Goal: Transaction & Acquisition: Purchase product/service

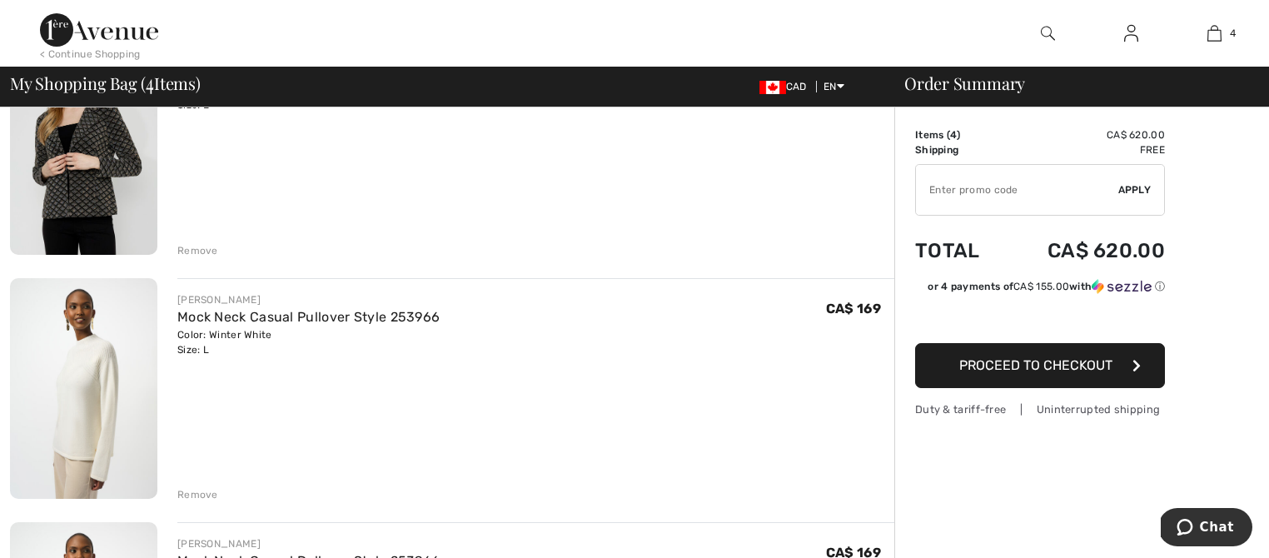
scroll to position [224, 0]
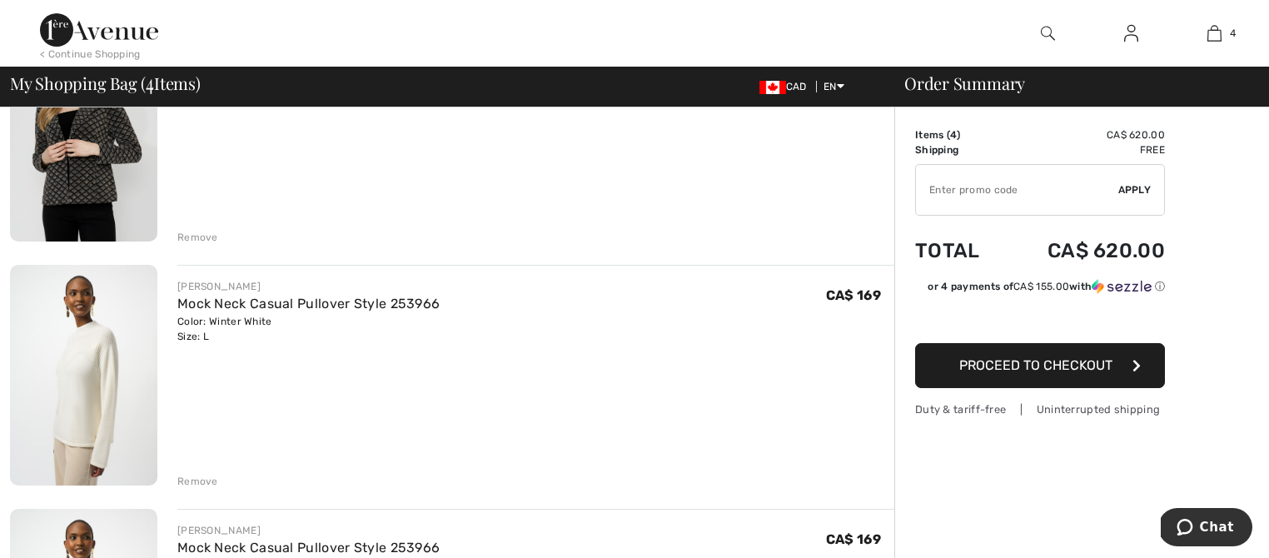
click at [97, 363] on img at bounding box center [83, 375] width 147 height 221
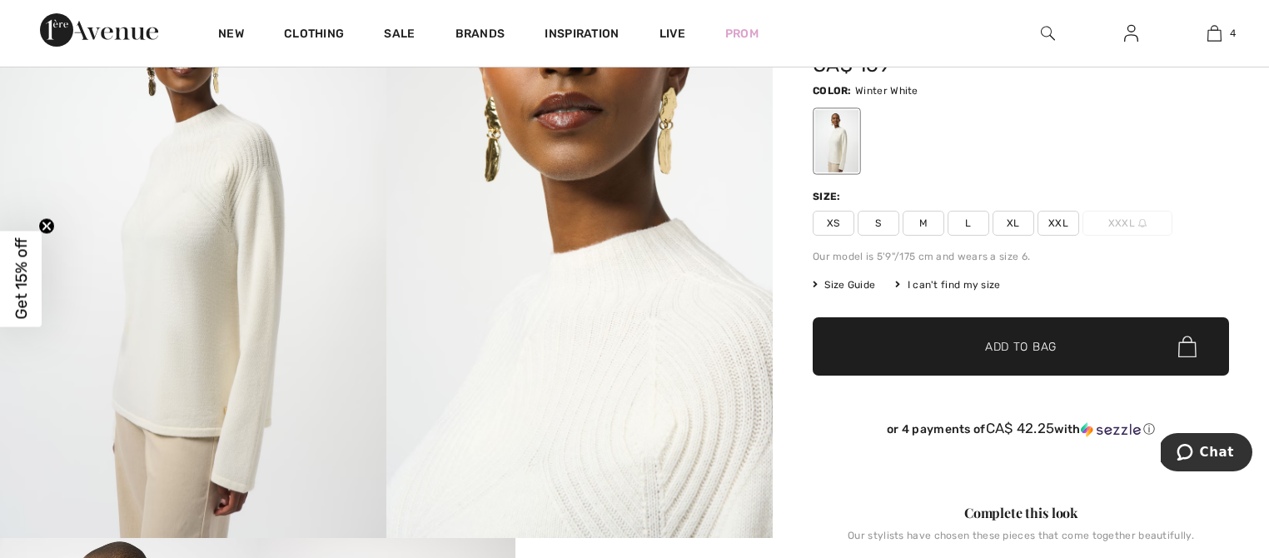
scroll to position [246, 0]
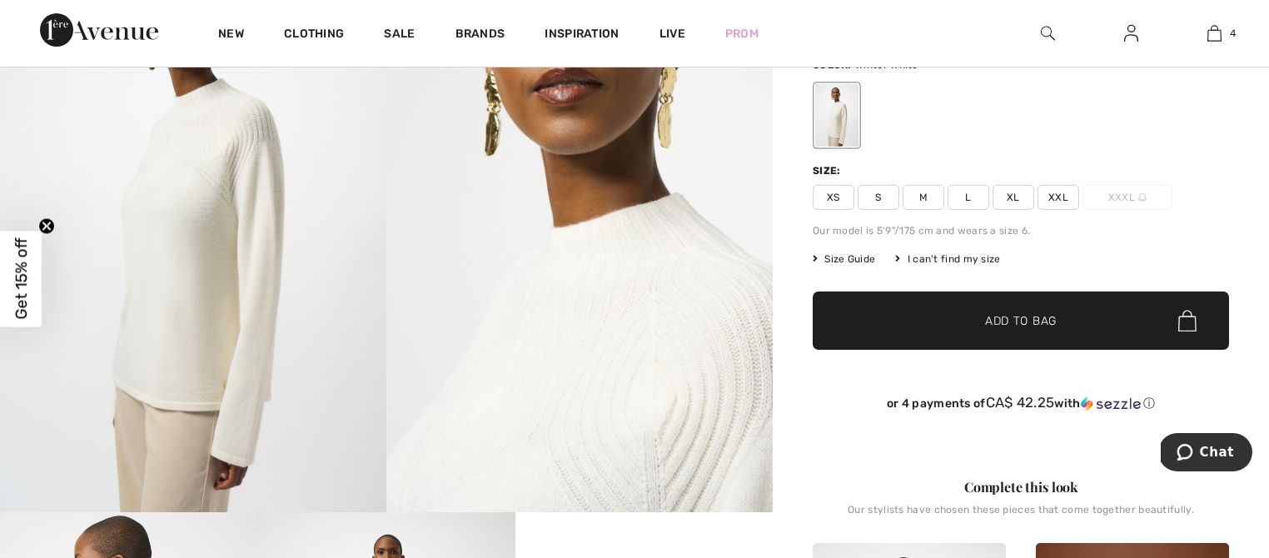
click at [219, 287] on img at bounding box center [193, 222] width 386 height 579
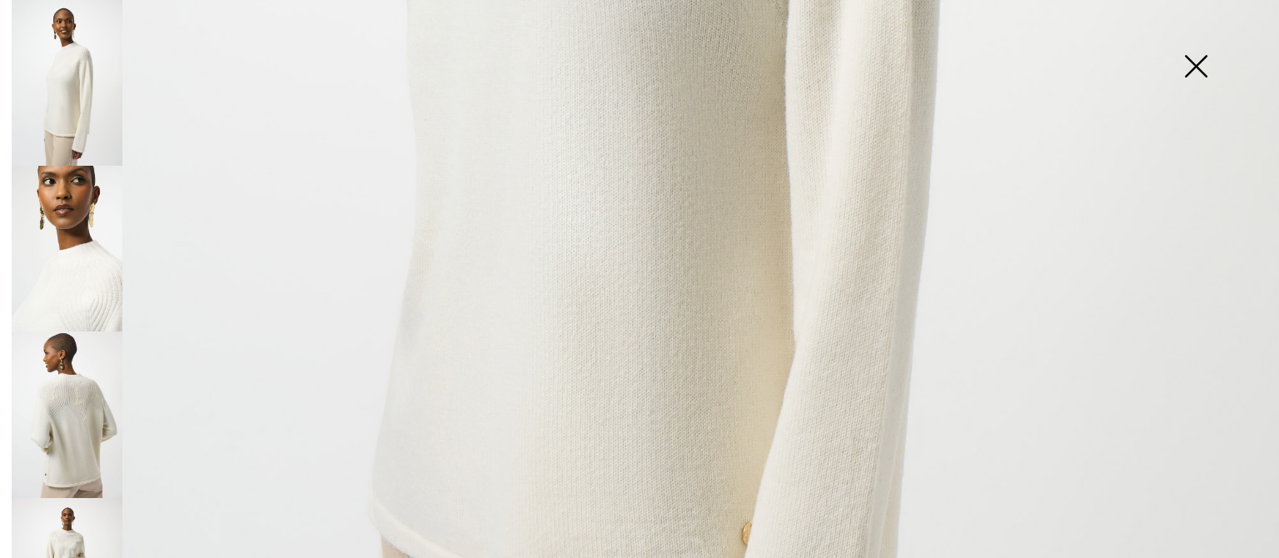
scroll to position [1080, 0]
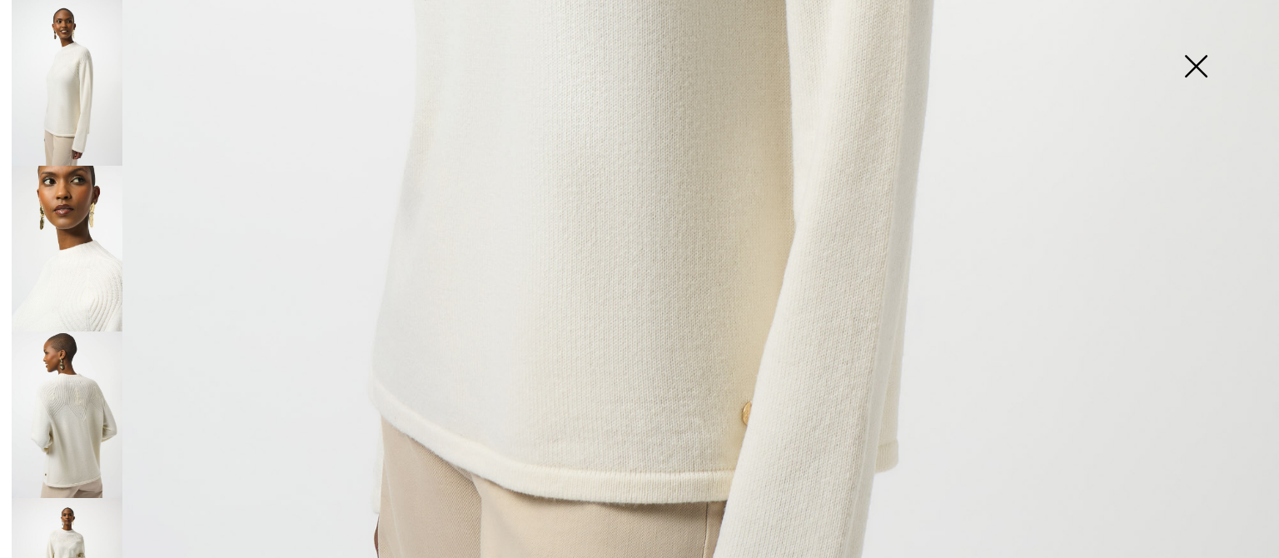
click at [85, 440] on img at bounding box center [67, 414] width 111 height 166
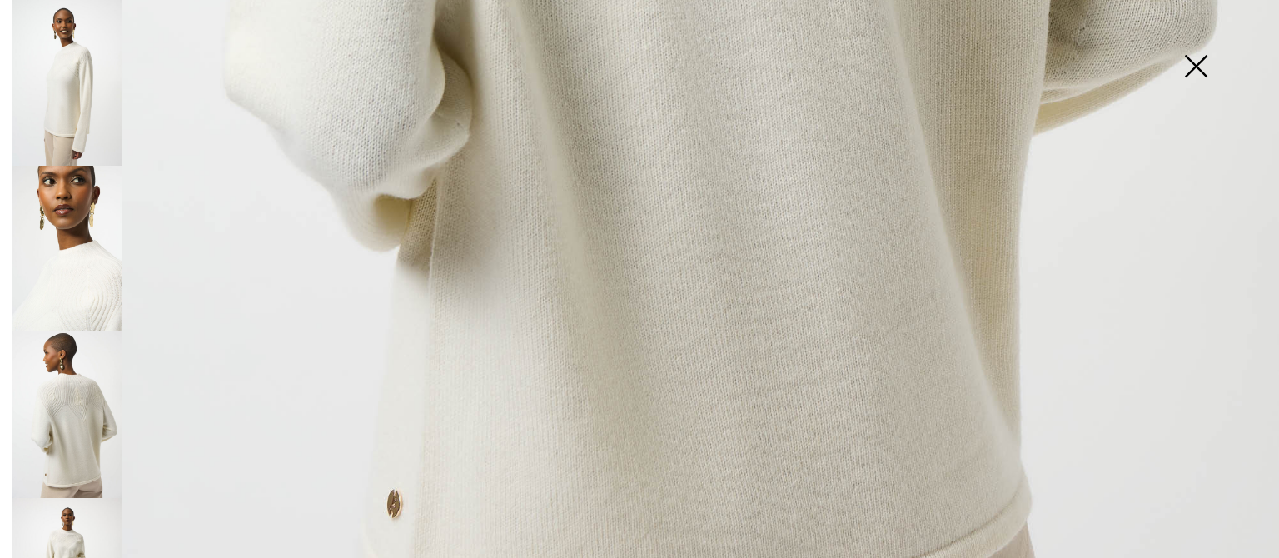
scroll to position [1343, 0]
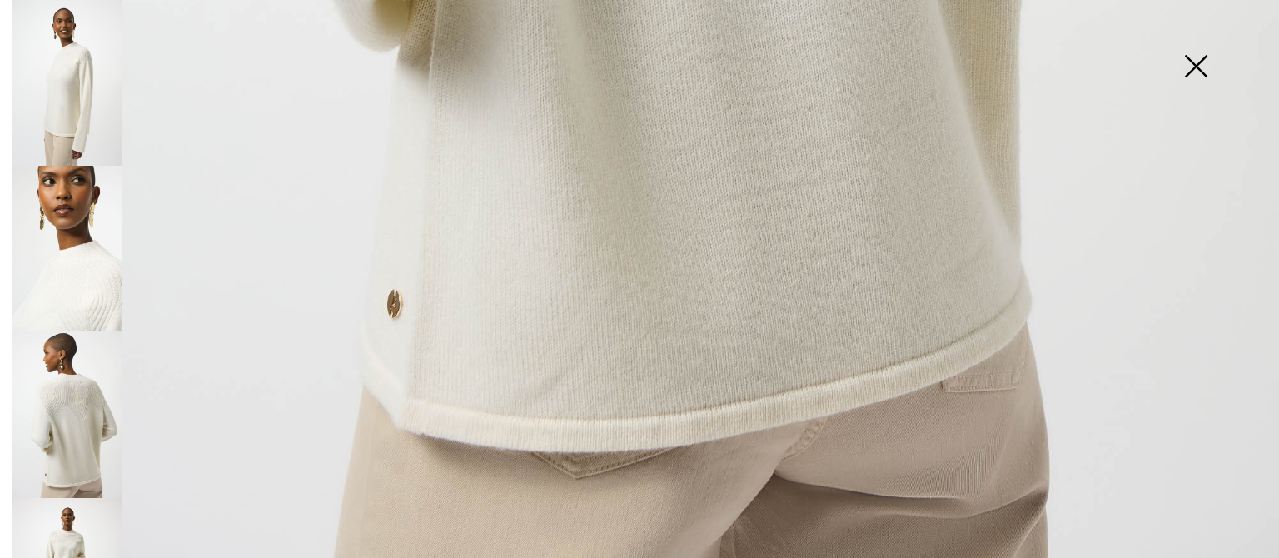
click at [1191, 67] on img at bounding box center [1195, 68] width 83 height 86
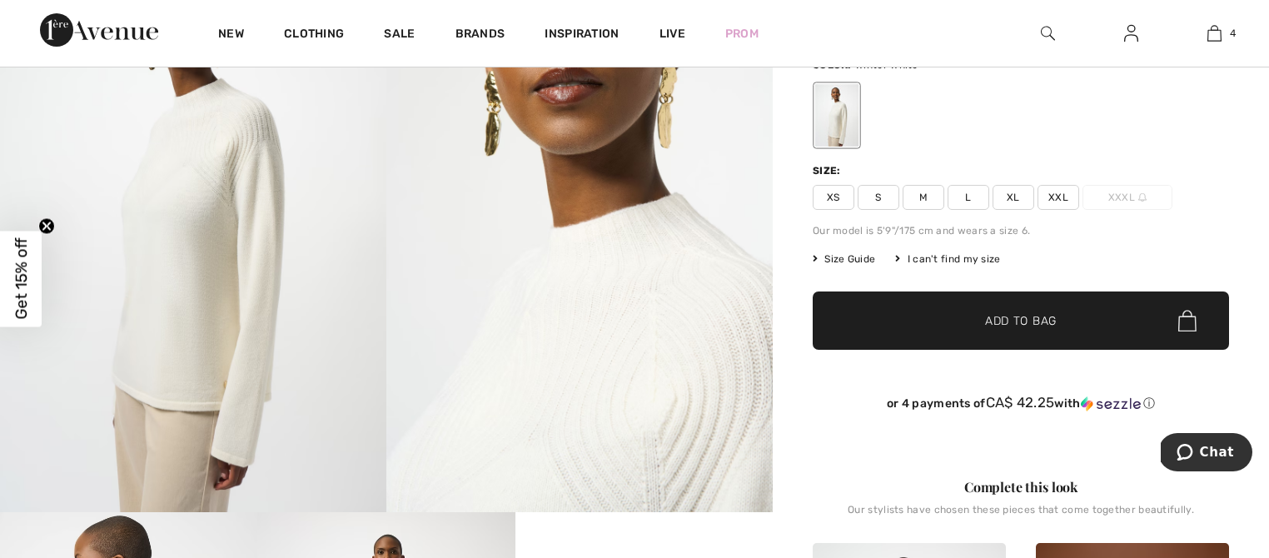
scroll to position [1328, 0]
click at [873, 256] on span "Size Guide" at bounding box center [844, 258] width 62 height 15
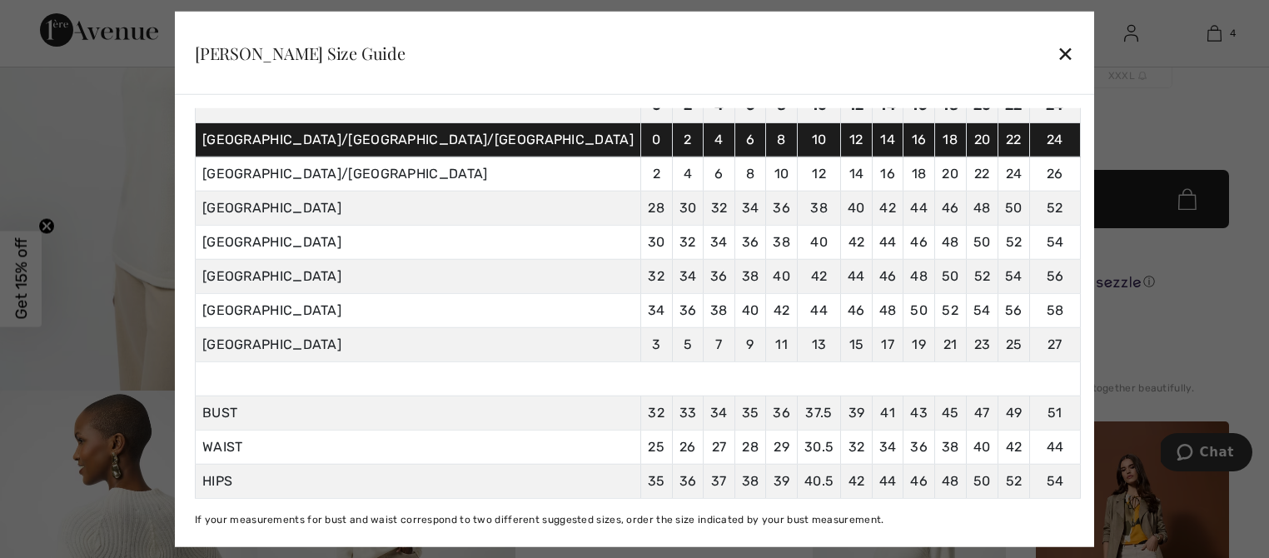
scroll to position [368, 0]
click at [1057, 54] on div "✕" at bounding box center [1065, 53] width 17 height 35
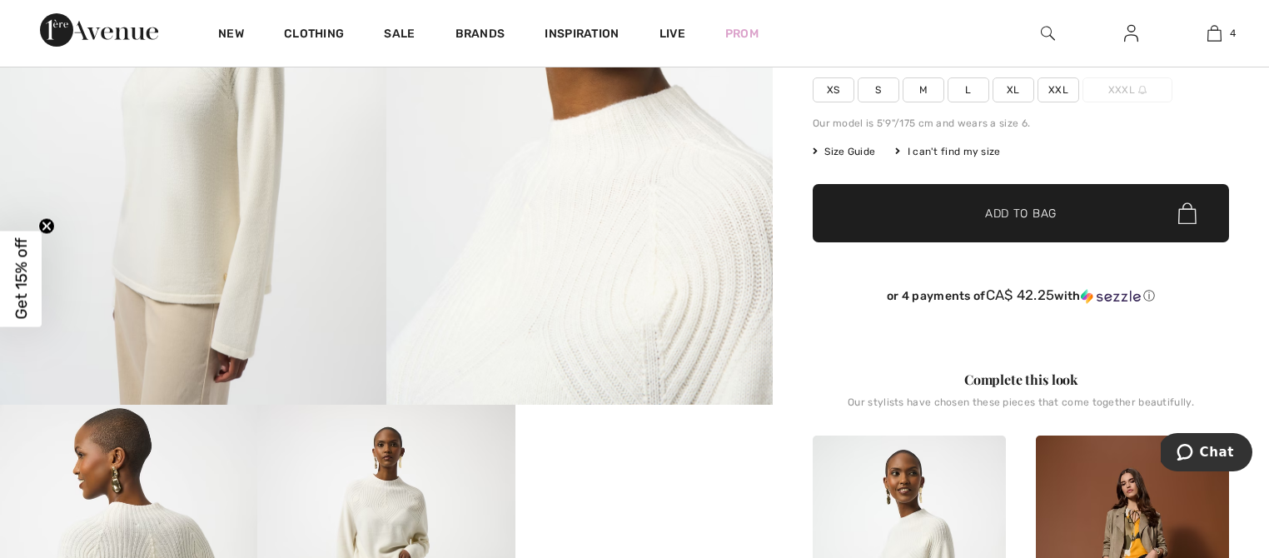
scroll to position [178, 0]
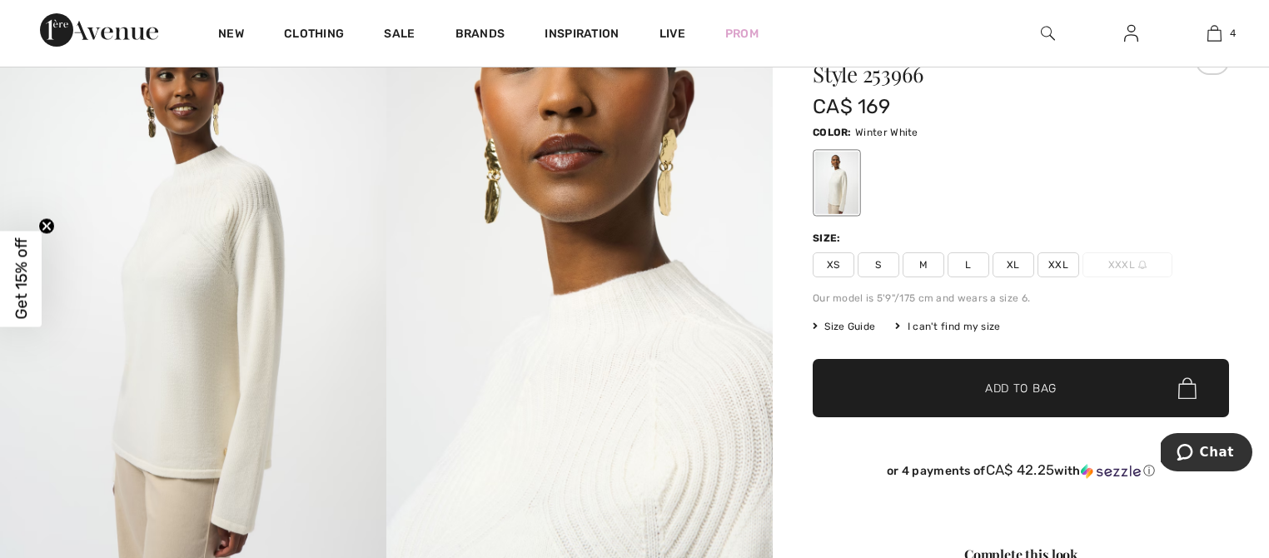
click at [968, 323] on div "I can't find my size" at bounding box center [947, 326] width 105 height 15
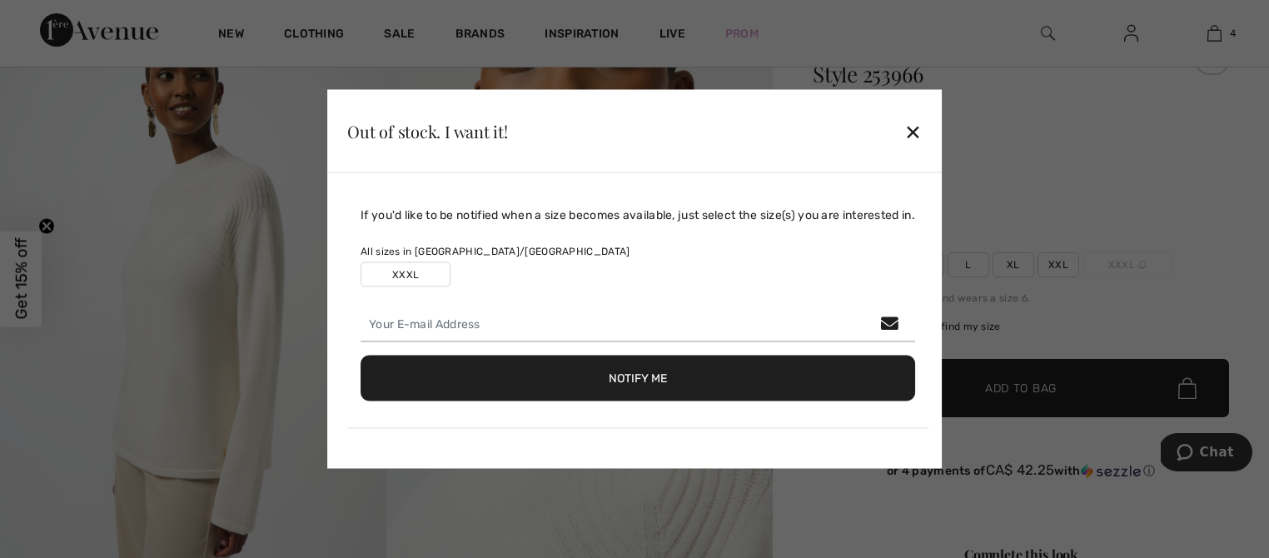
click at [919, 132] on div "✕" at bounding box center [912, 130] width 17 height 35
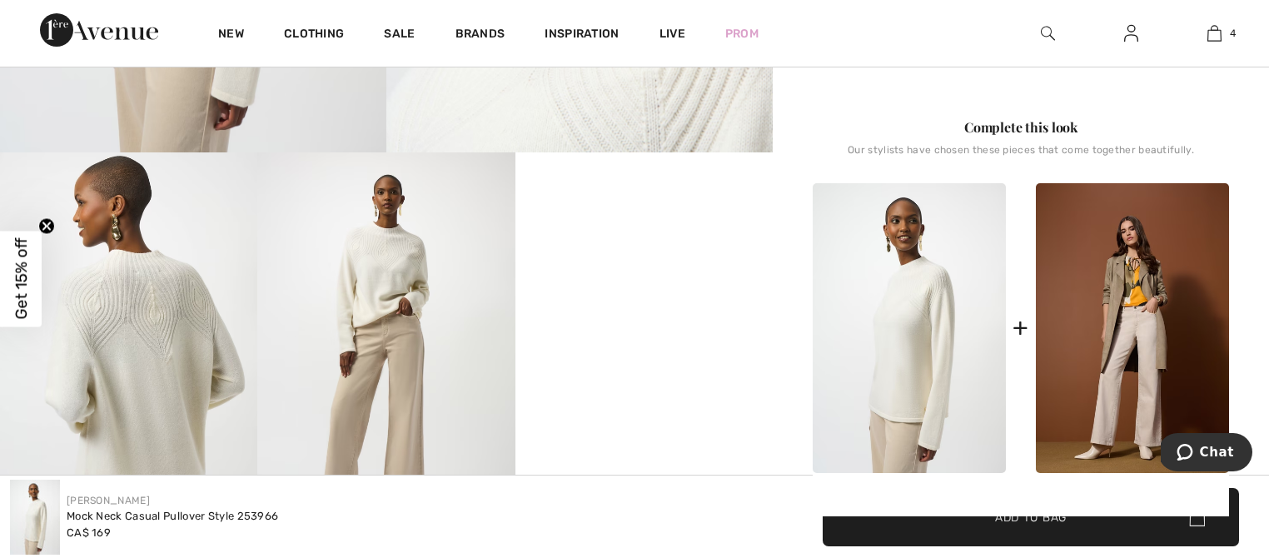
scroll to position [648, 0]
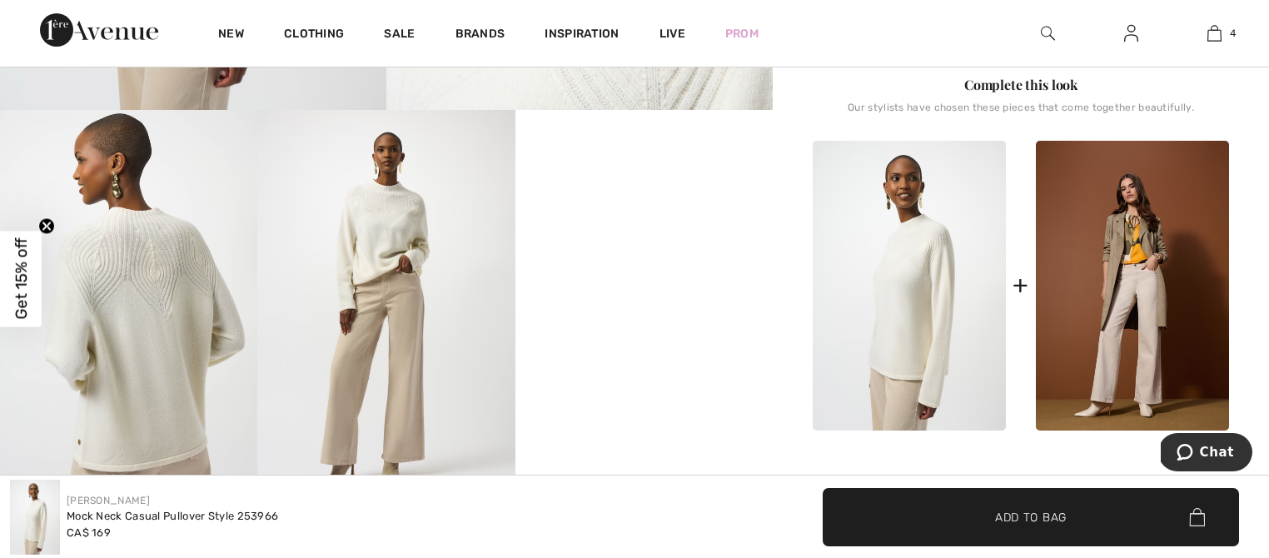
click at [660, 239] on video "Your browser does not support the video tag." at bounding box center [643, 174] width 257 height 129
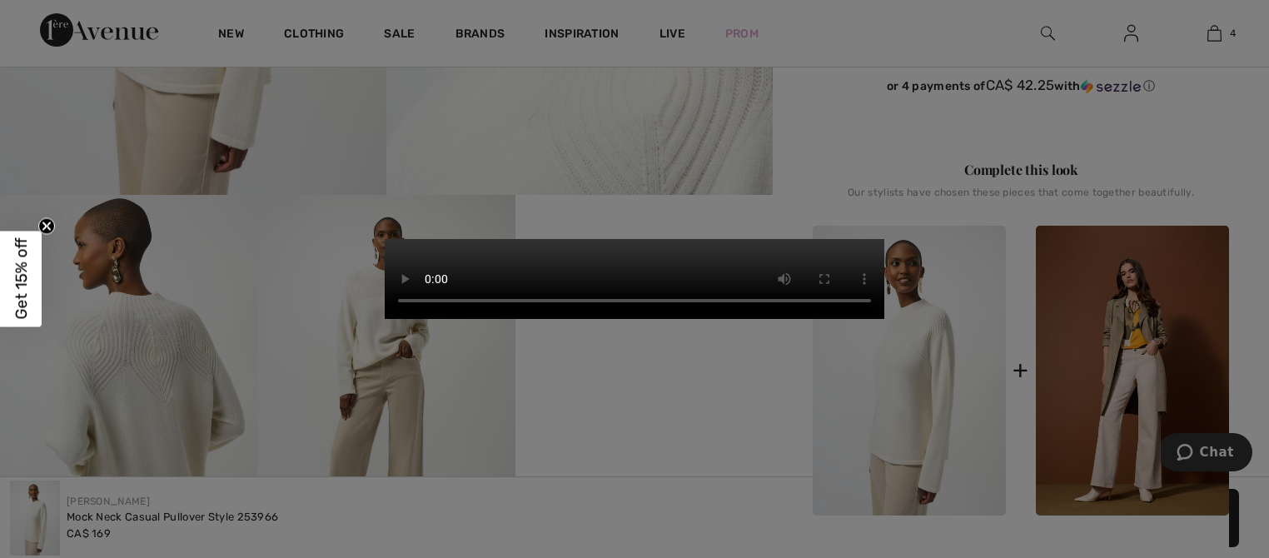
scroll to position [424, 0]
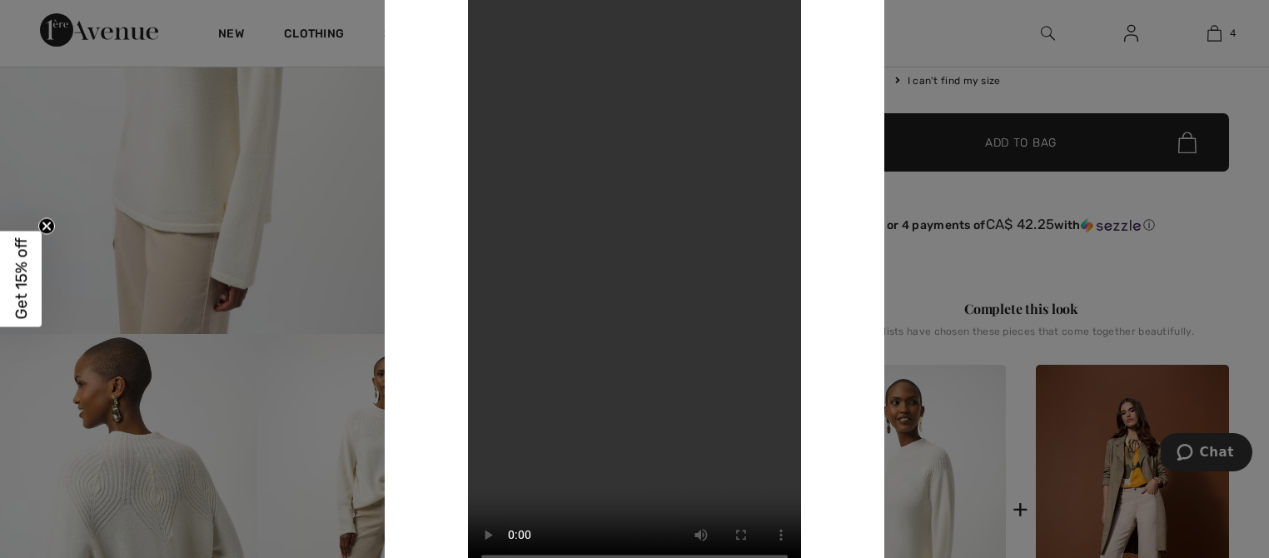
click at [997, 275] on div at bounding box center [634, 279] width 1269 height 558
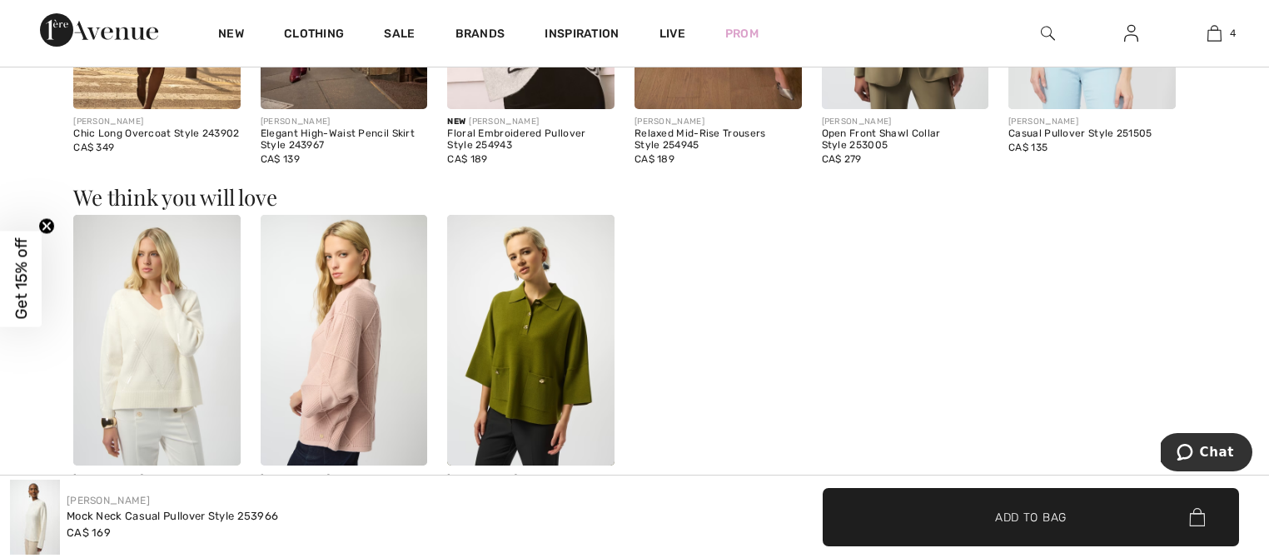
scroll to position [1738, 0]
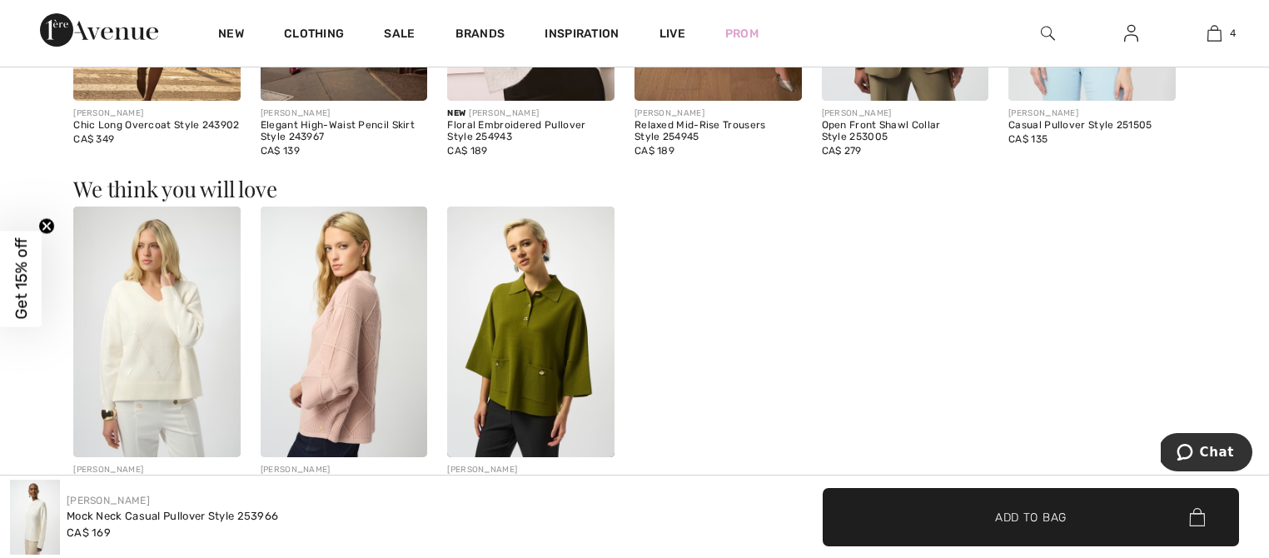
click at [155, 381] on img at bounding box center [156, 331] width 167 height 251
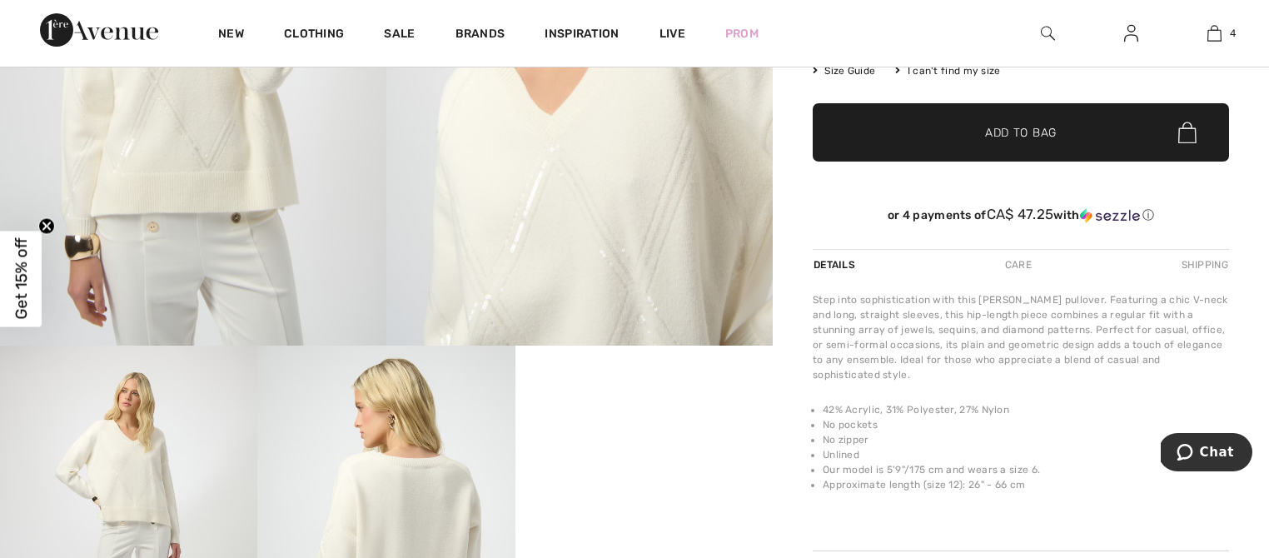
scroll to position [575, 0]
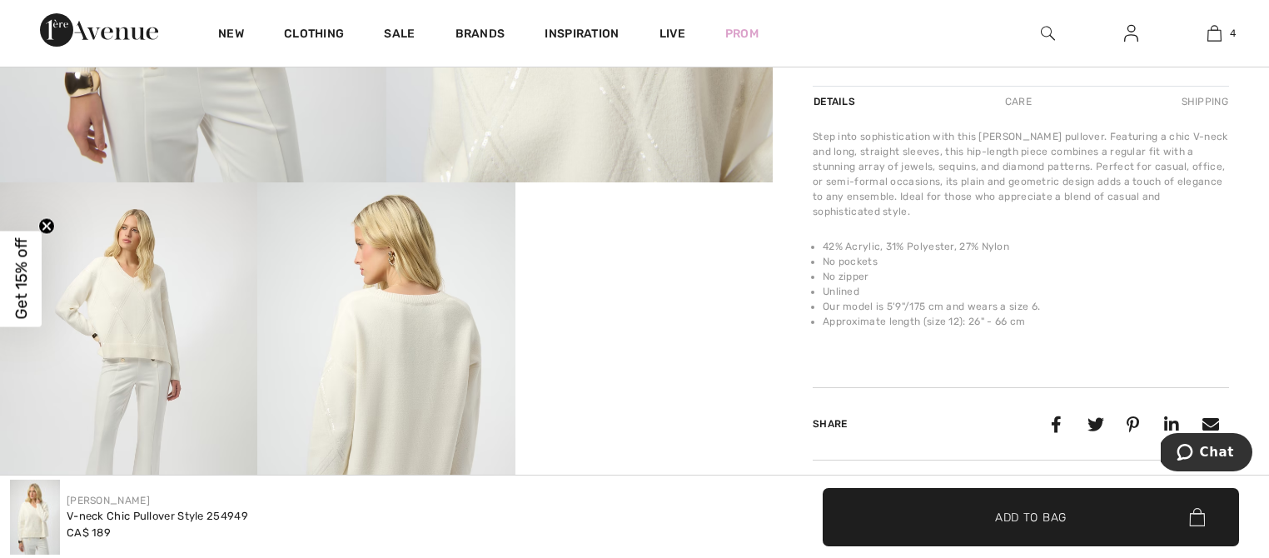
click at [589, 311] on video "Your browser does not support the video tag." at bounding box center [643, 246] width 257 height 129
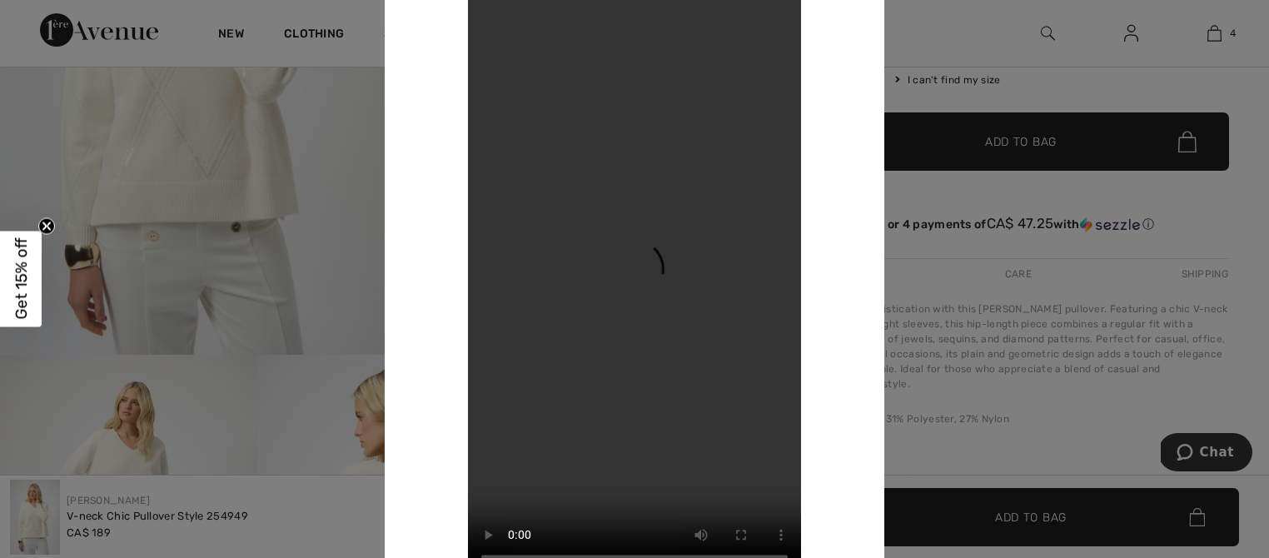
scroll to position [354, 0]
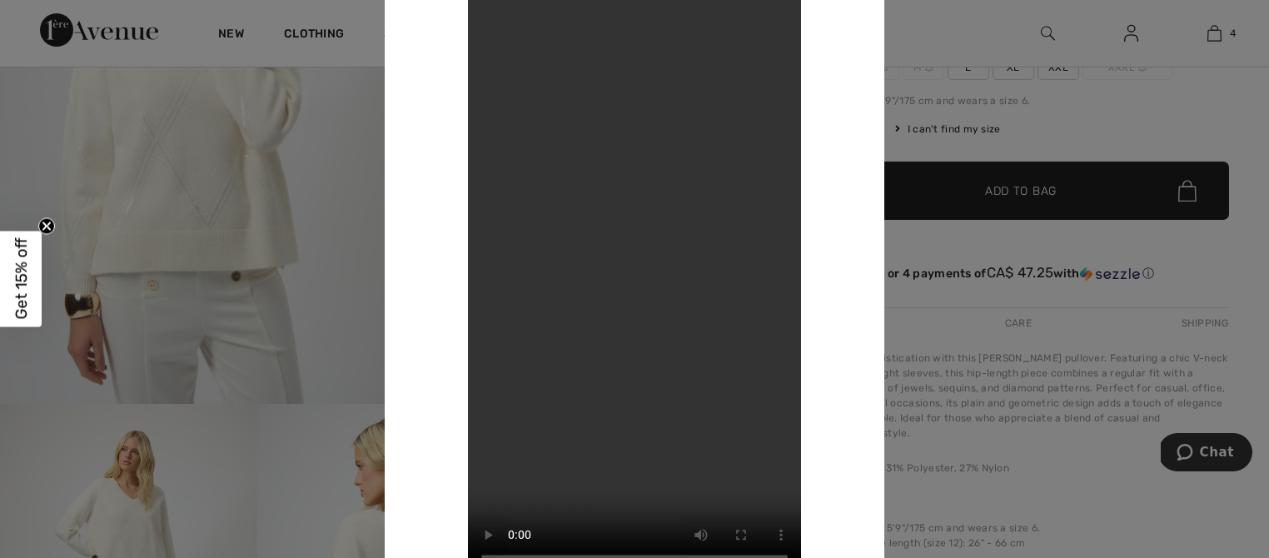
click at [217, 194] on div at bounding box center [634, 279] width 1269 height 558
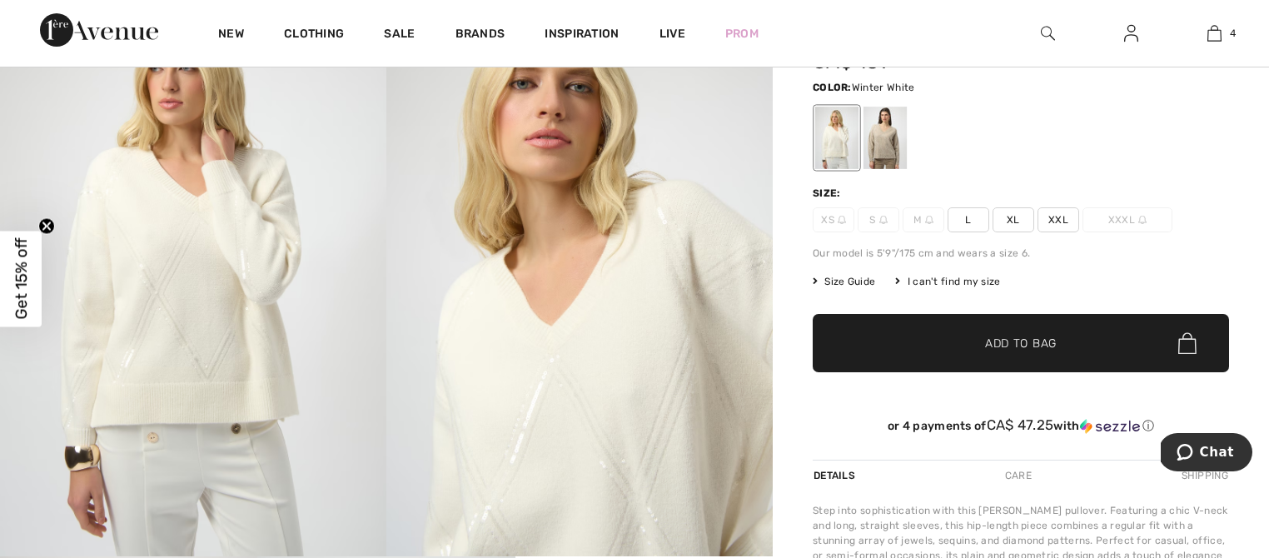
scroll to position [149, 0]
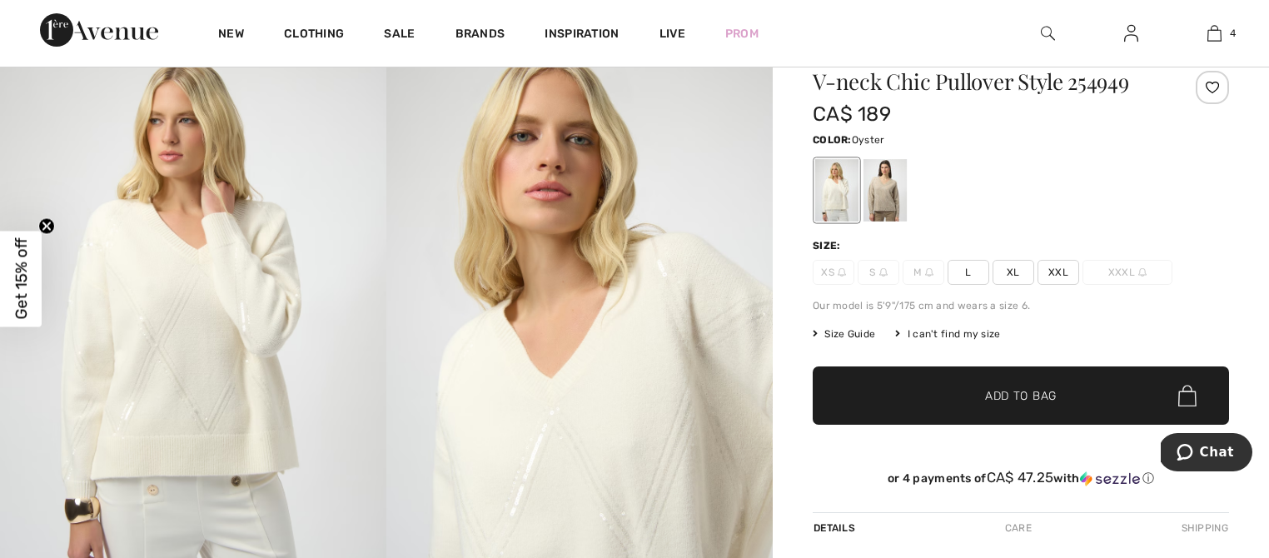
click at [881, 206] on div at bounding box center [884, 190] width 43 height 62
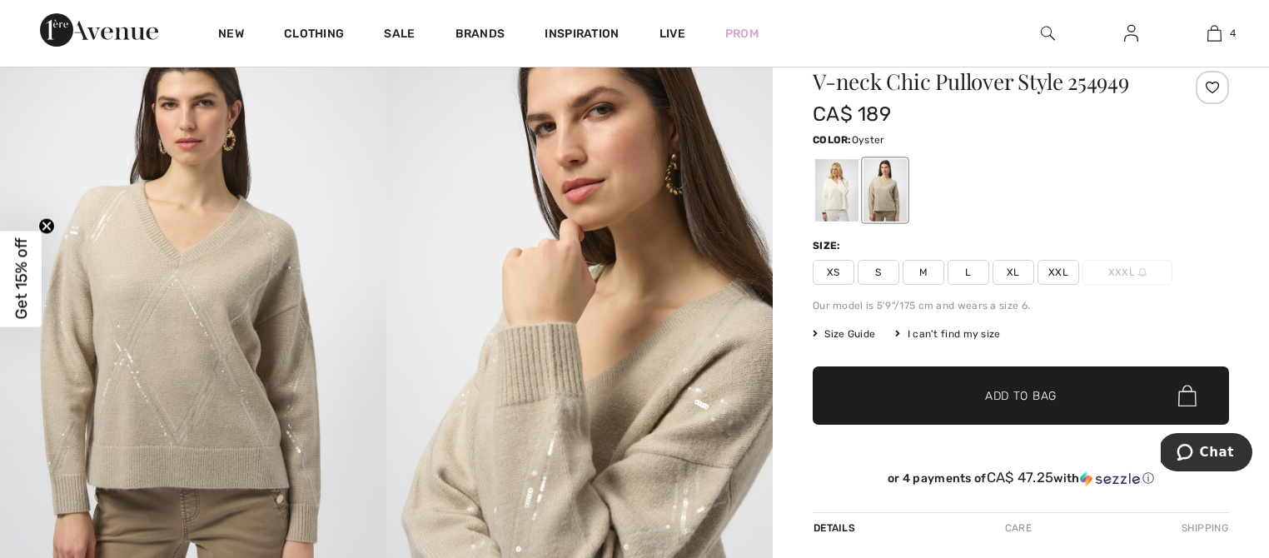
click at [216, 288] on img at bounding box center [193, 318] width 386 height 579
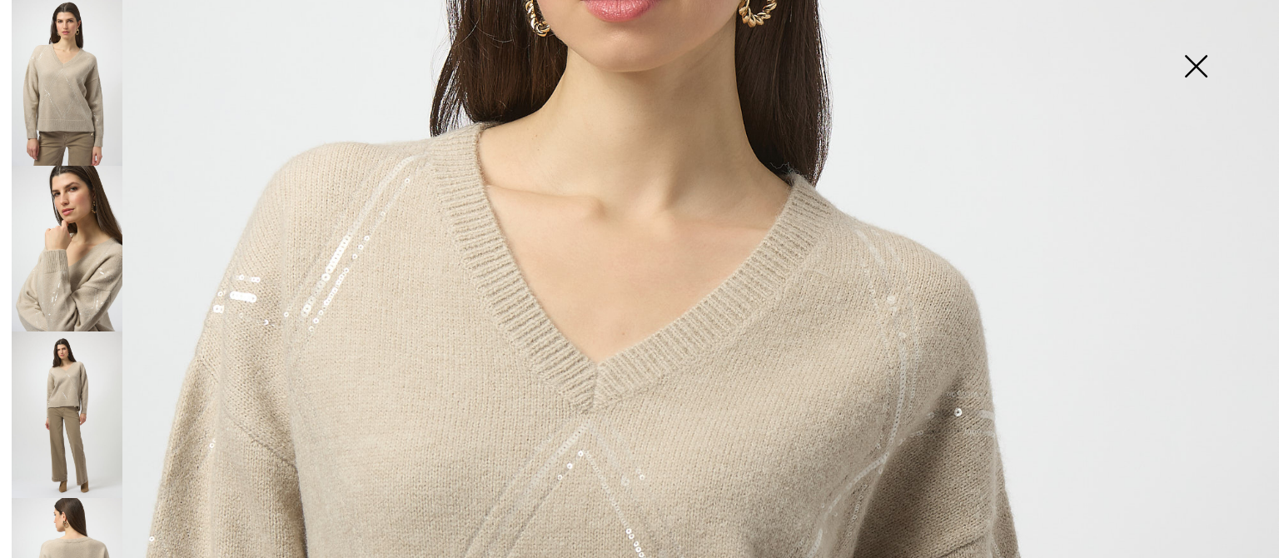
scroll to position [455, 0]
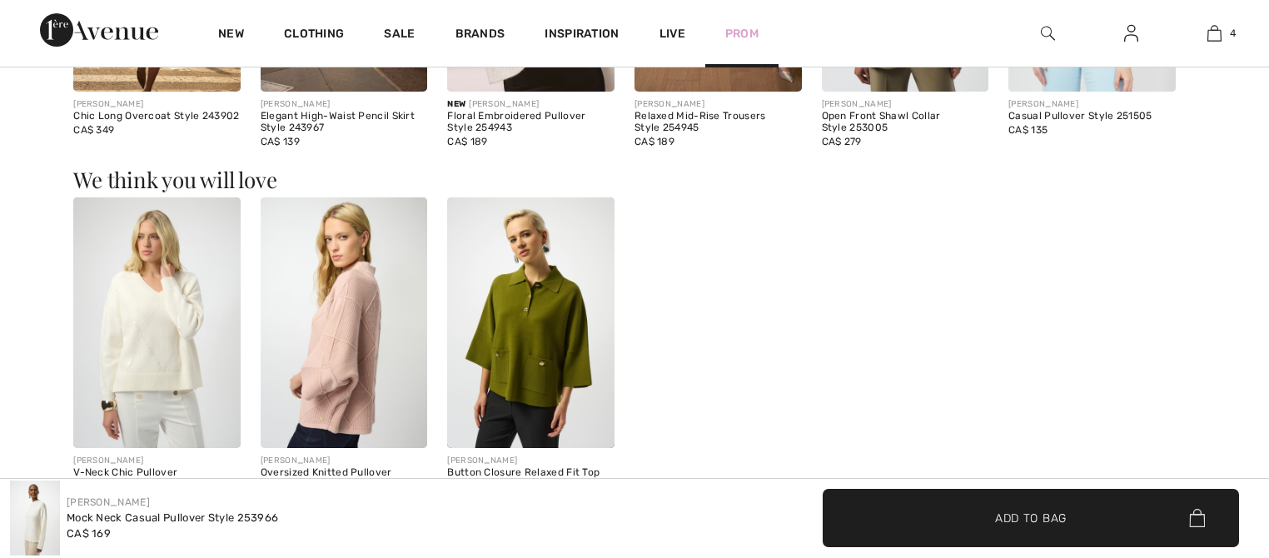
scroll to position [1738, 0]
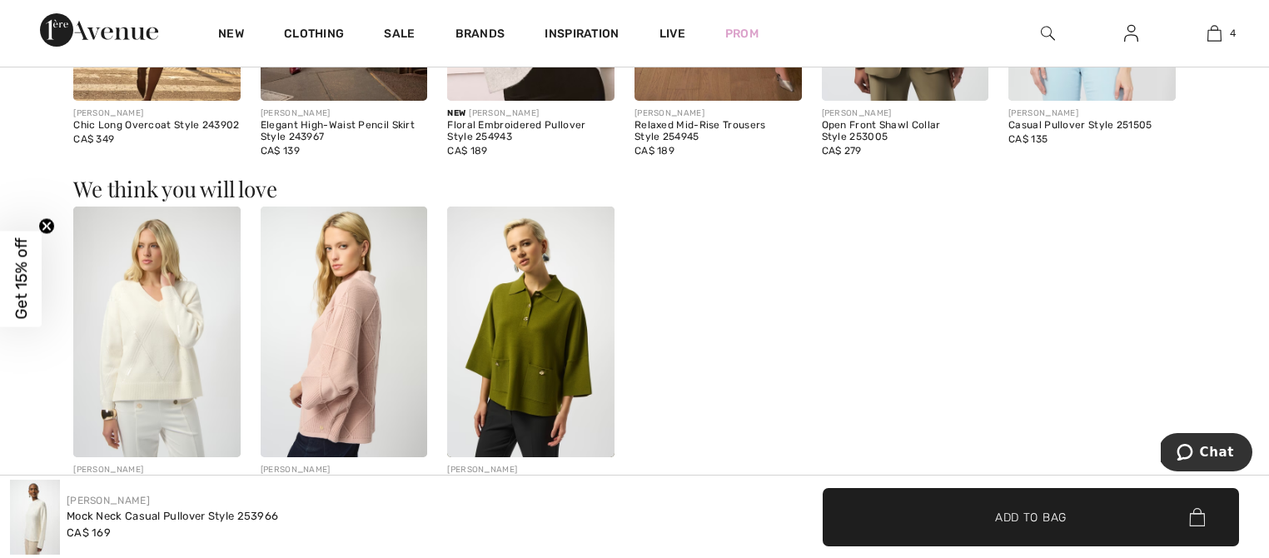
click at [340, 351] on img at bounding box center [344, 331] width 167 height 251
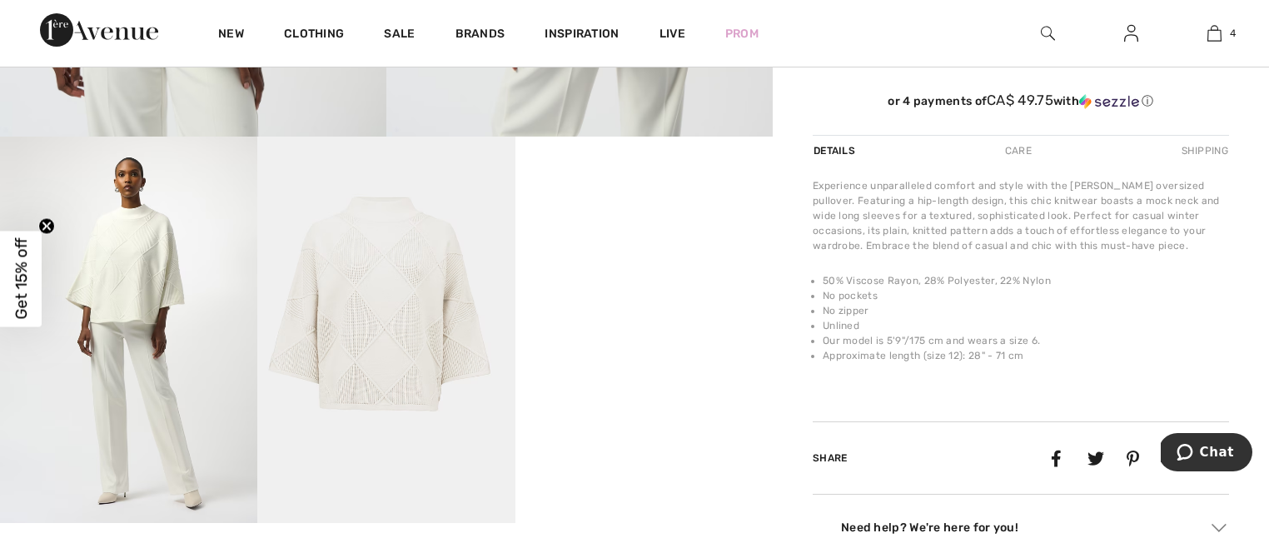
scroll to position [639, 0]
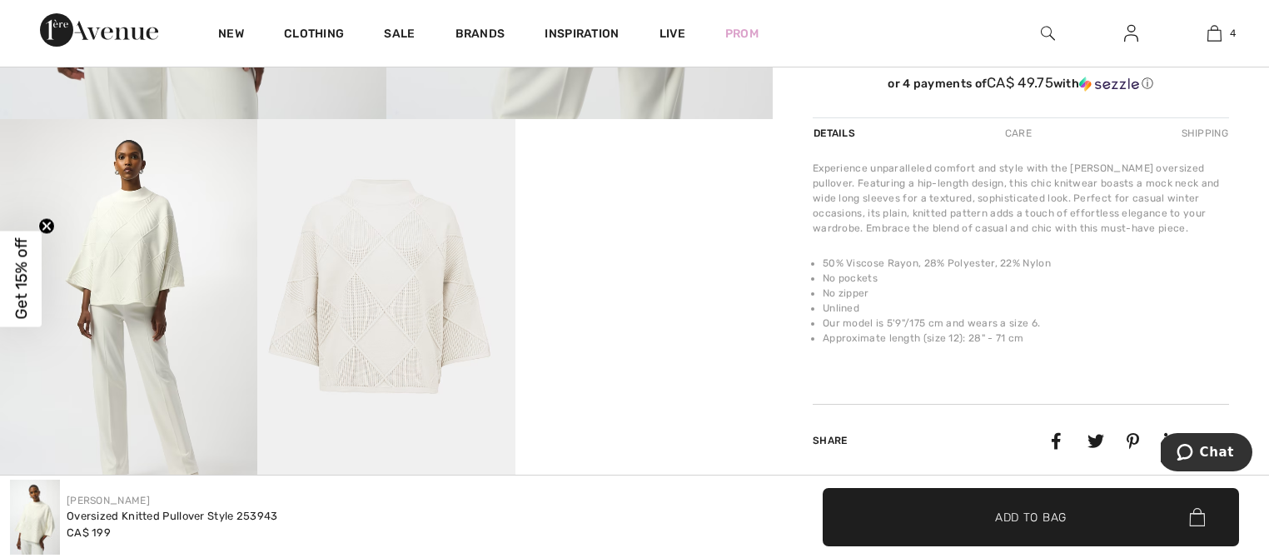
click at [655, 248] on video "Your browser does not support the video tag." at bounding box center [643, 183] width 257 height 129
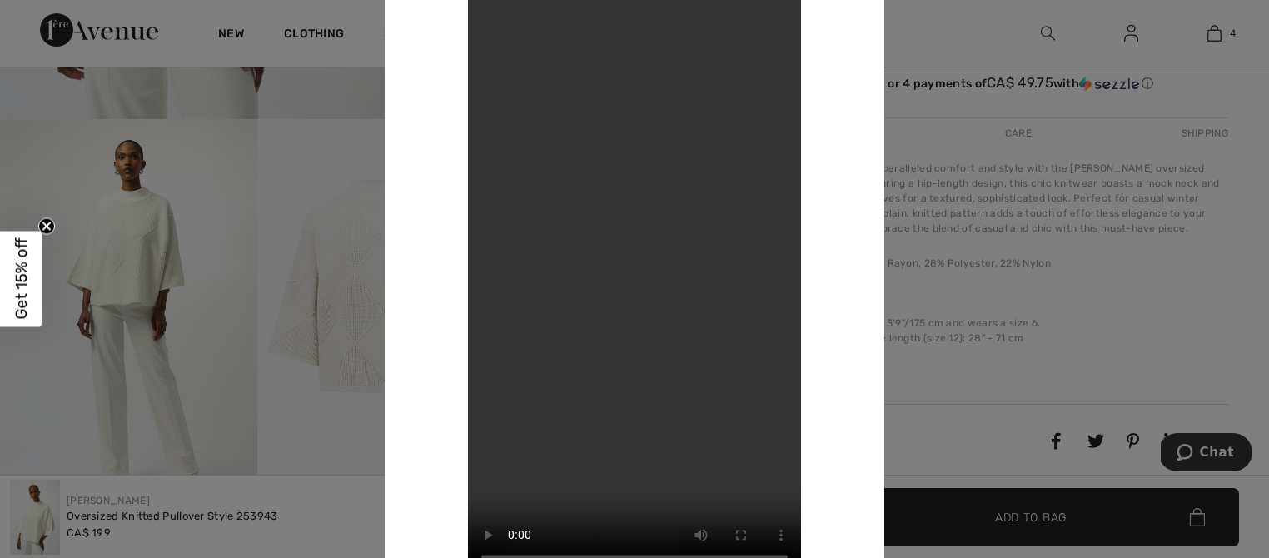
click at [203, 288] on div at bounding box center [634, 279] width 1269 height 558
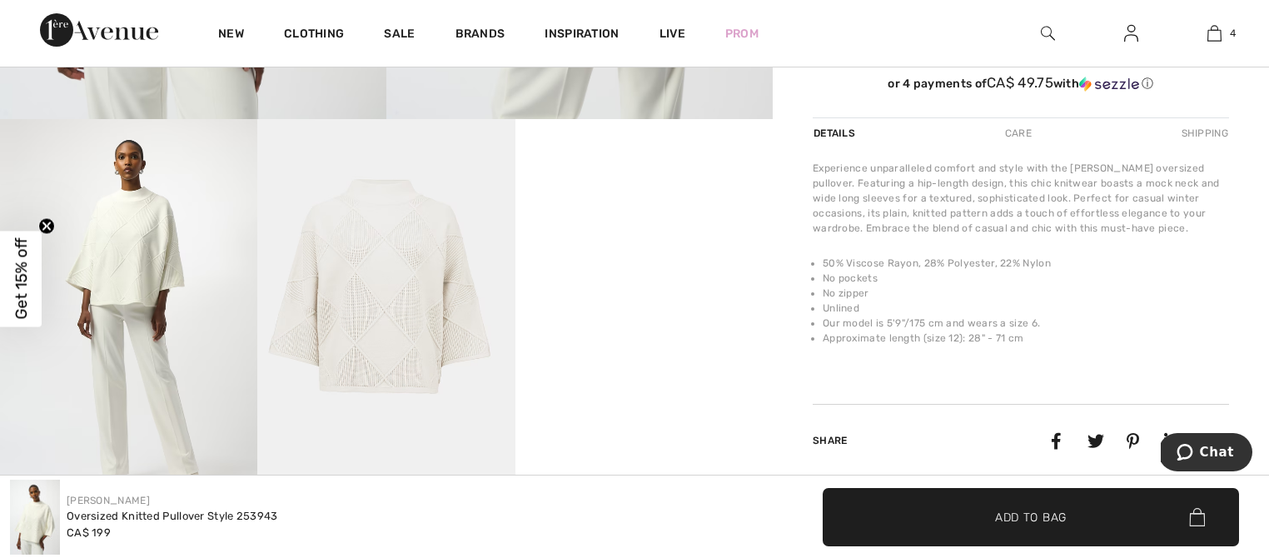
click at [321, 316] on img at bounding box center [385, 312] width 257 height 386
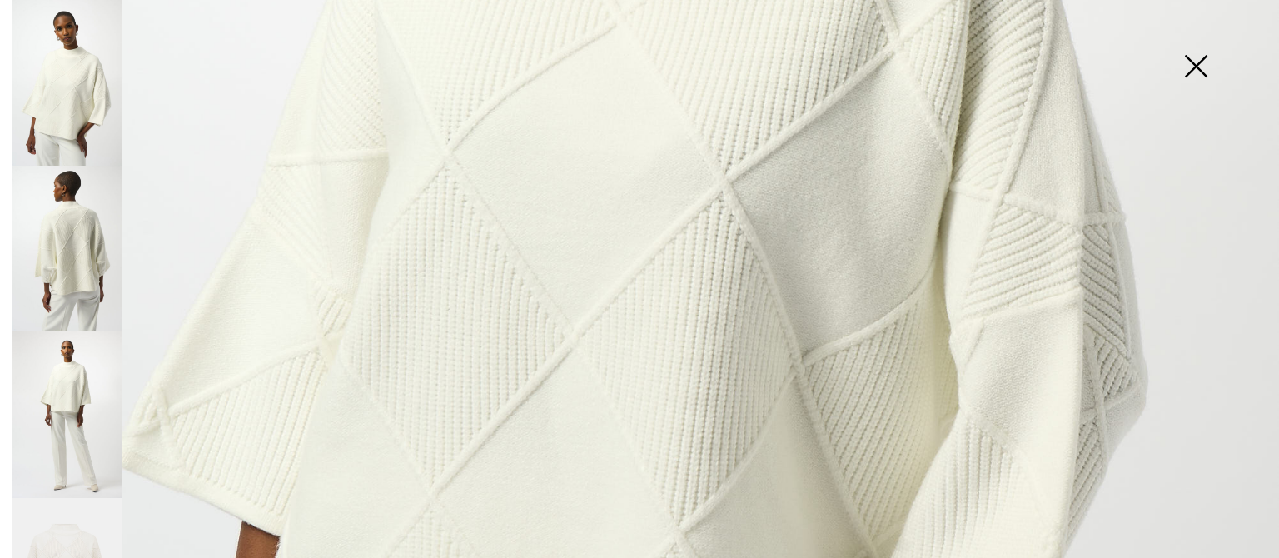
scroll to position [1251, 0]
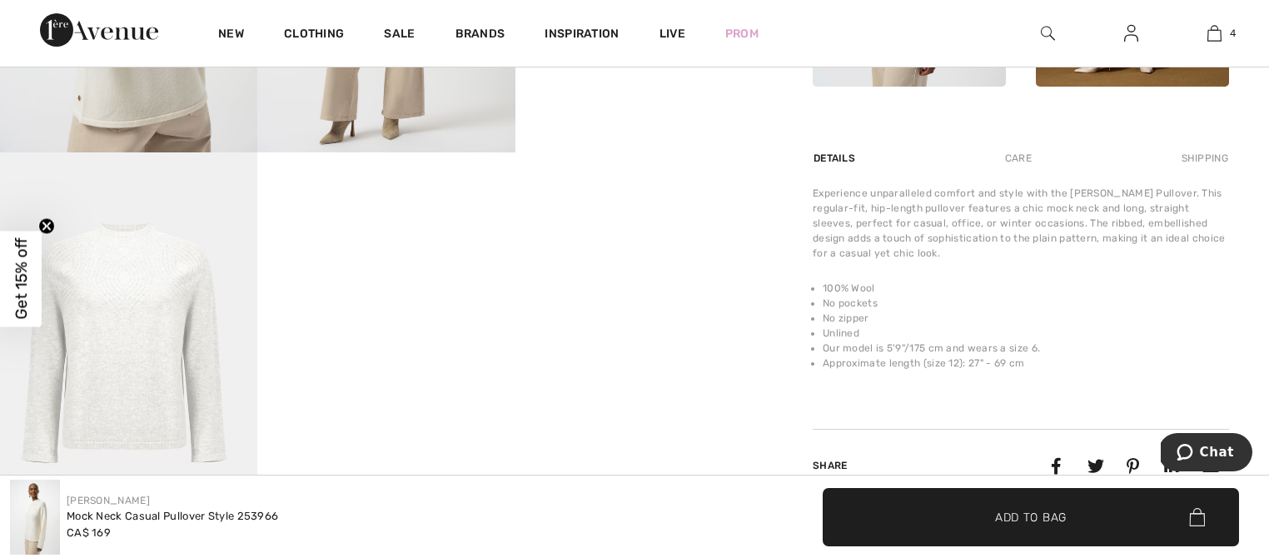
scroll to position [991, 0]
click at [157, 332] on img at bounding box center [128, 346] width 257 height 386
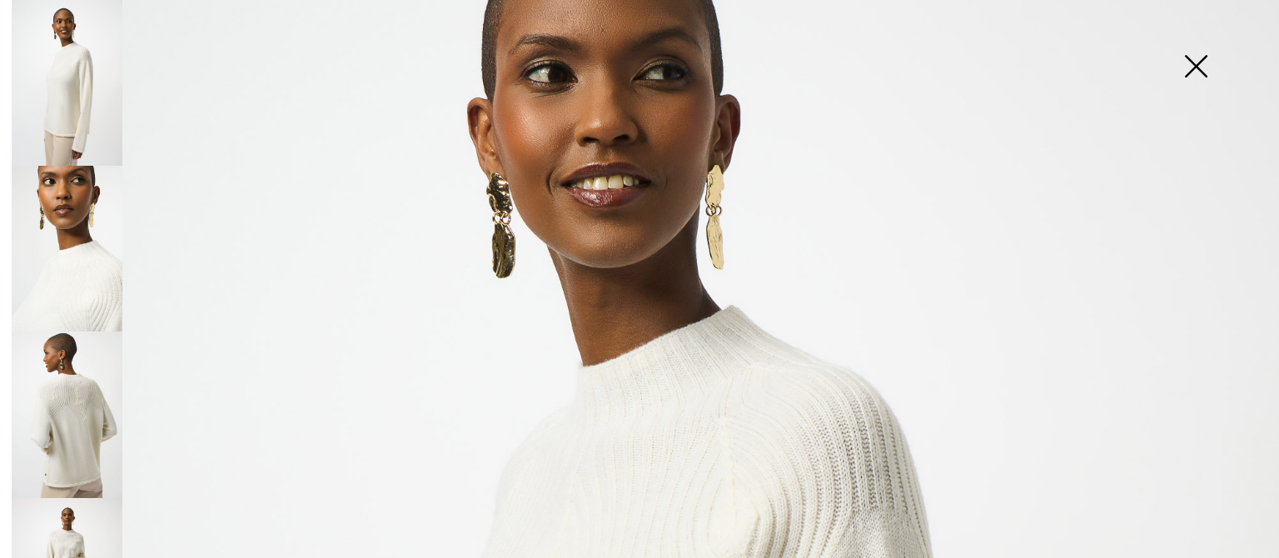
scroll to position [356, 0]
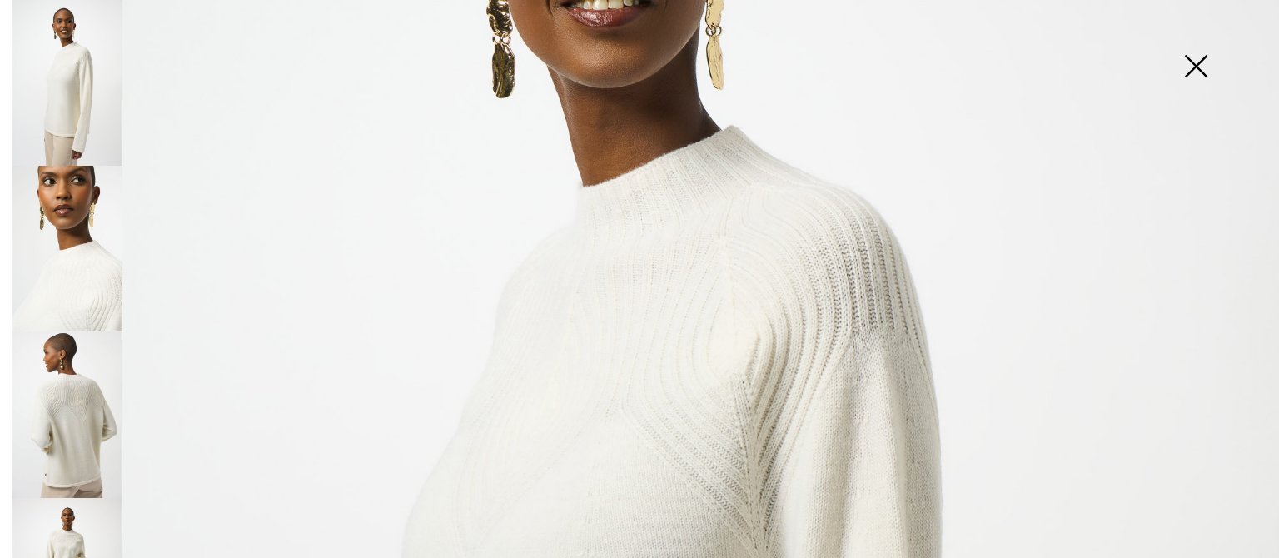
click at [101, 285] on img at bounding box center [67, 249] width 111 height 166
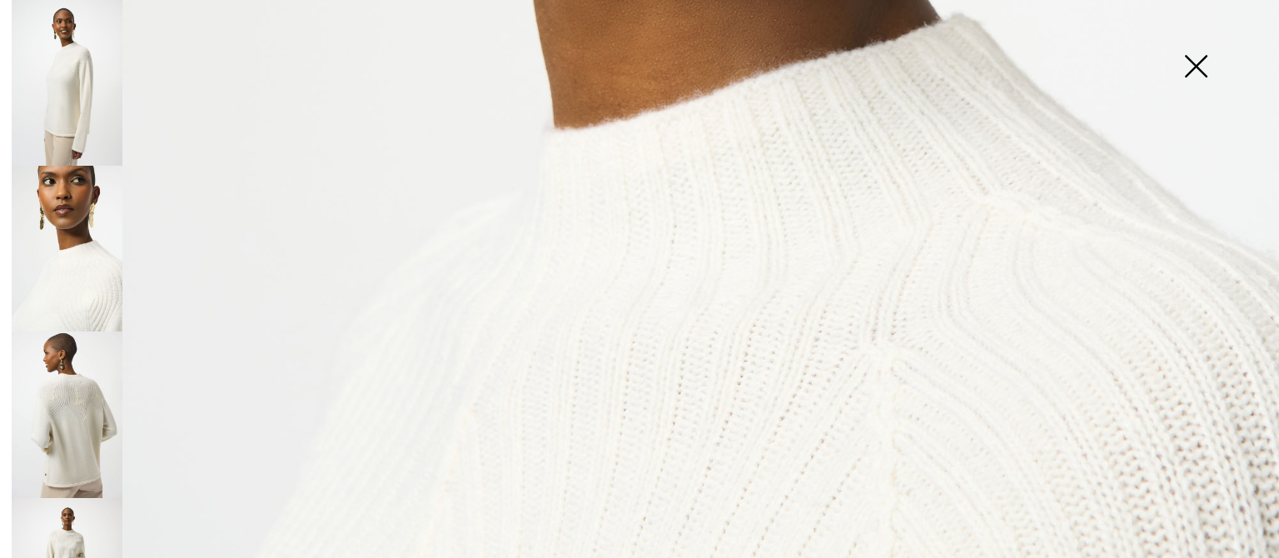
scroll to position [846, 0]
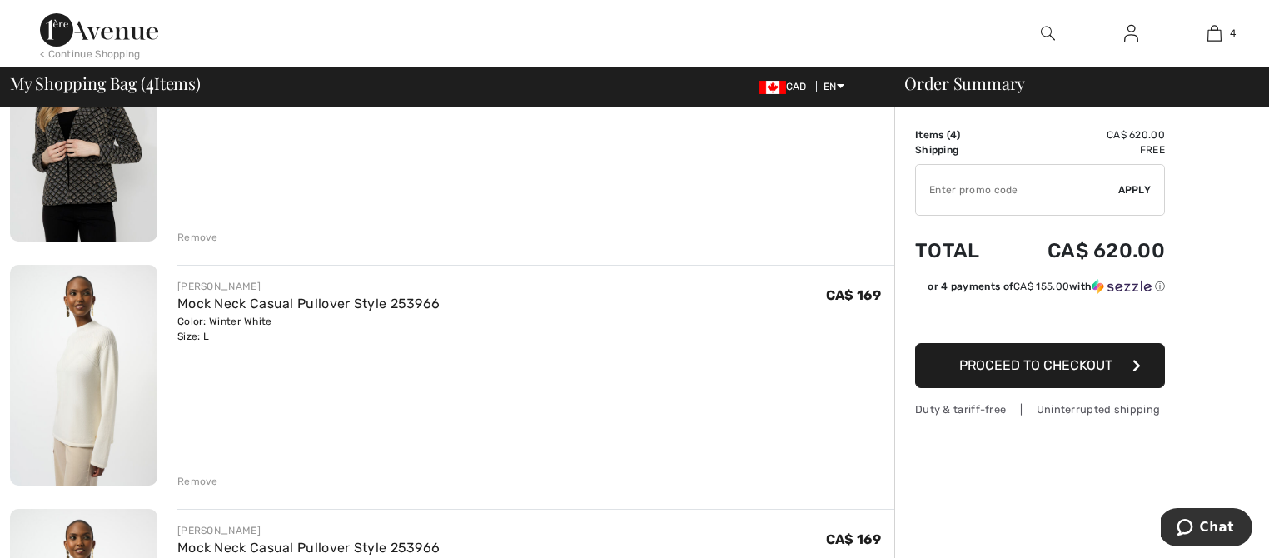
click at [68, 200] on img at bounding box center [83, 130] width 147 height 221
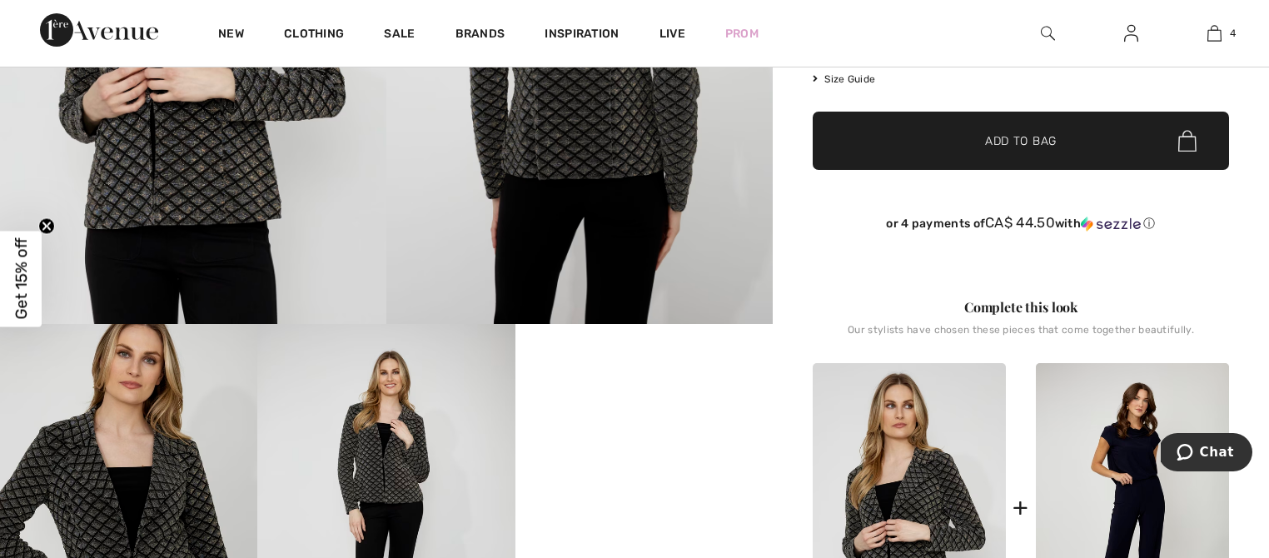
scroll to position [435, 0]
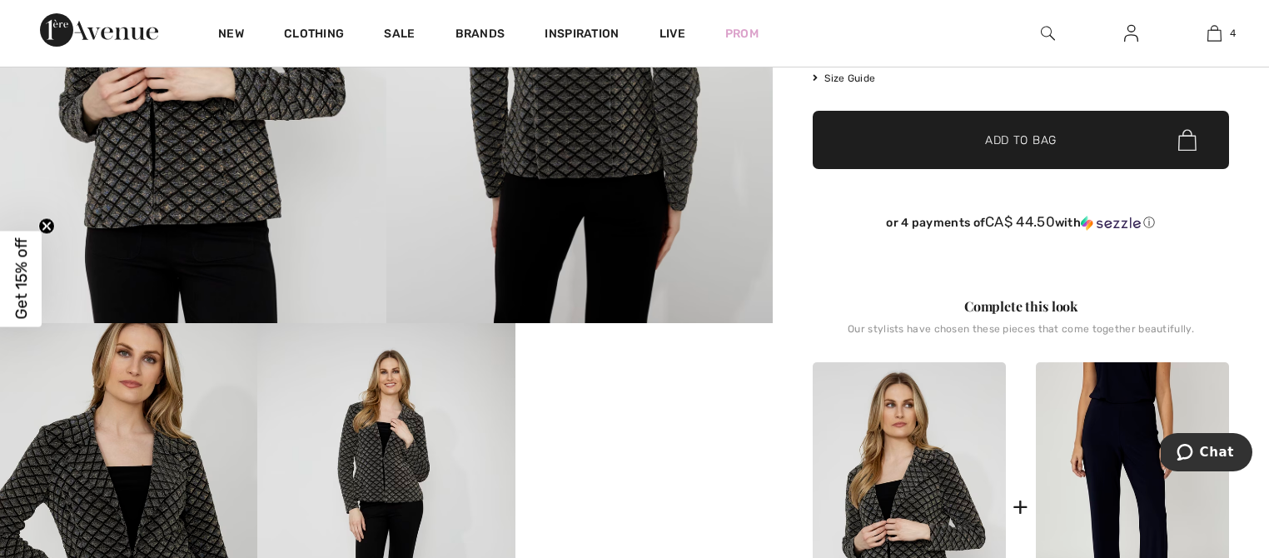
click at [1134, 439] on img at bounding box center [1132, 507] width 193 height 291
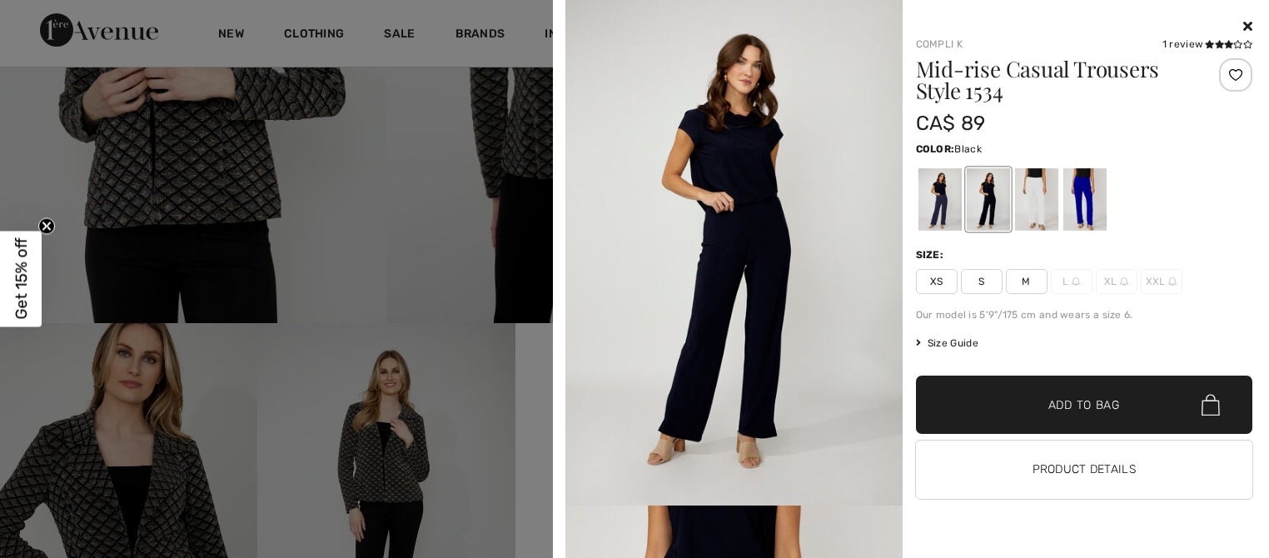
click at [744, 246] on img at bounding box center [733, 252] width 337 height 505
click at [768, 346] on img at bounding box center [733, 252] width 337 height 505
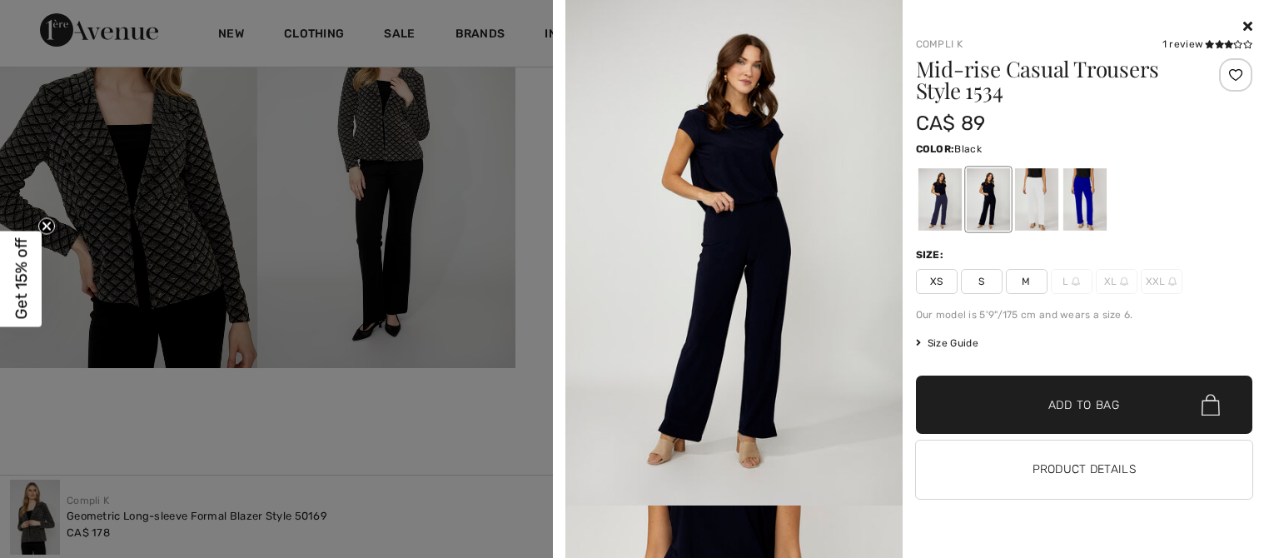
scroll to position [1129, 0]
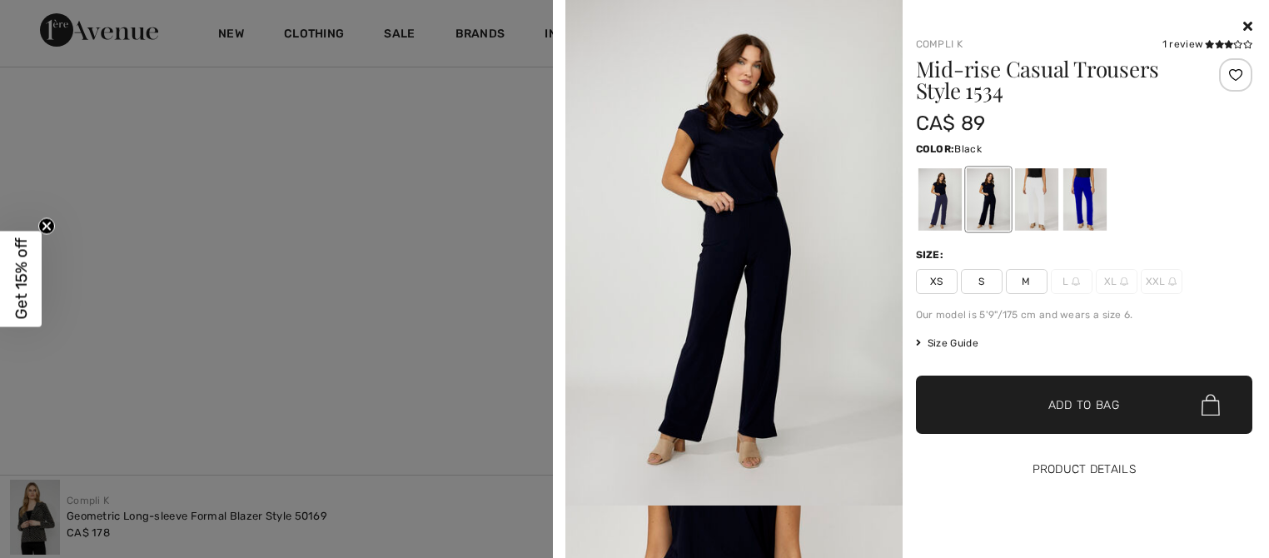
click at [1110, 475] on button "Product Details" at bounding box center [1084, 469] width 337 height 58
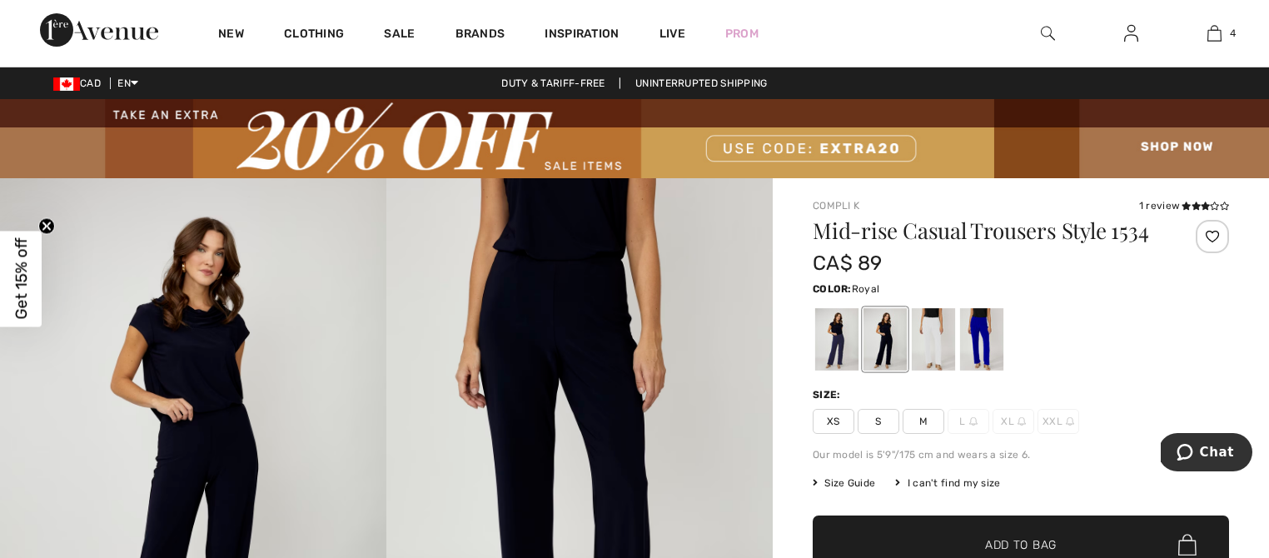
click at [981, 341] on div at bounding box center [981, 339] width 43 height 62
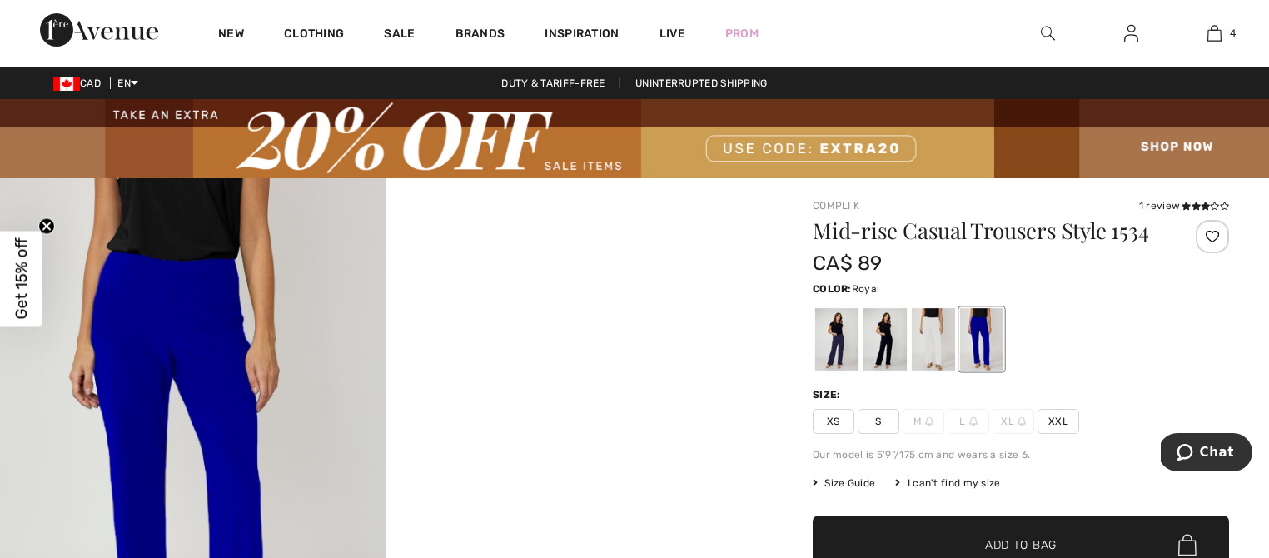
click at [184, 292] on img at bounding box center [193, 467] width 386 height 579
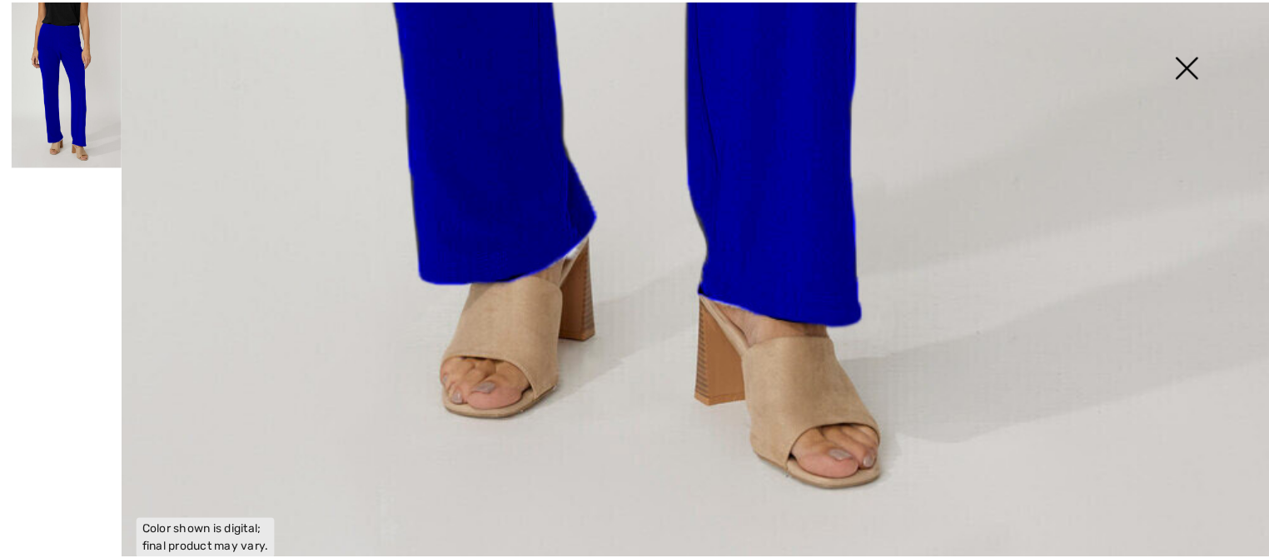
scroll to position [1342, 0]
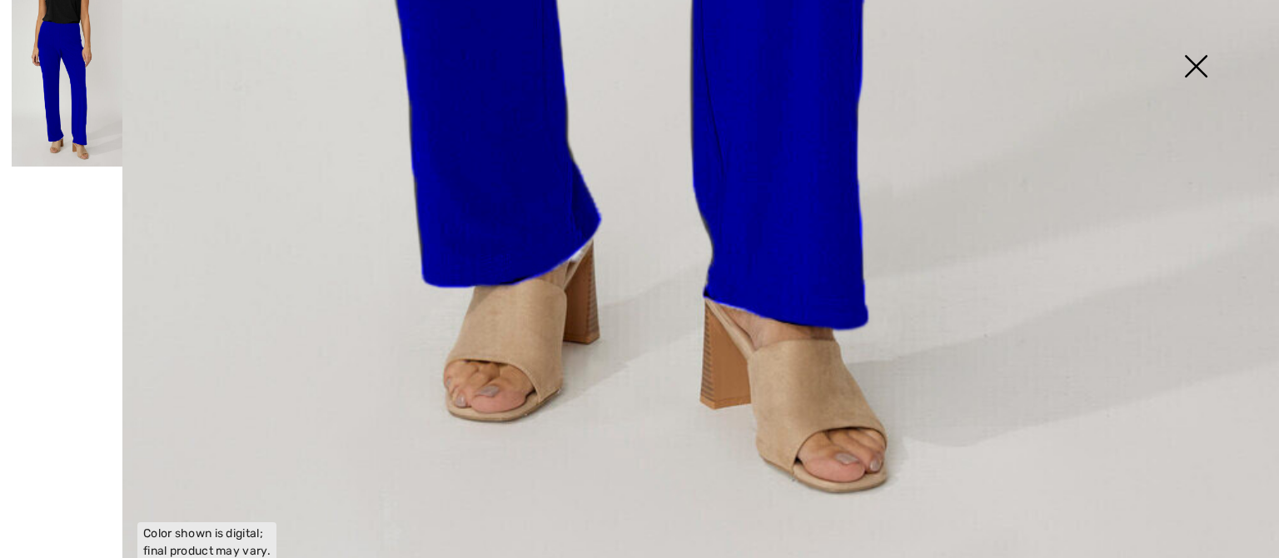
click at [1198, 64] on img at bounding box center [1195, 68] width 83 height 86
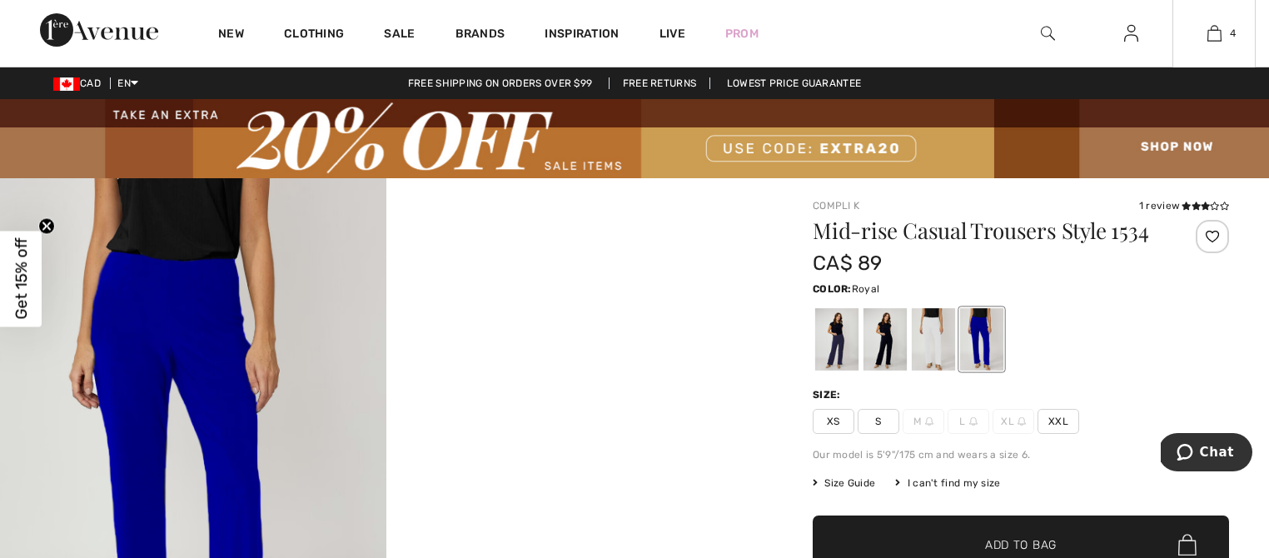
scroll to position [1330, 0]
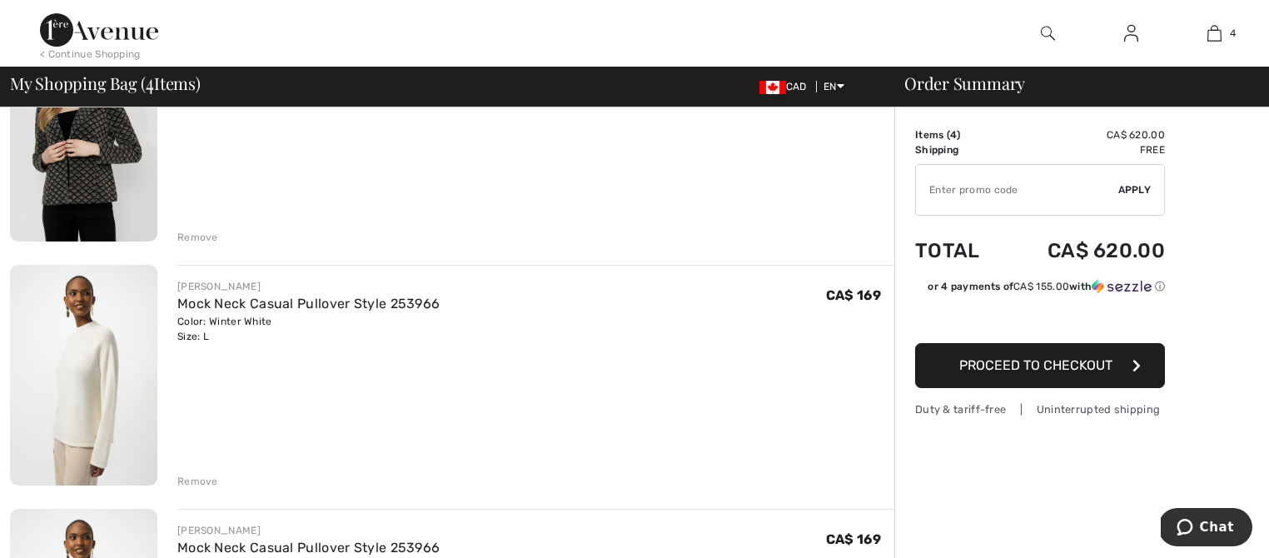
click at [78, 166] on img at bounding box center [83, 130] width 147 height 221
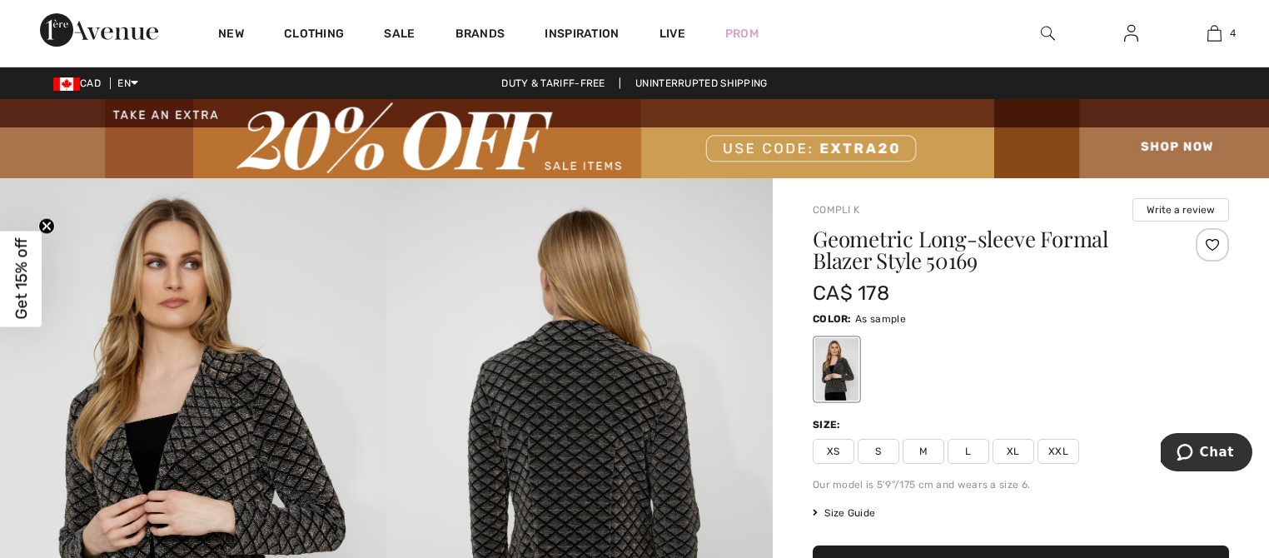
click at [263, 490] on img at bounding box center [193, 467] width 386 height 579
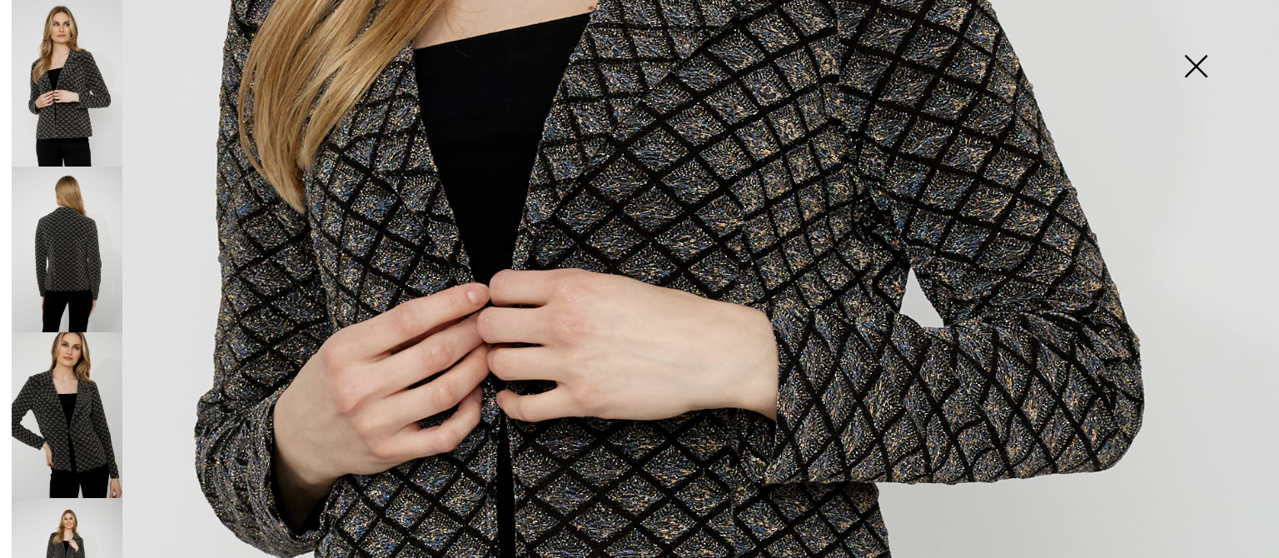
scroll to position [746, 0]
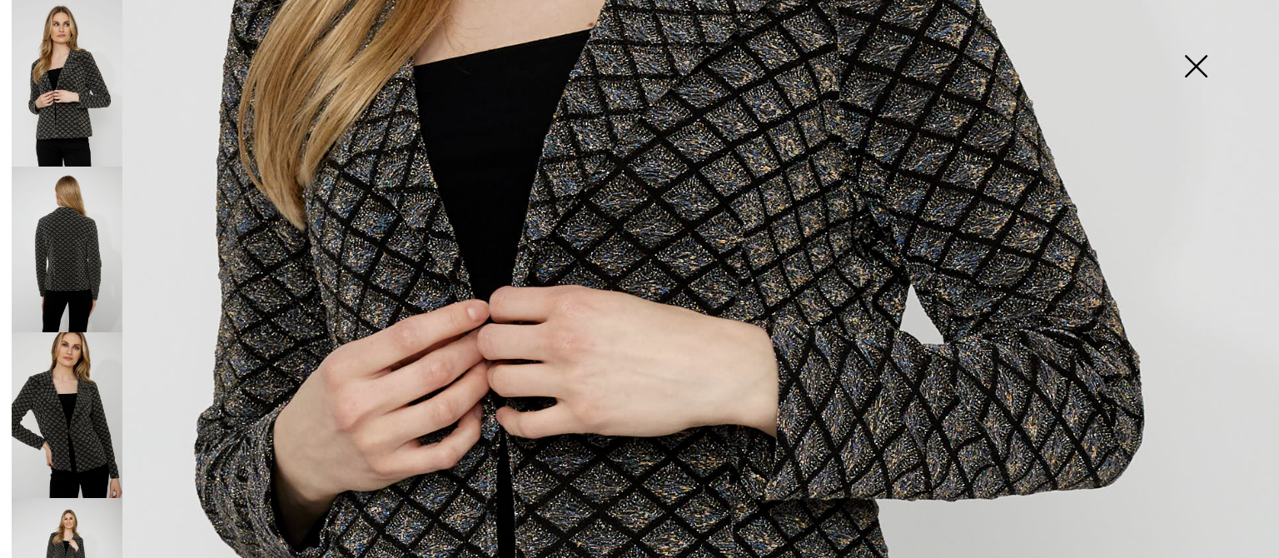
click at [56, 408] on img at bounding box center [67, 415] width 111 height 166
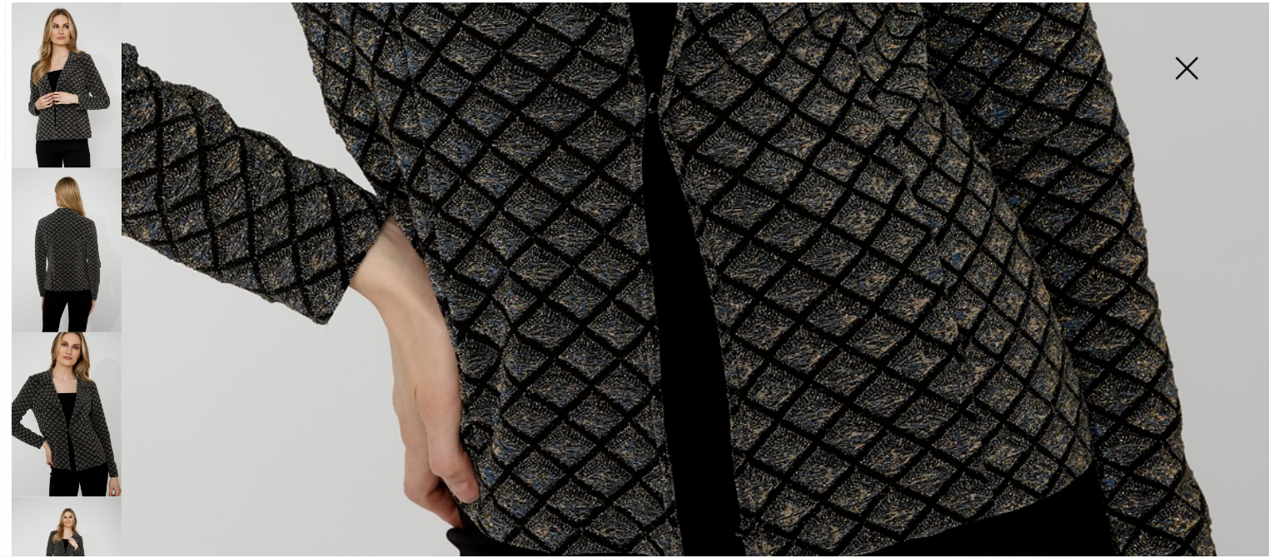
scroll to position [1102, 0]
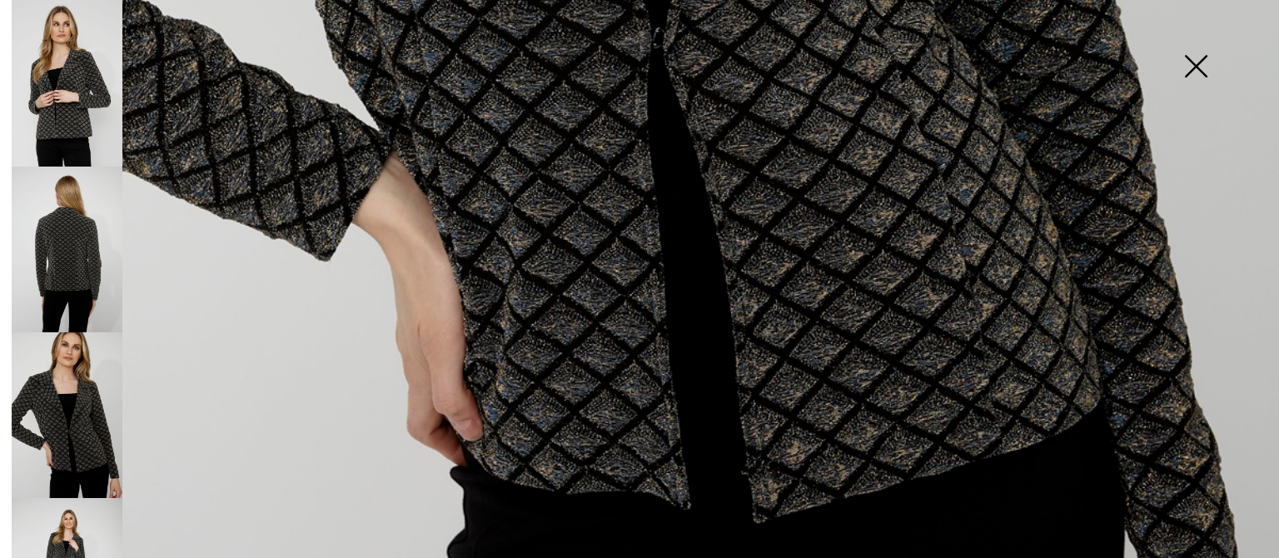
click at [1193, 67] on img at bounding box center [1195, 68] width 83 height 86
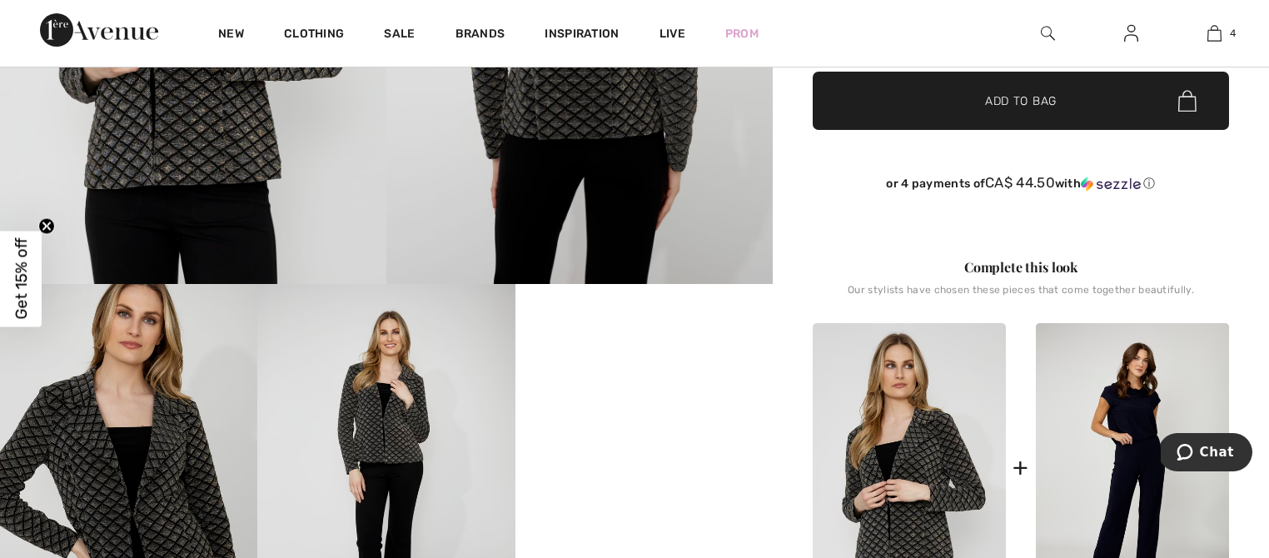
scroll to position [621, 0]
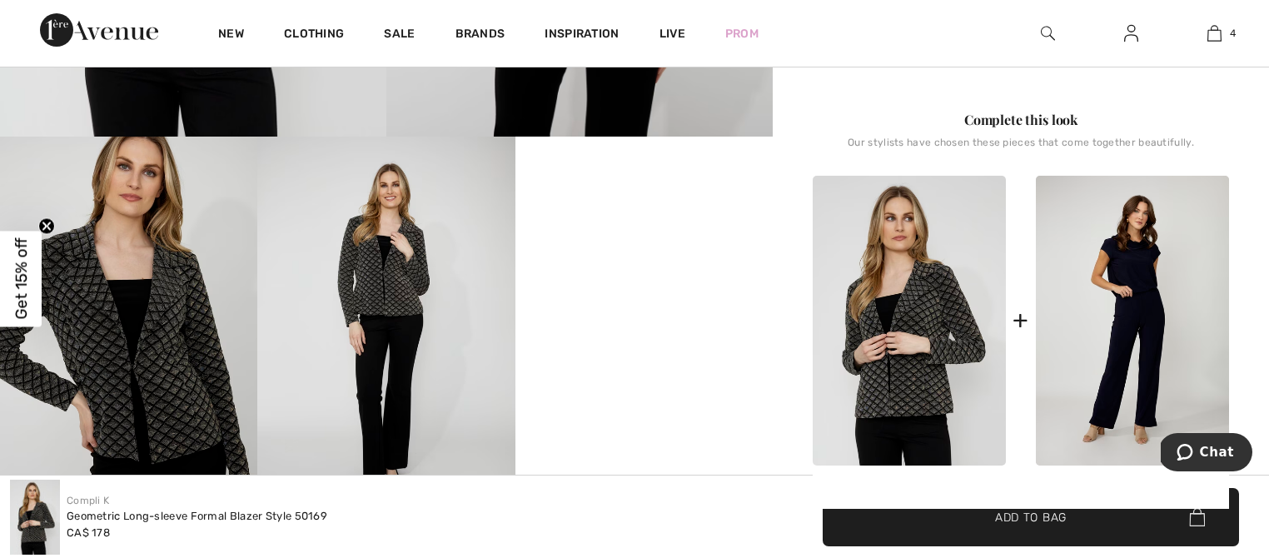
click at [596, 266] on video "Your browser does not support the video tag." at bounding box center [643, 201] width 257 height 129
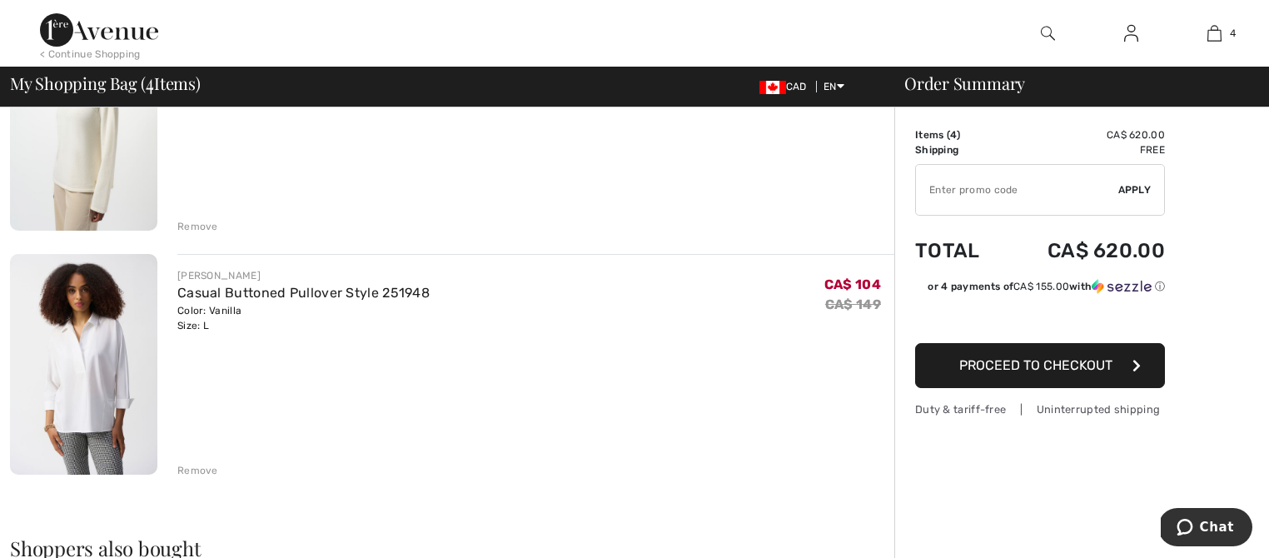
scroll to position [762, 0]
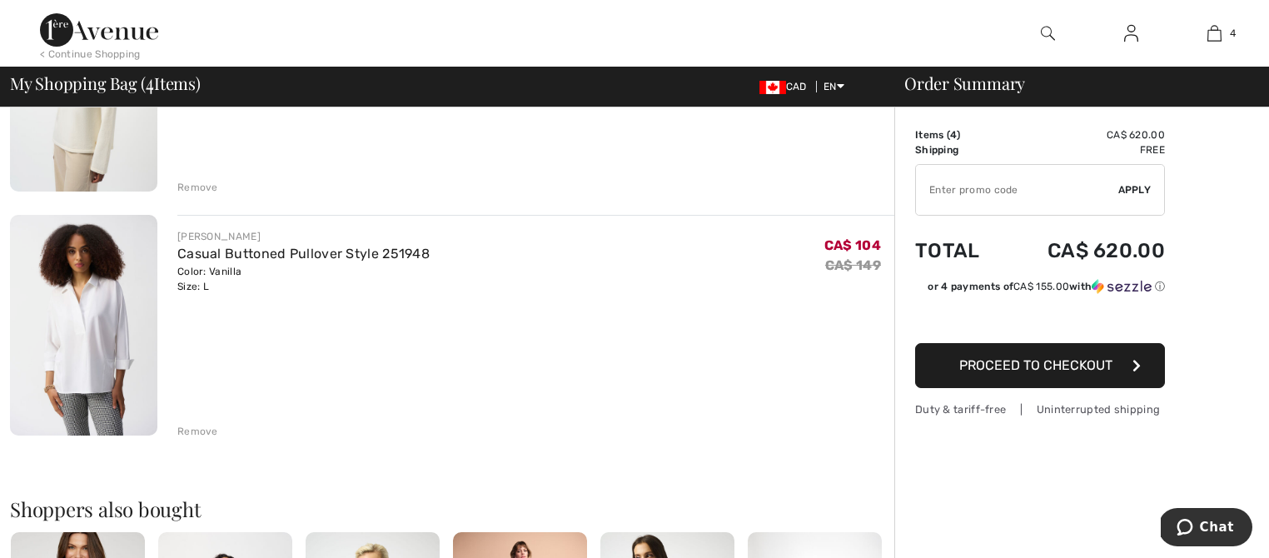
click at [87, 311] on img at bounding box center [83, 325] width 147 height 221
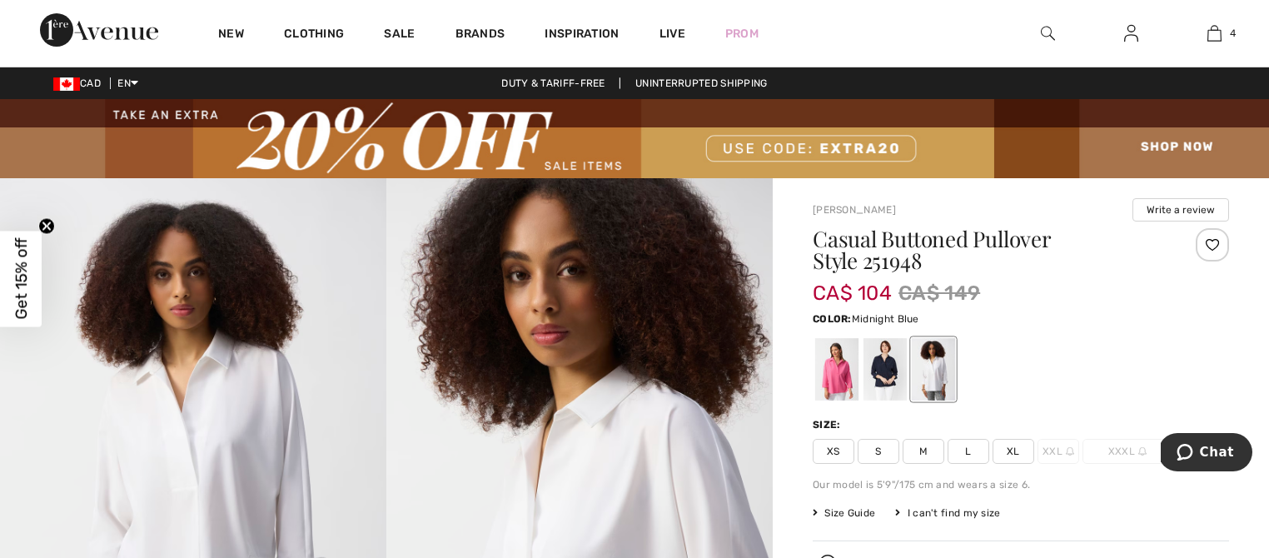
click at [882, 380] on div at bounding box center [884, 369] width 43 height 62
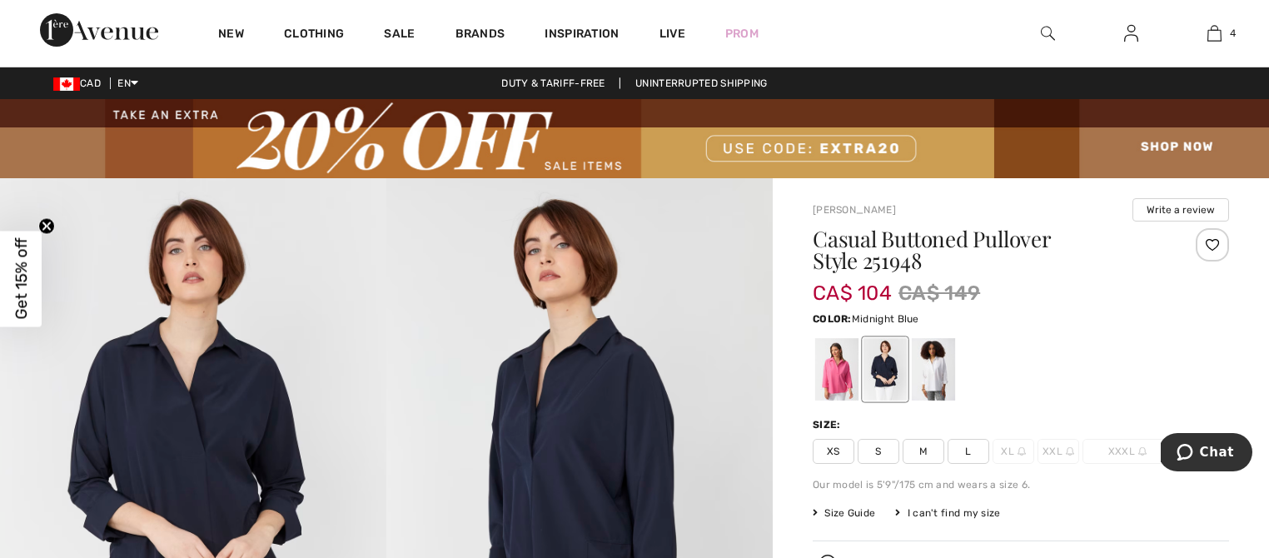
click at [239, 414] on img at bounding box center [193, 467] width 386 height 579
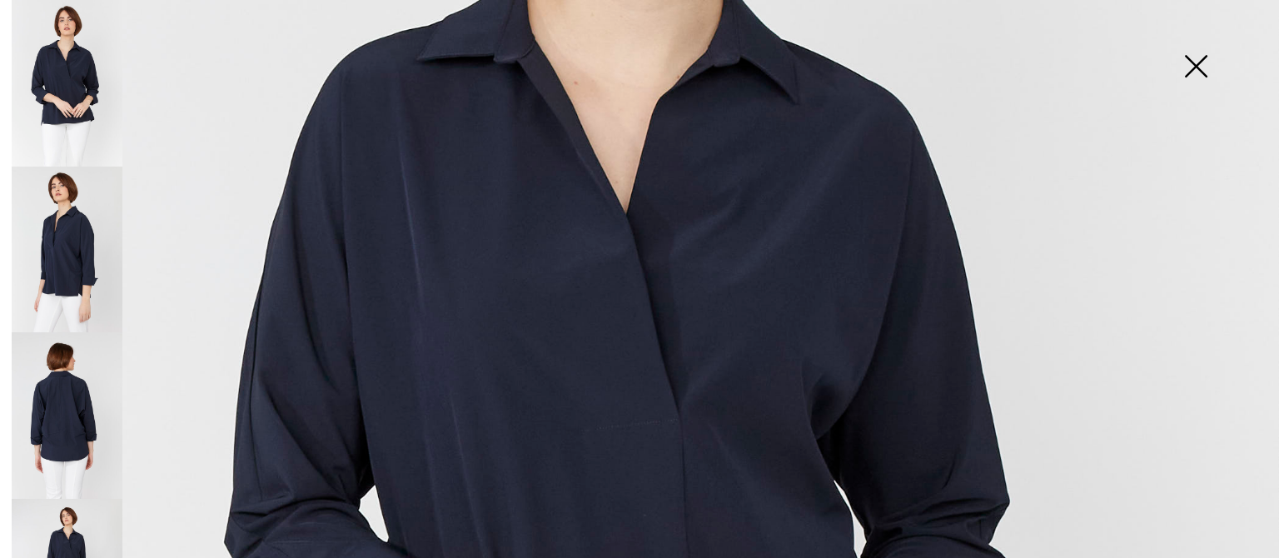
scroll to position [493, 0]
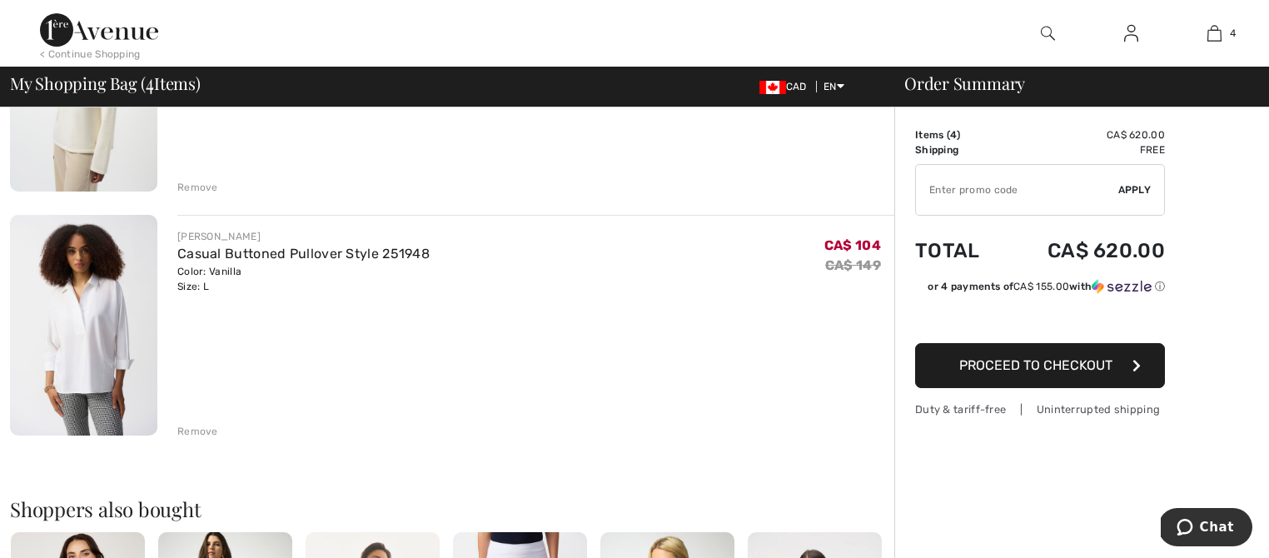
click at [212, 430] on div "Remove" at bounding box center [197, 431] width 41 height 15
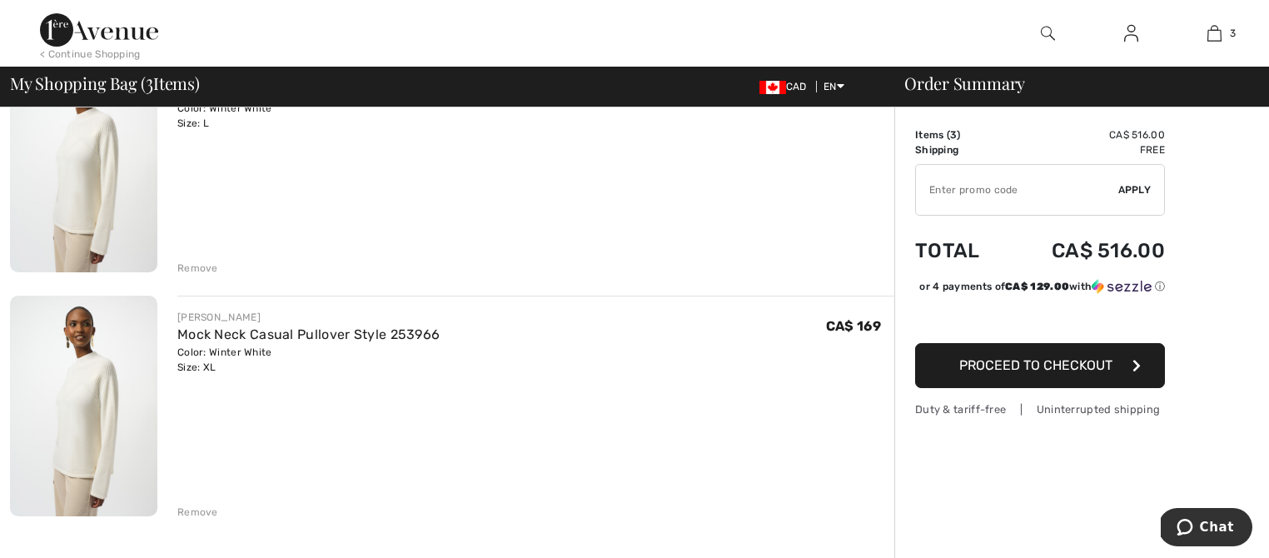
scroll to position [490, 0]
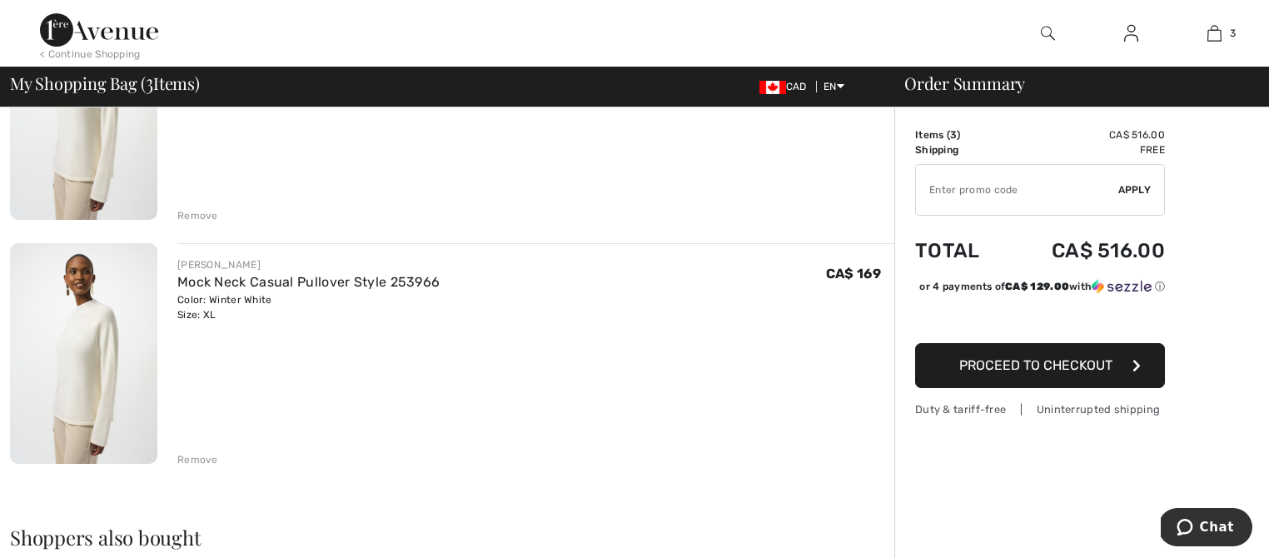
click at [205, 457] on div "Remove" at bounding box center [197, 459] width 41 height 15
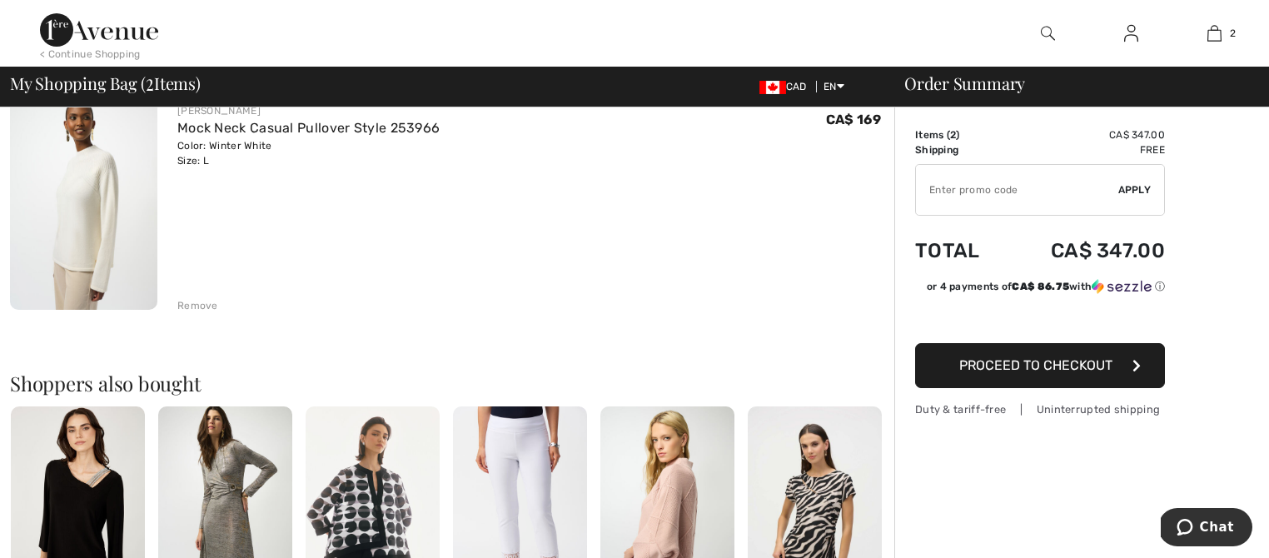
scroll to position [261, 0]
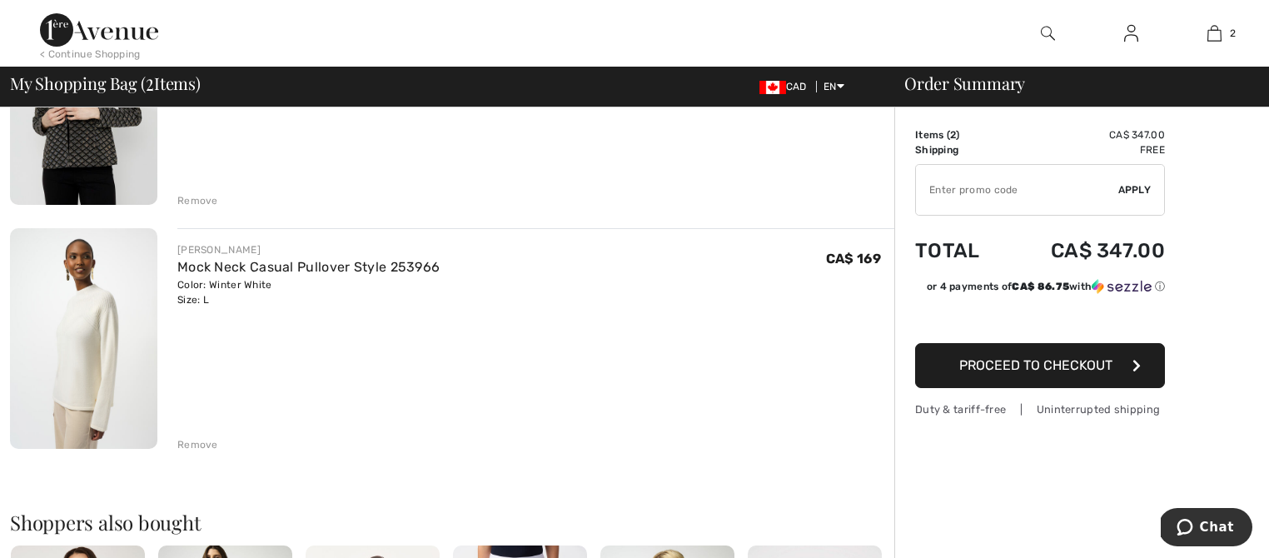
click at [196, 197] on div "Remove" at bounding box center [197, 200] width 41 height 15
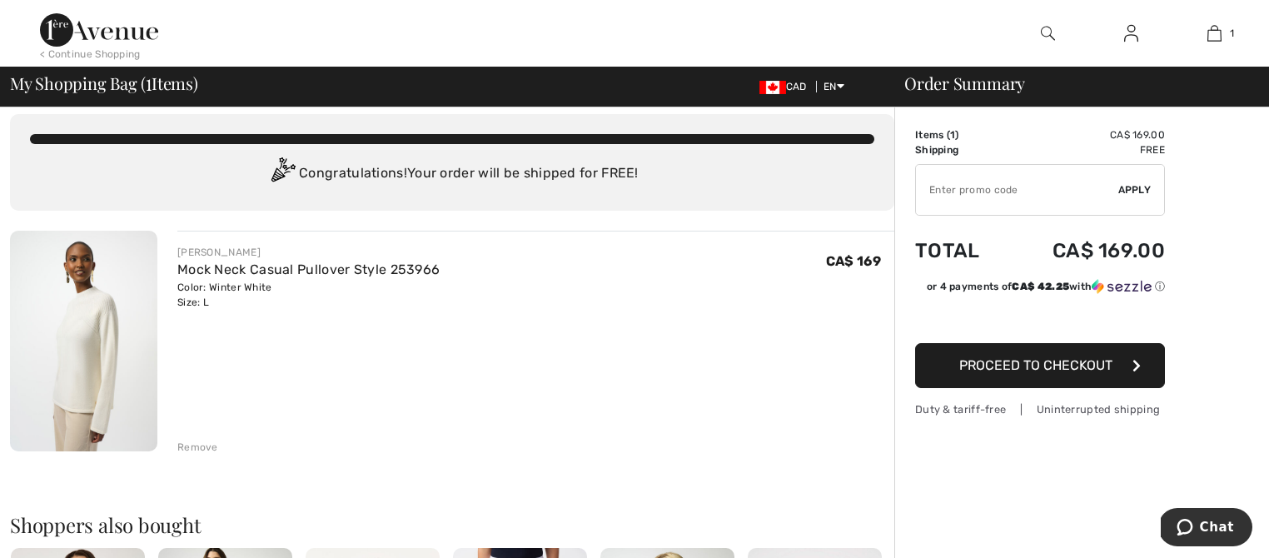
scroll to position [0, 0]
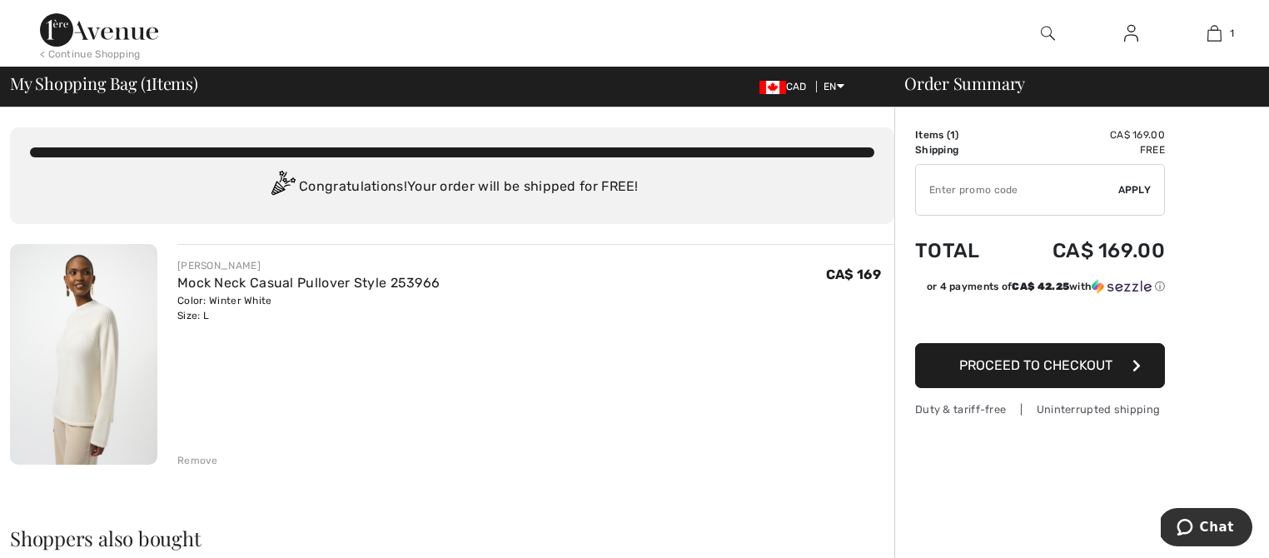
click at [1132, 33] on img at bounding box center [1131, 33] width 14 height 20
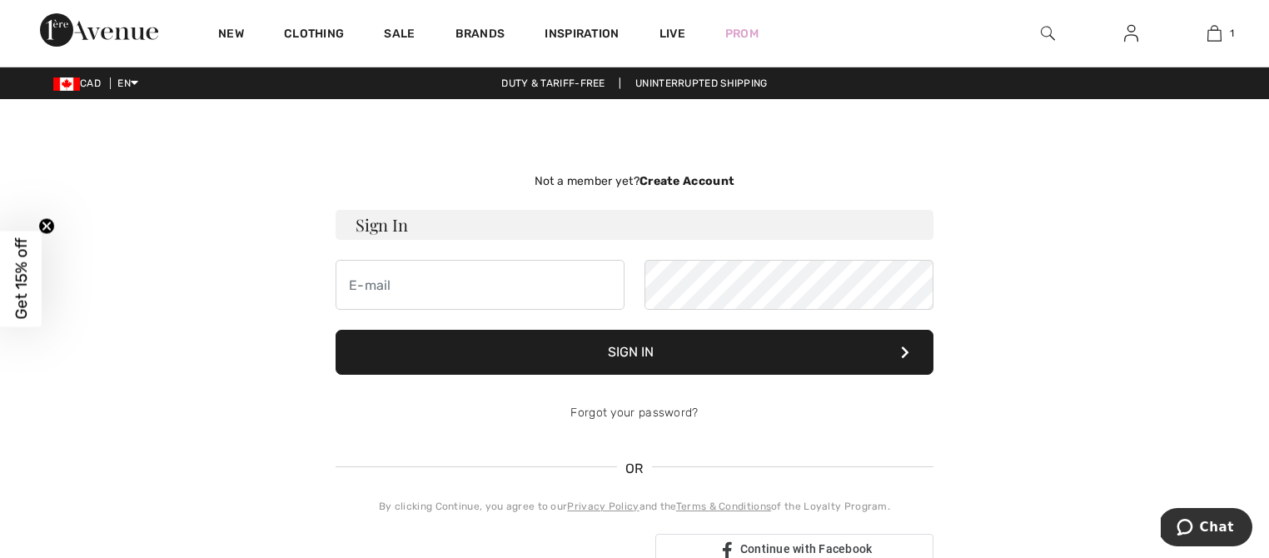
click at [681, 181] on strong "Create Account" at bounding box center [686, 181] width 95 height 14
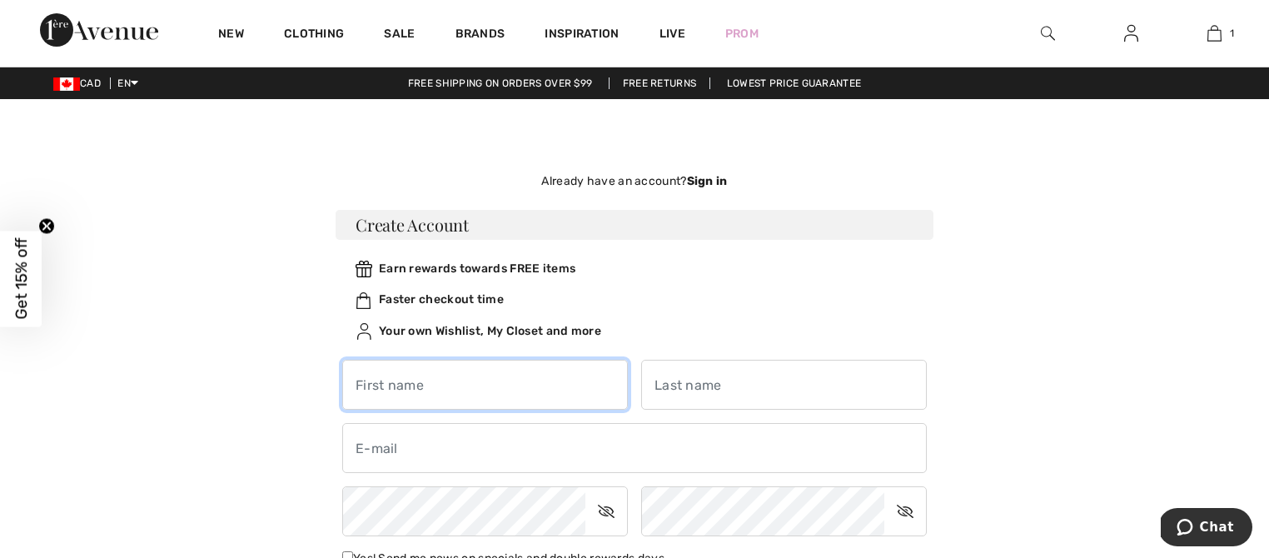
click at [358, 387] on input "text" at bounding box center [485, 385] width 286 height 50
type input "[PERSON_NAME]"
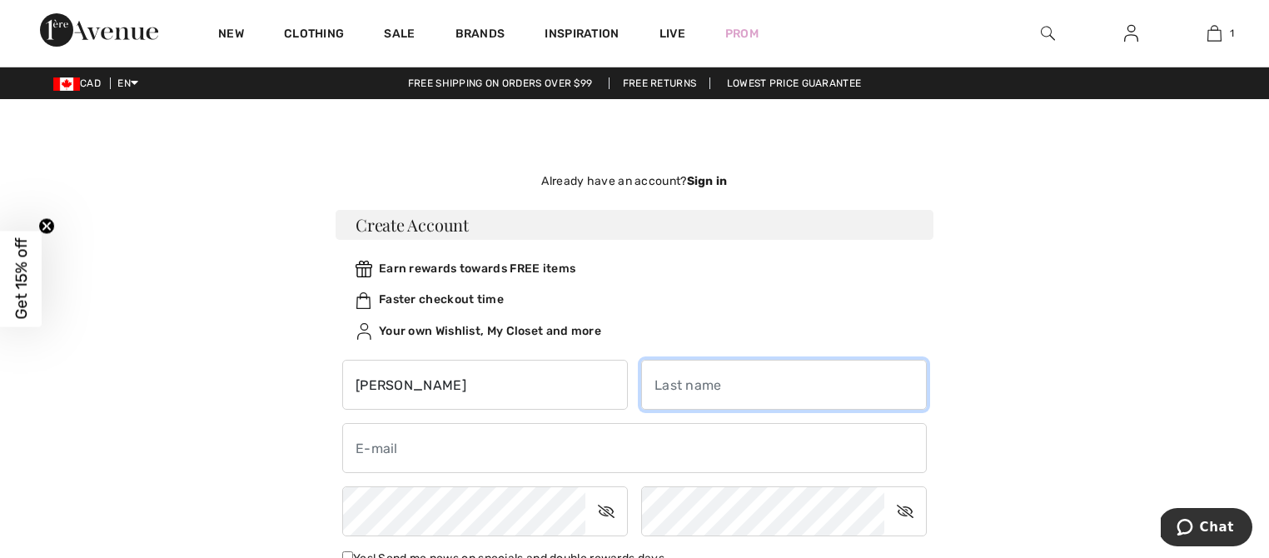
click at [655, 387] on input "text" at bounding box center [784, 385] width 286 height 50
type input "Watson"
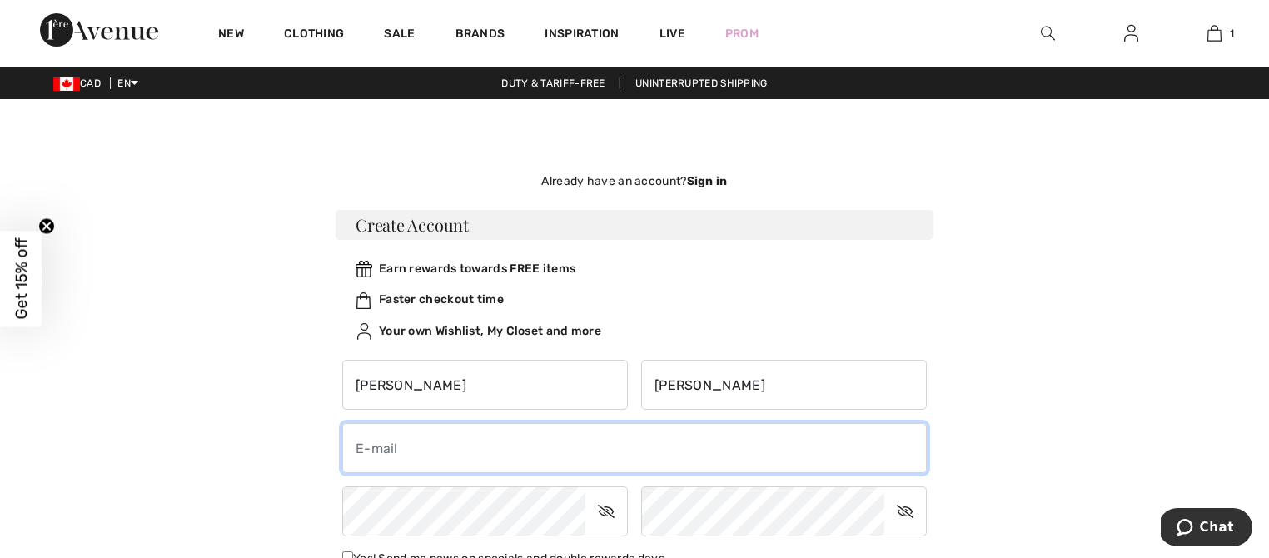
click at [356, 449] on input "email" at bounding box center [634, 448] width 584 height 50
type input "conniemaureen@icloud.com"
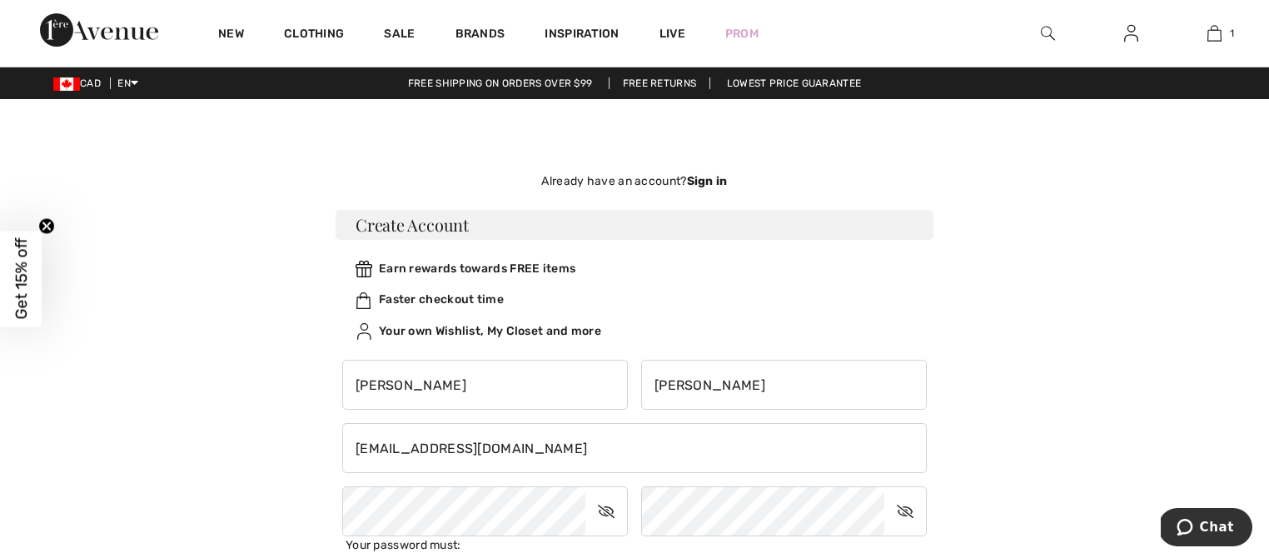
click at [604, 511] on icon at bounding box center [606, 511] width 42 height 38
click at [903, 517] on icon at bounding box center [905, 511] width 42 height 38
click at [610, 510] on icon at bounding box center [607, 511] width 40 height 38
click at [903, 513] on icon at bounding box center [906, 511] width 40 height 38
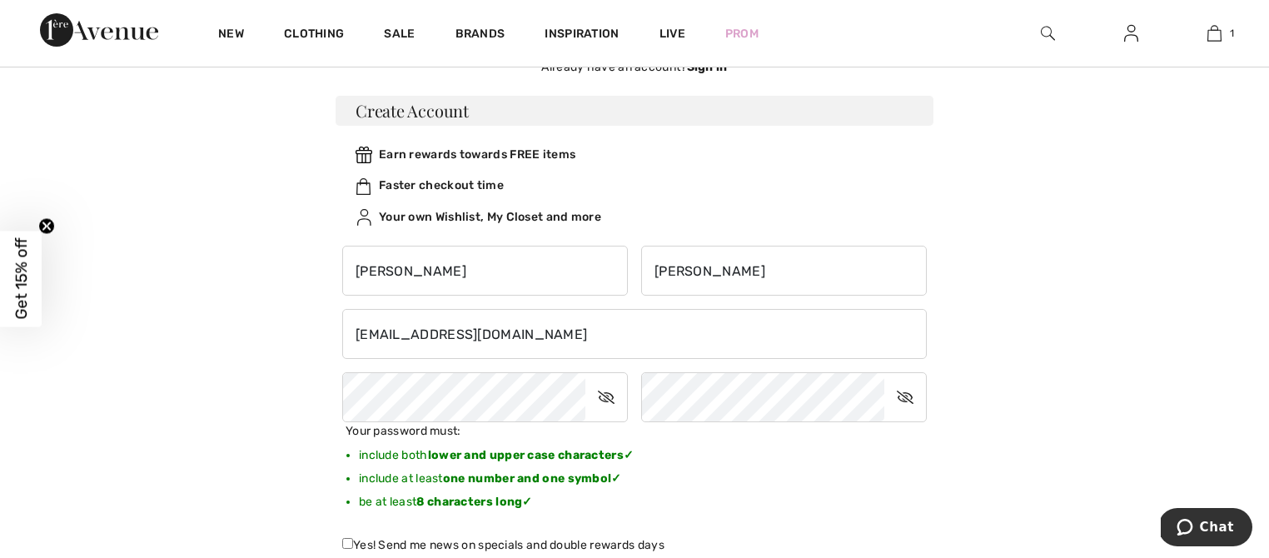
scroll to position [253, 0]
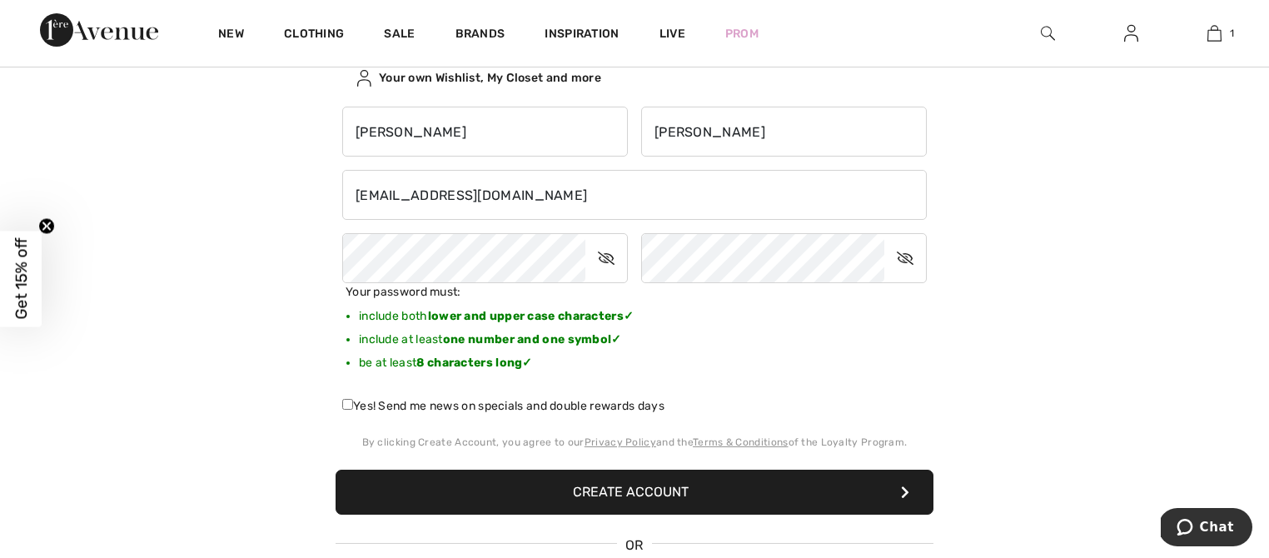
click at [346, 403] on input "Yes! Send me news on specials and double rewards days" at bounding box center [347, 404] width 11 height 11
checkbox input "true"
click at [604, 494] on button "Create Account" at bounding box center [635, 492] width 598 height 45
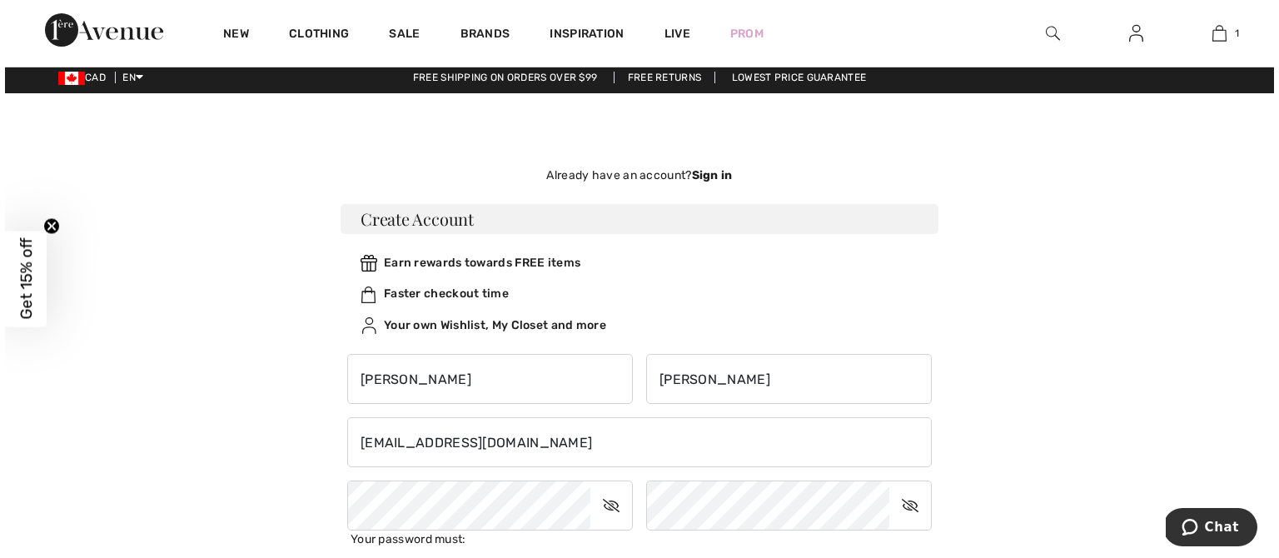
scroll to position [0, 0]
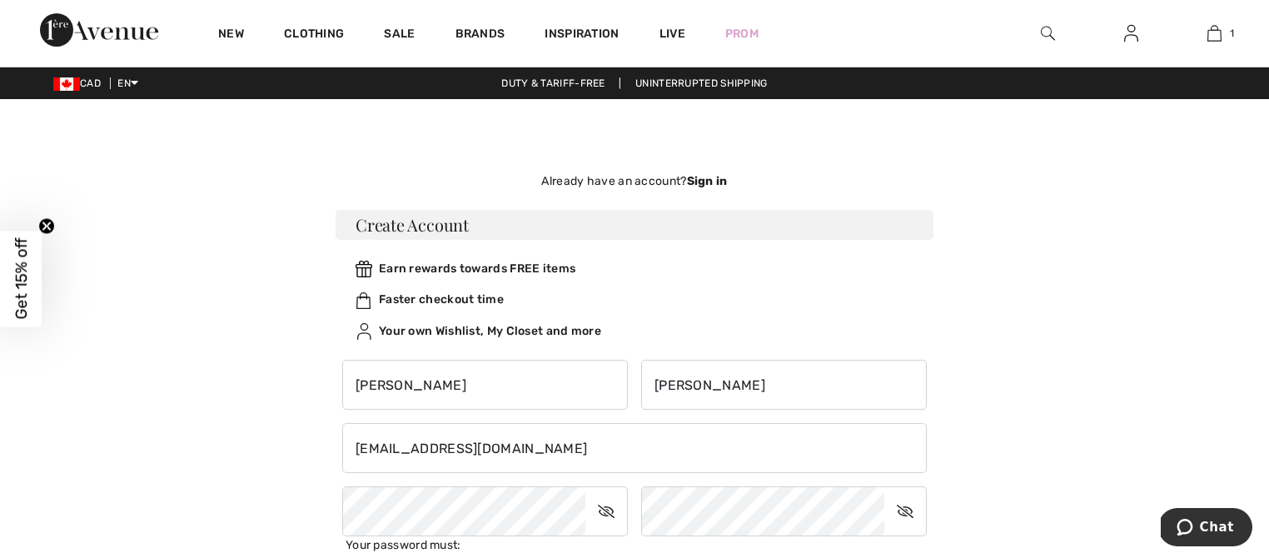
click at [1047, 36] on img at bounding box center [1048, 33] width 14 height 20
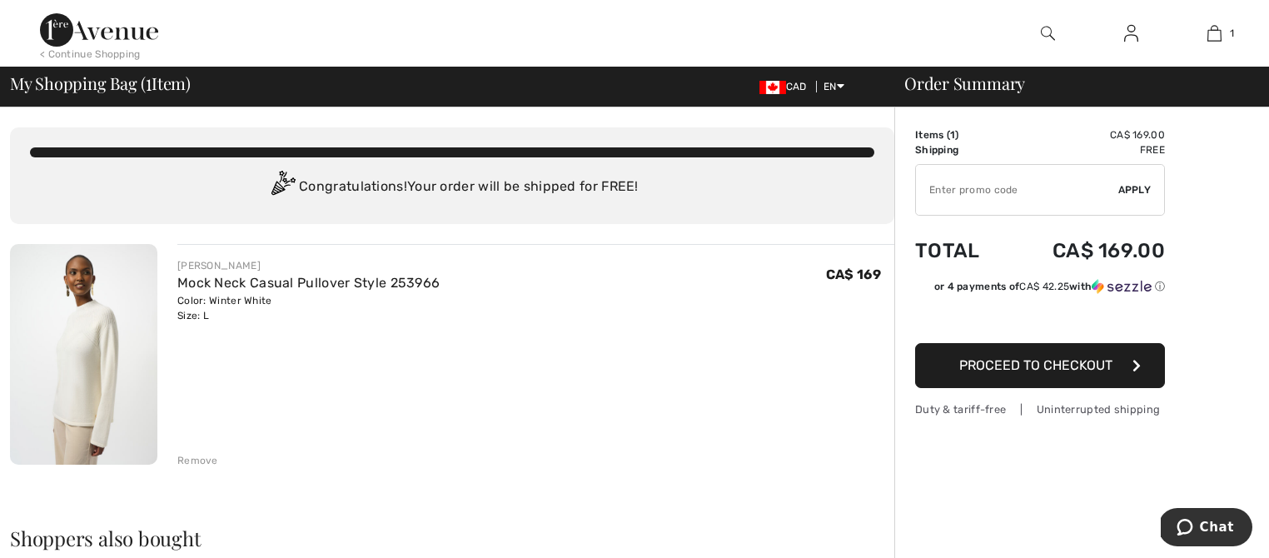
click at [1131, 42] on img at bounding box center [1131, 33] width 14 height 20
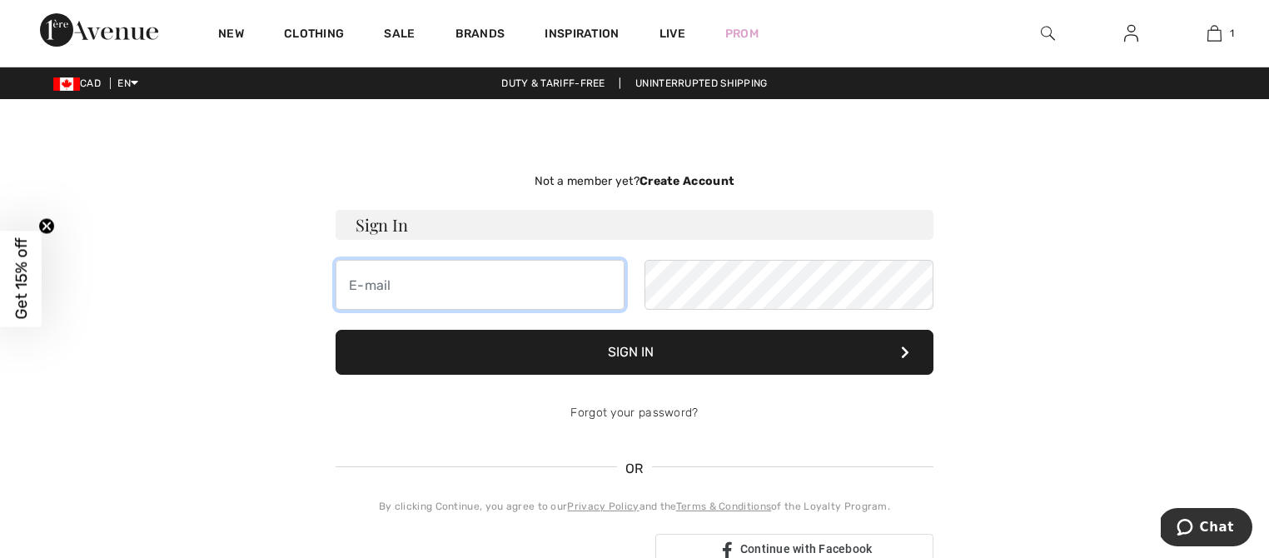
click at [354, 283] on input "email" at bounding box center [480, 285] width 289 height 50
type input "[EMAIL_ADDRESS][DOMAIN_NAME]"
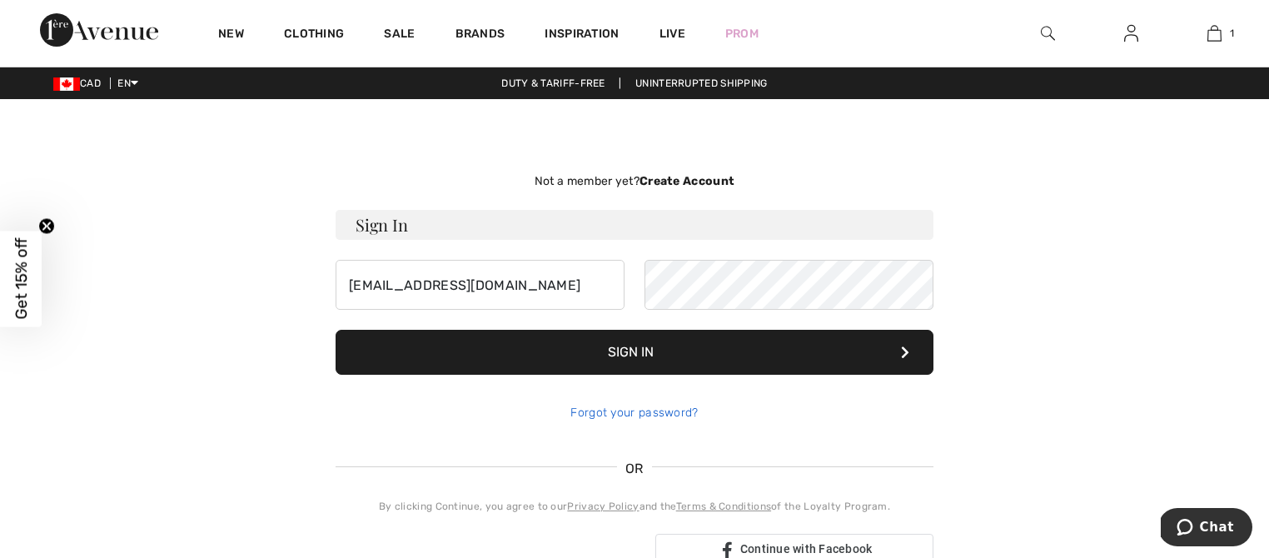
click at [617, 413] on link "Forgot your password?" at bounding box center [633, 412] width 127 height 14
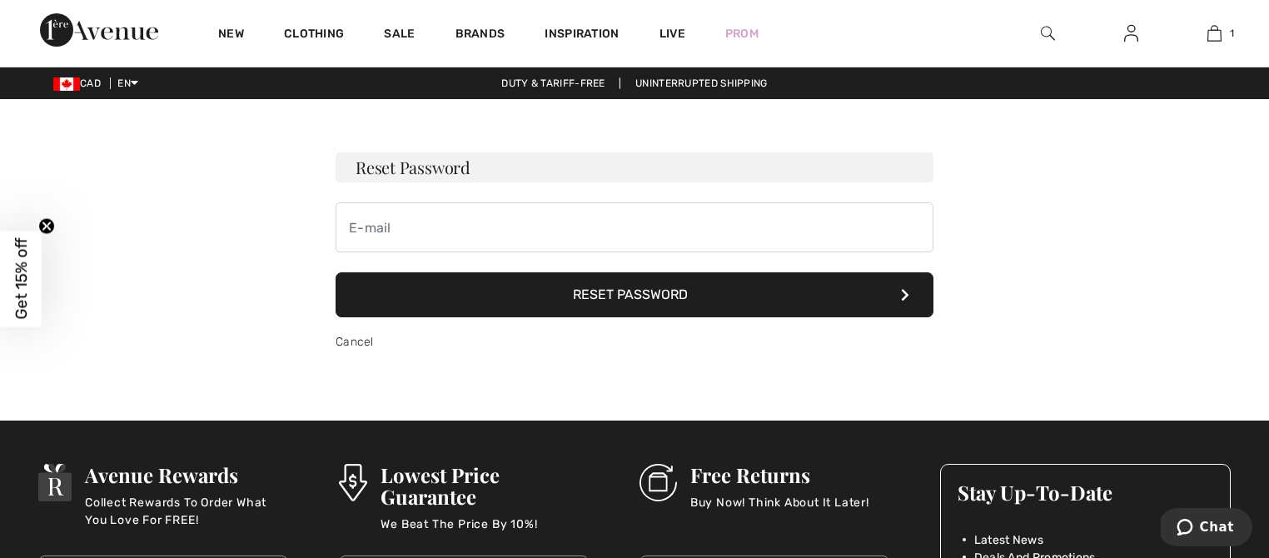
click at [641, 299] on button "Reset Password" at bounding box center [635, 294] width 598 height 45
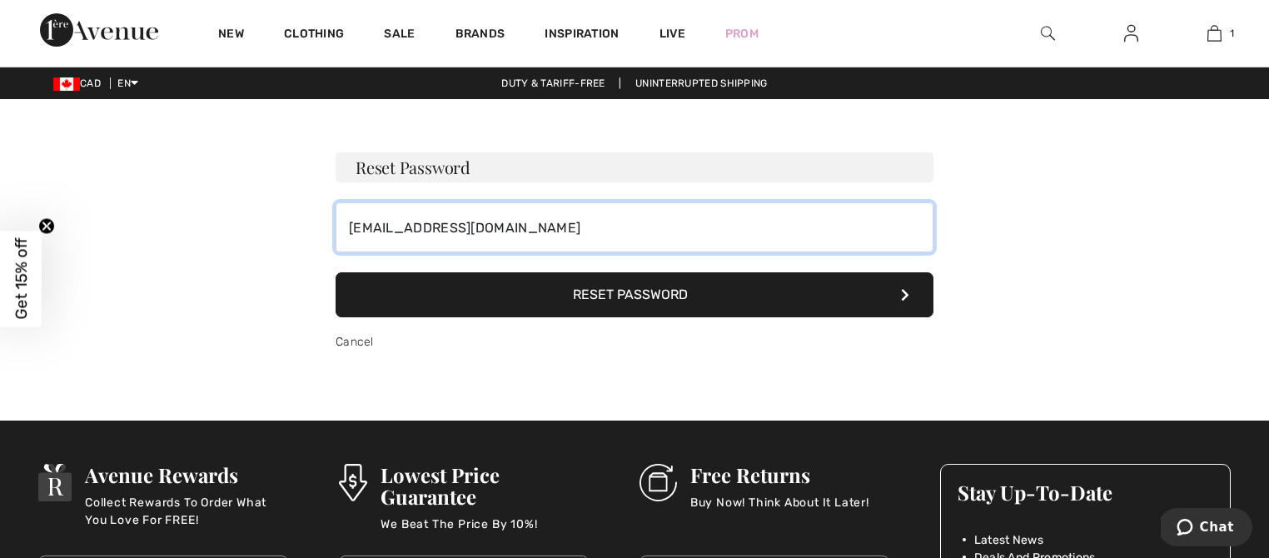
type input "[EMAIL_ADDRESS][DOMAIN_NAME]"
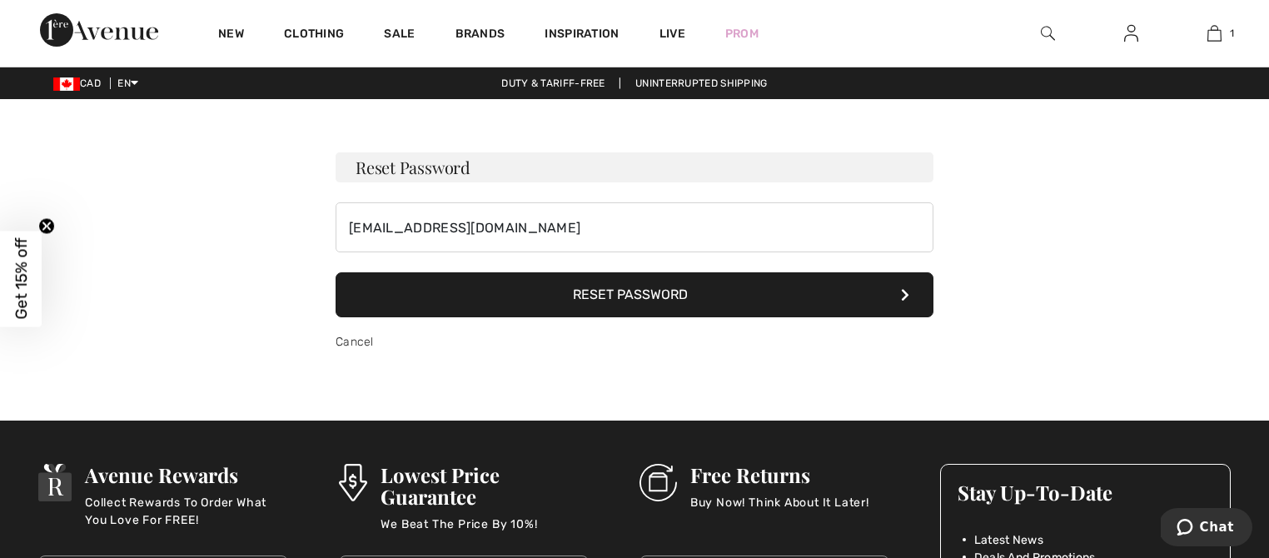
click at [590, 301] on button "Reset Password" at bounding box center [635, 294] width 598 height 45
click at [1133, 39] on img at bounding box center [1131, 33] width 14 height 20
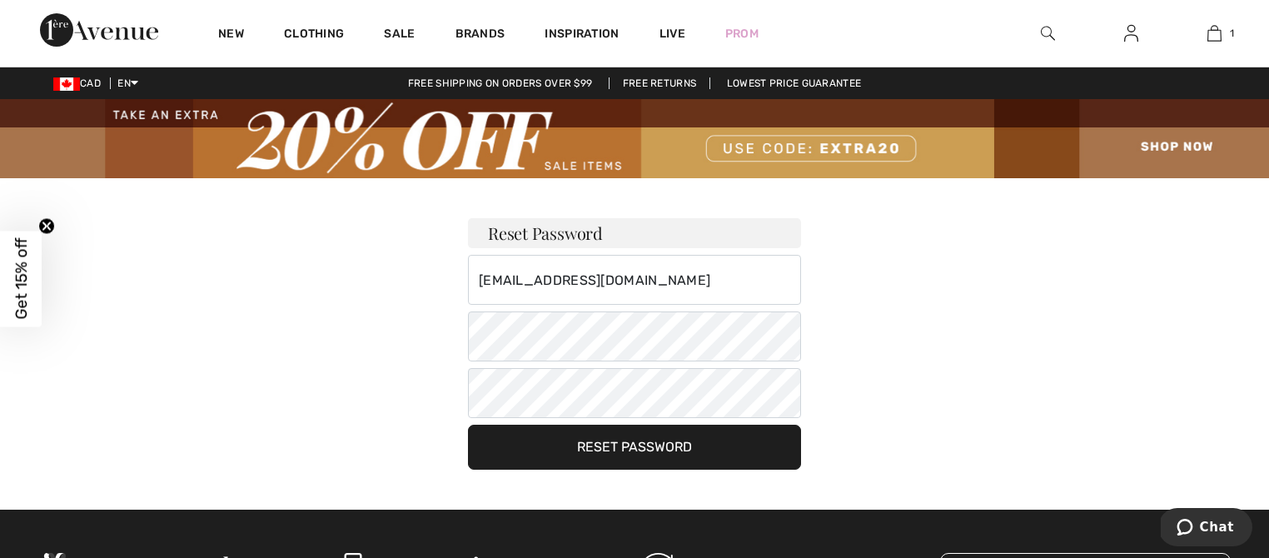
click at [604, 447] on button "Reset Password" at bounding box center [634, 447] width 333 height 45
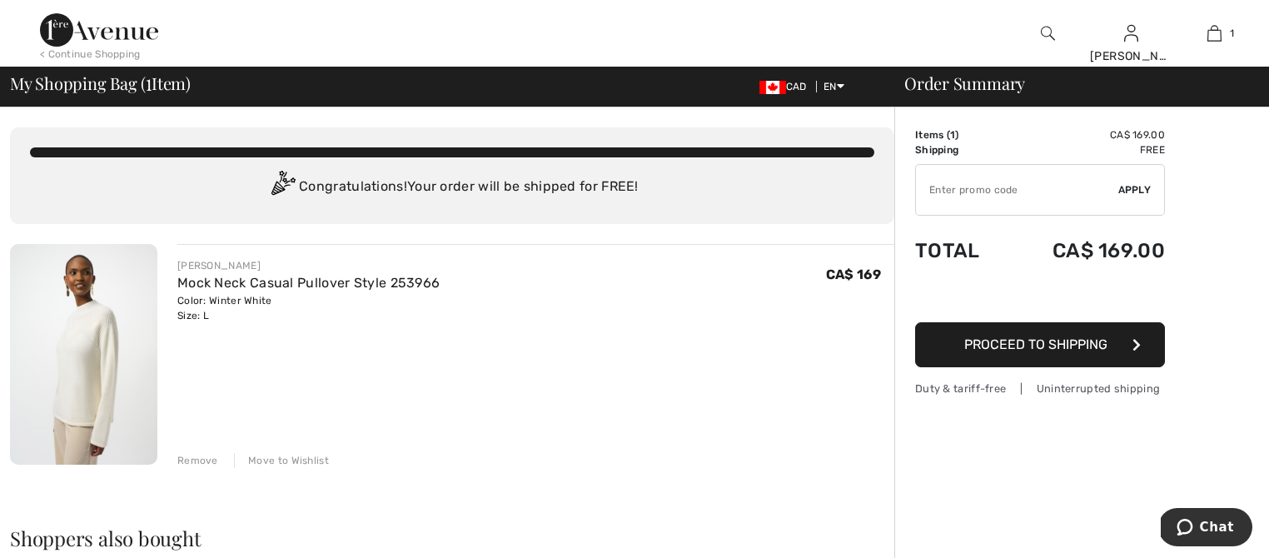
click at [72, 57] on div "< Continue Shopping" at bounding box center [90, 54] width 101 height 15
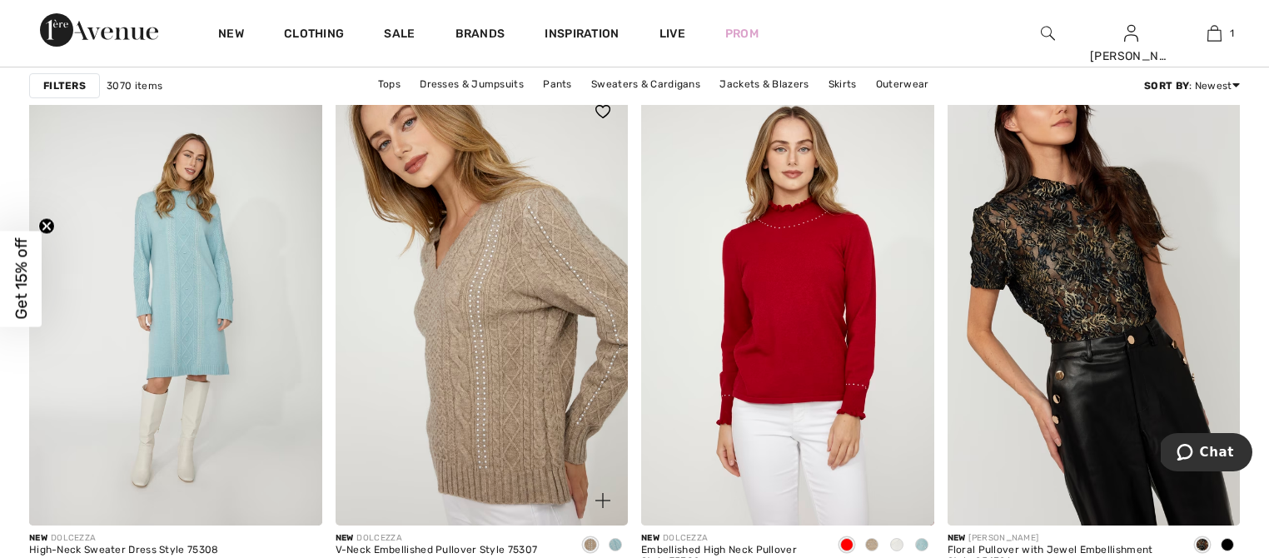
scroll to position [2551, 0]
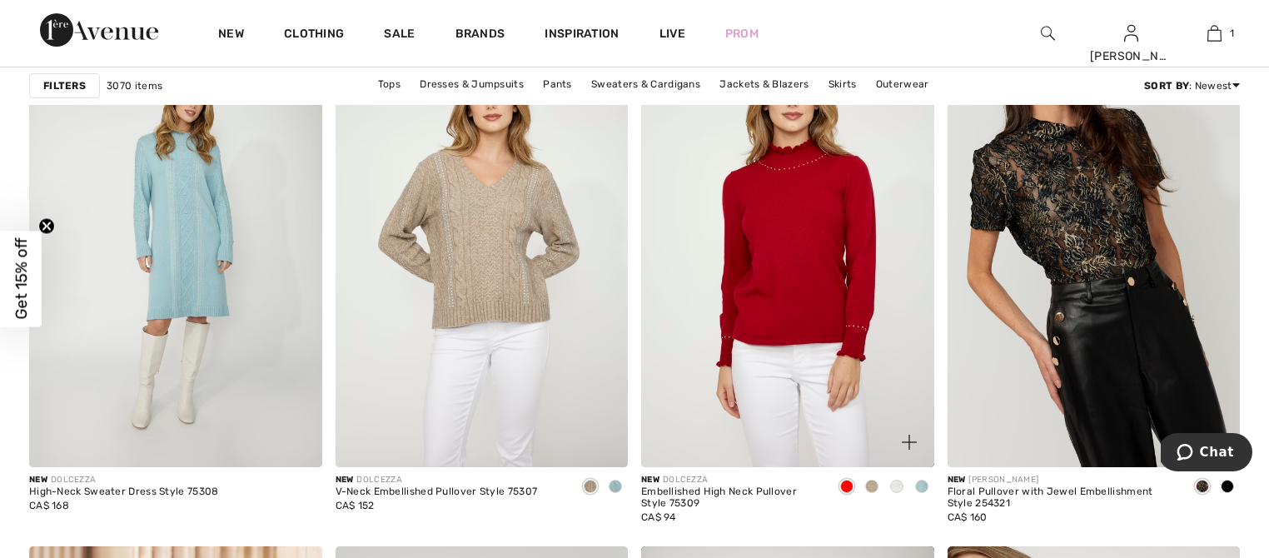
click at [895, 489] on span at bounding box center [896, 486] width 13 height 13
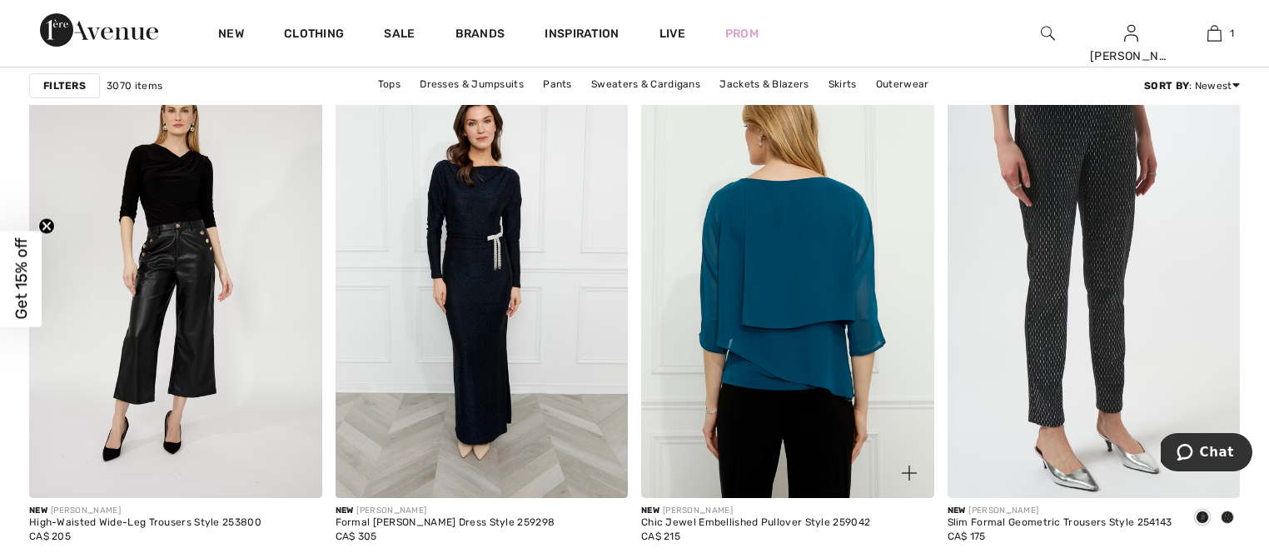
scroll to position [7678, 0]
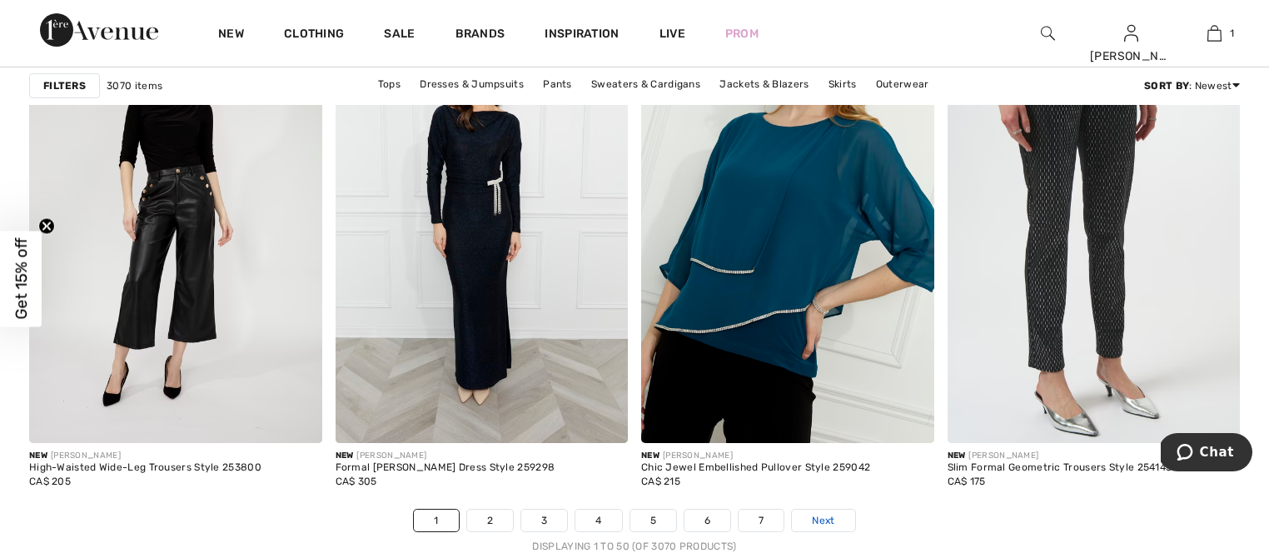
click at [821, 521] on span "Next" at bounding box center [823, 520] width 22 height 15
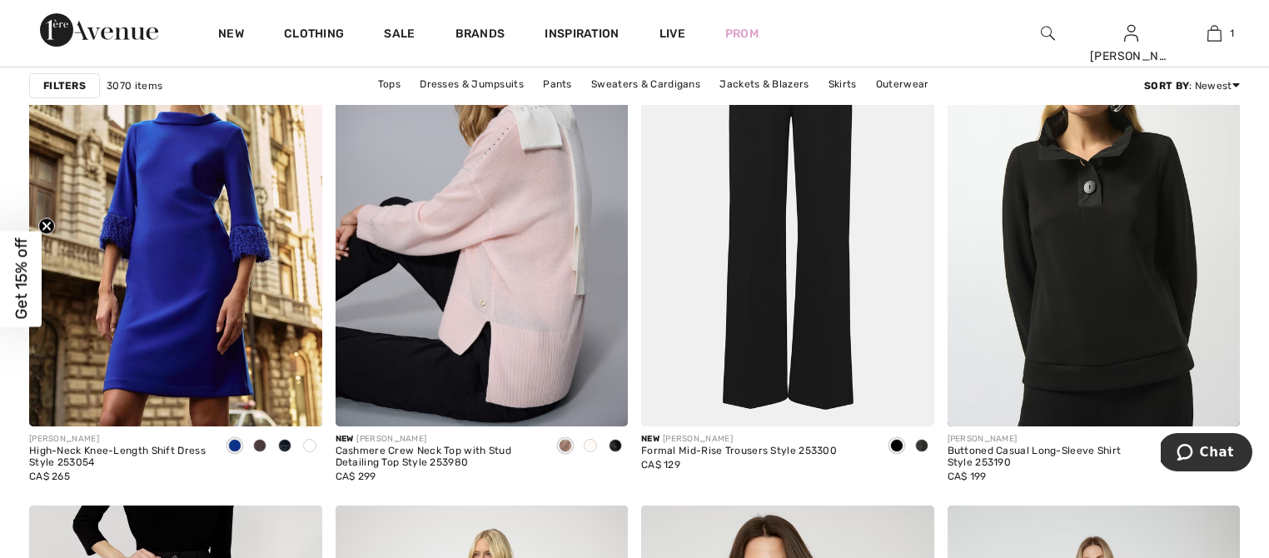
scroll to position [2594, 0]
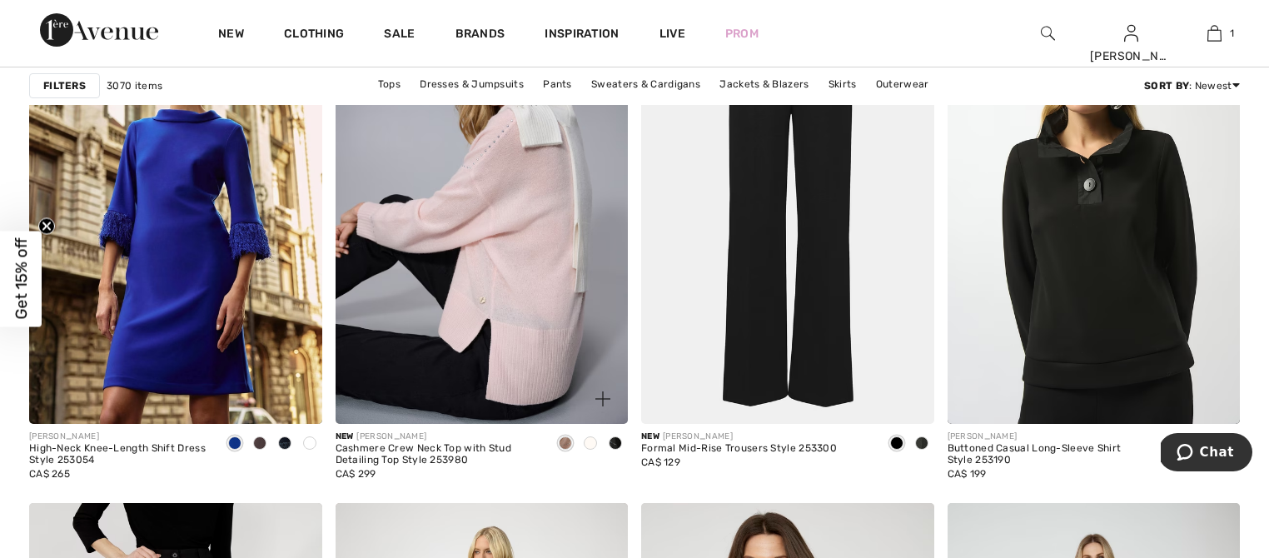
click at [567, 445] on span at bounding box center [565, 442] width 13 height 13
click at [587, 443] on span at bounding box center [590, 442] width 13 height 13
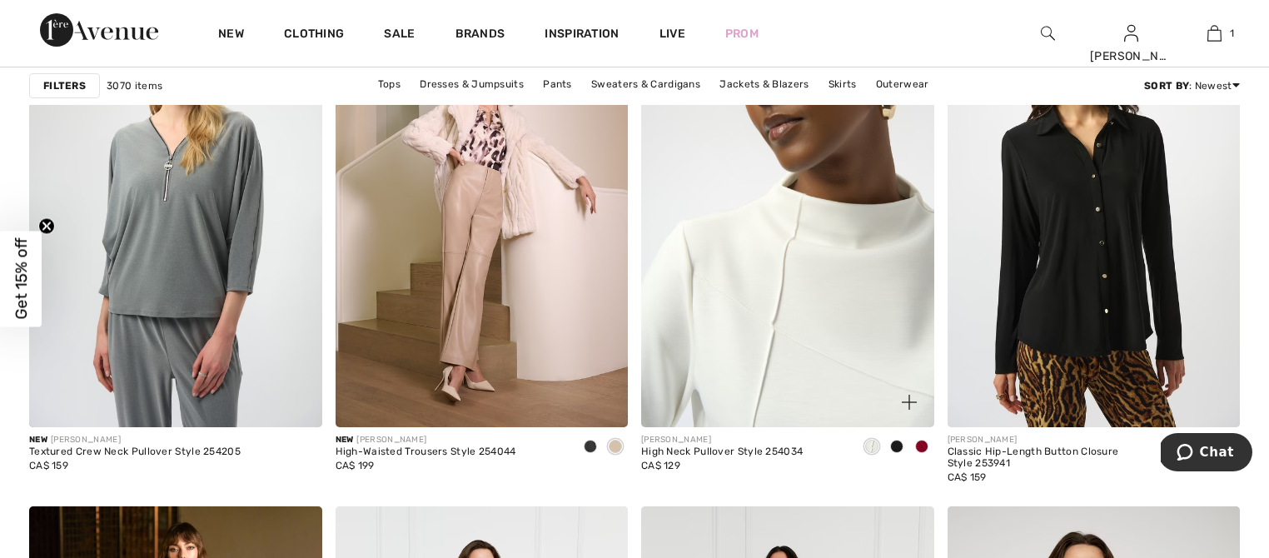
scroll to position [5432, 0]
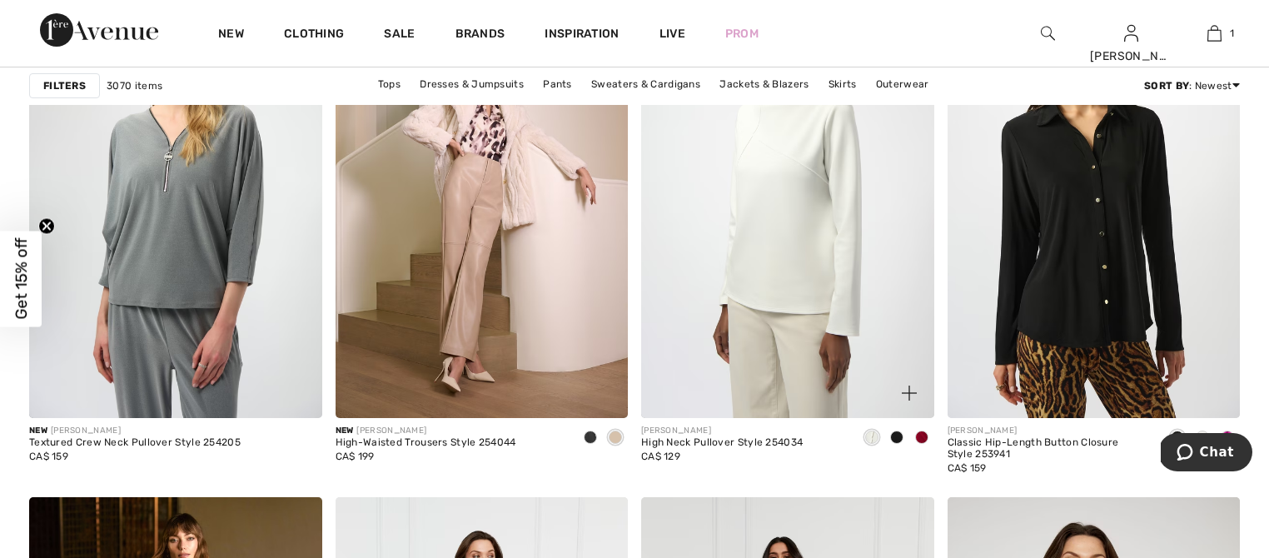
click at [894, 438] on span at bounding box center [896, 436] width 13 height 13
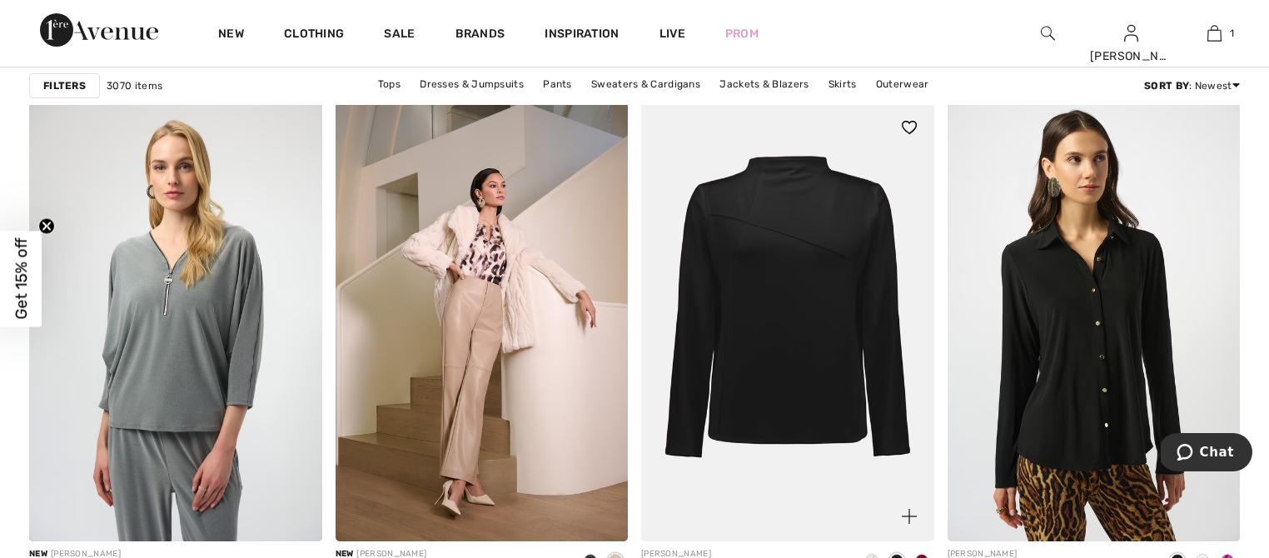
scroll to position [5375, 0]
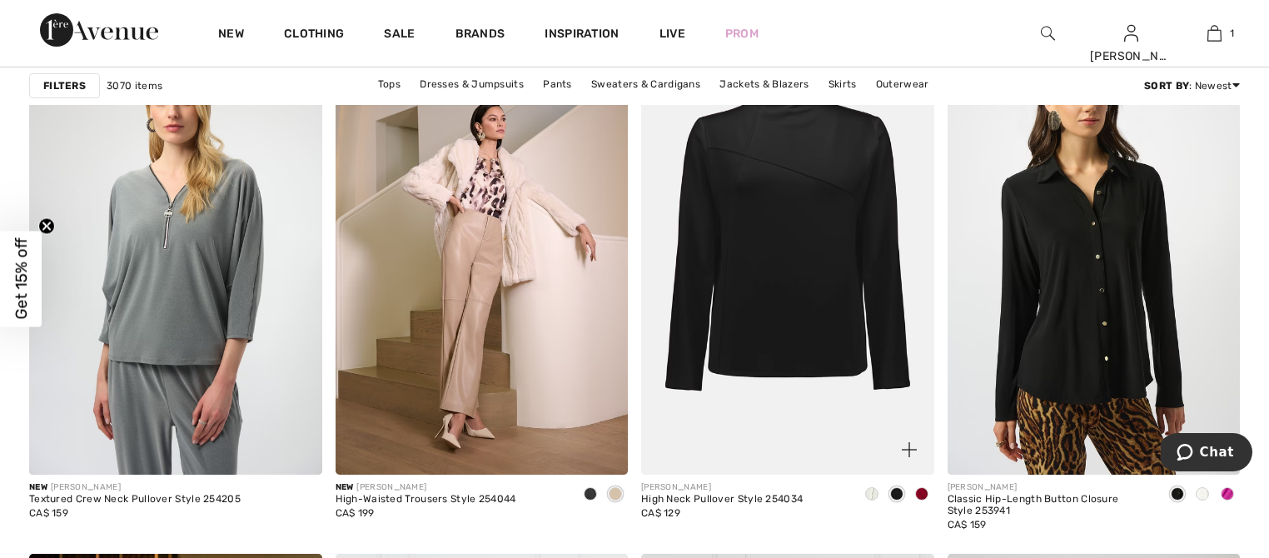
click at [922, 496] on span at bounding box center [921, 493] width 13 height 13
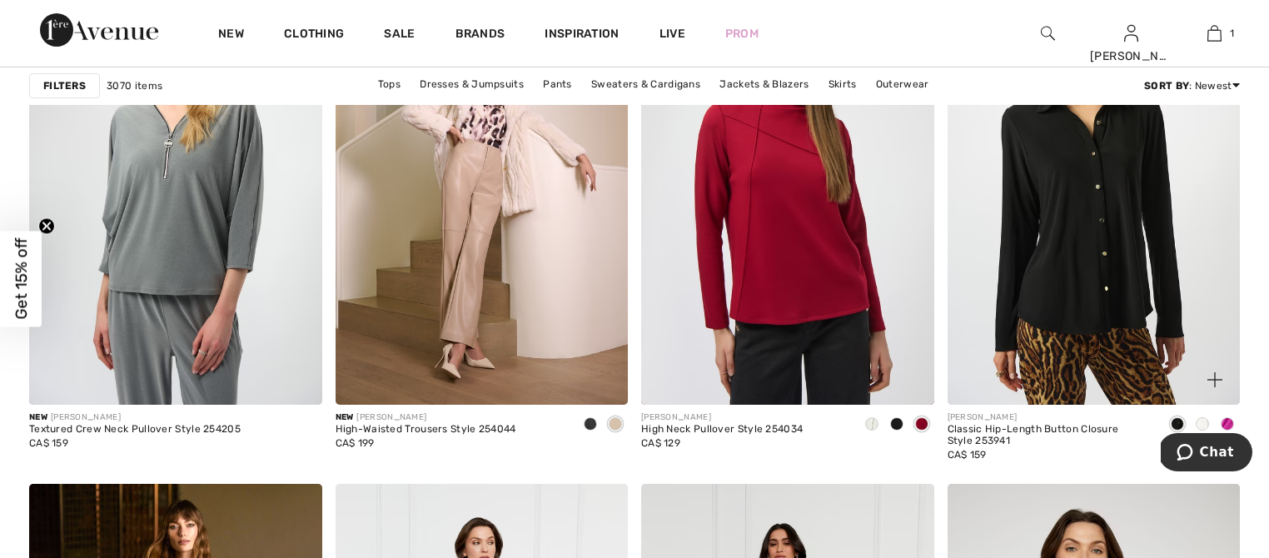
scroll to position [5446, 0]
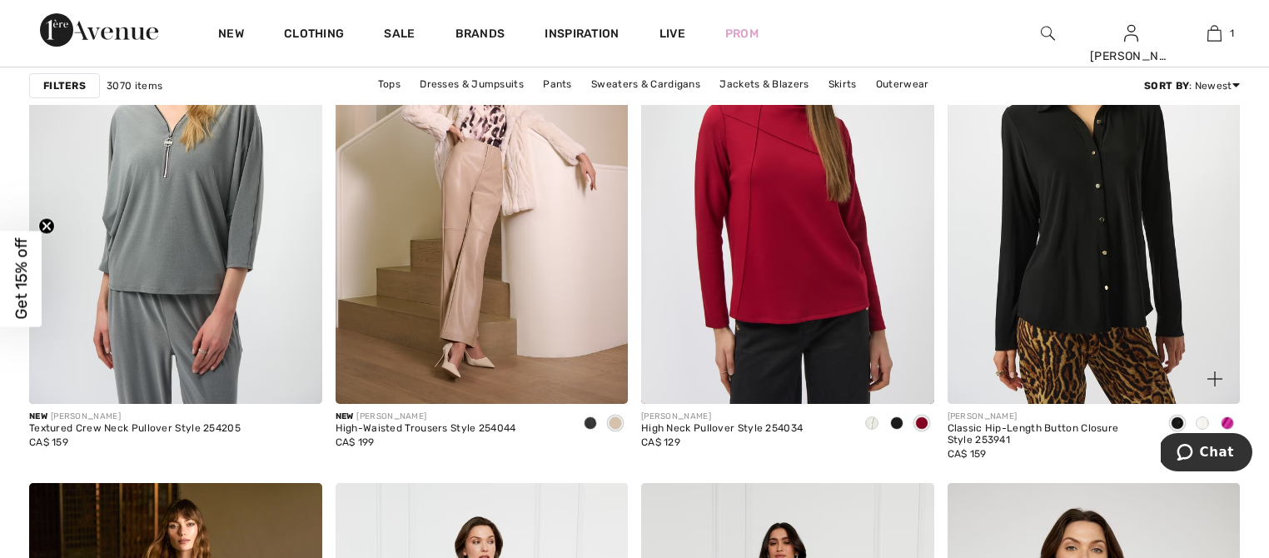
click at [1205, 420] on span at bounding box center [1202, 422] width 13 height 13
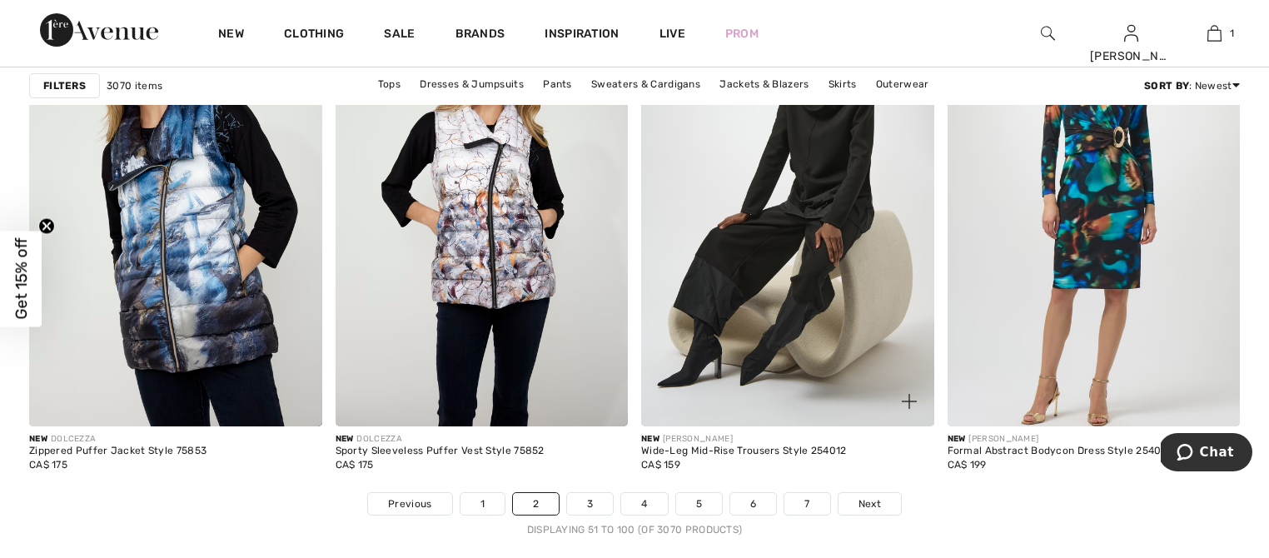
scroll to position [7823, 0]
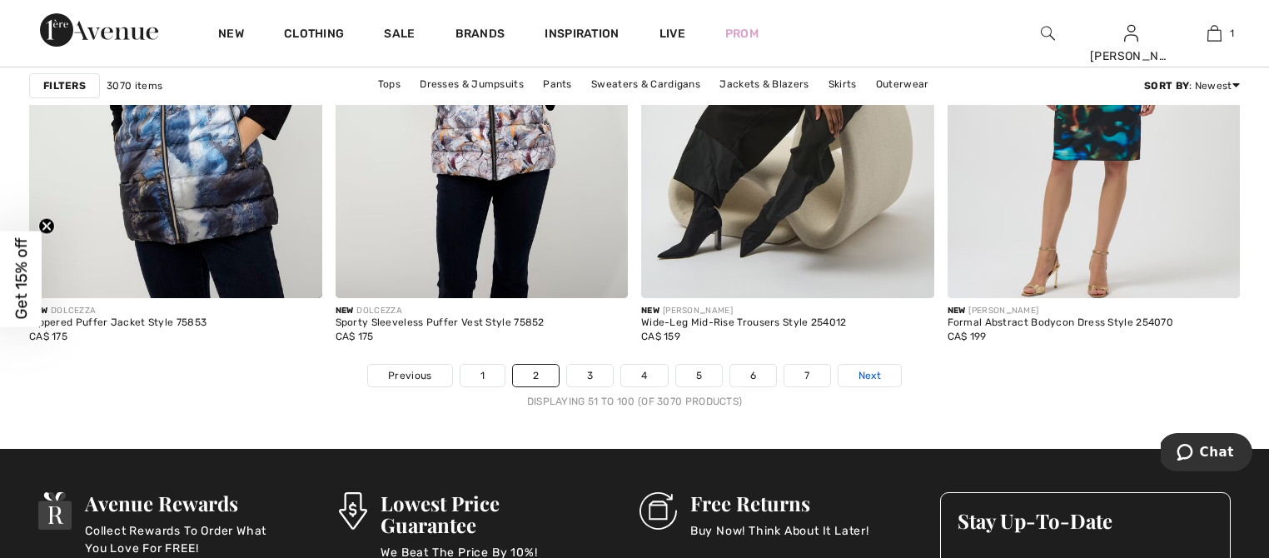
click at [864, 376] on span "Next" at bounding box center [869, 375] width 22 height 15
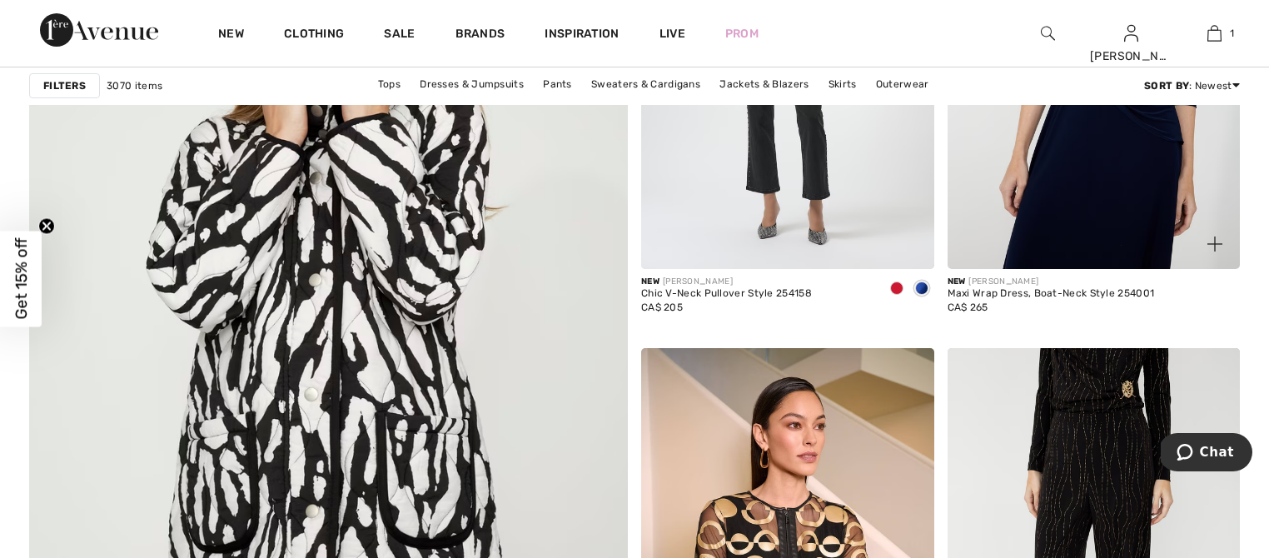
scroll to position [4439, 0]
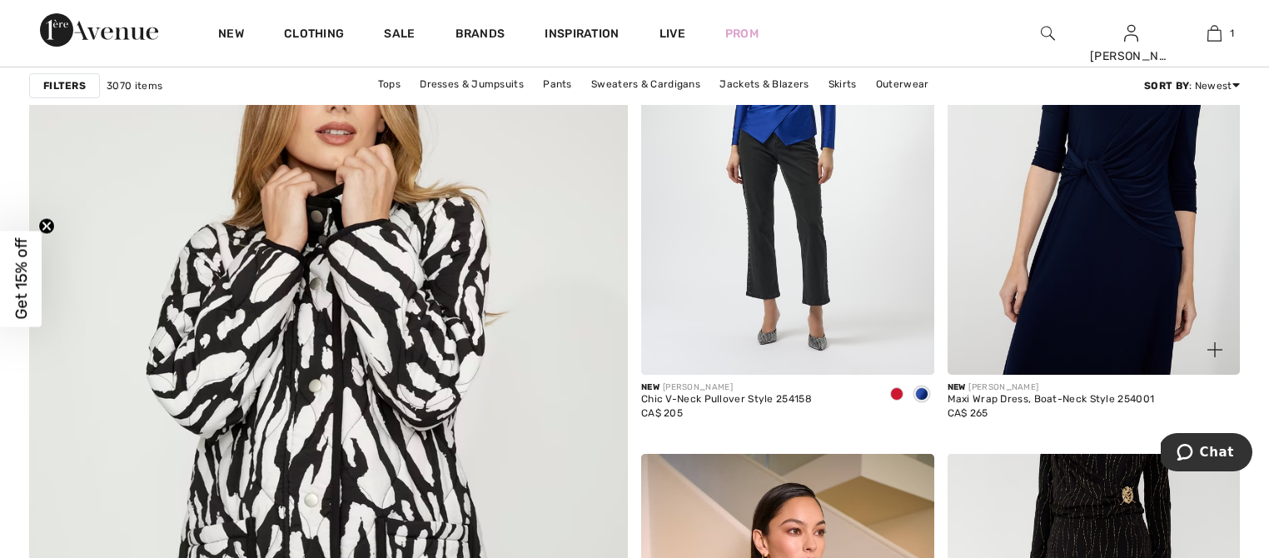
click at [1116, 287] on img at bounding box center [1093, 155] width 293 height 439
click at [1046, 311] on img at bounding box center [1093, 155] width 293 height 439
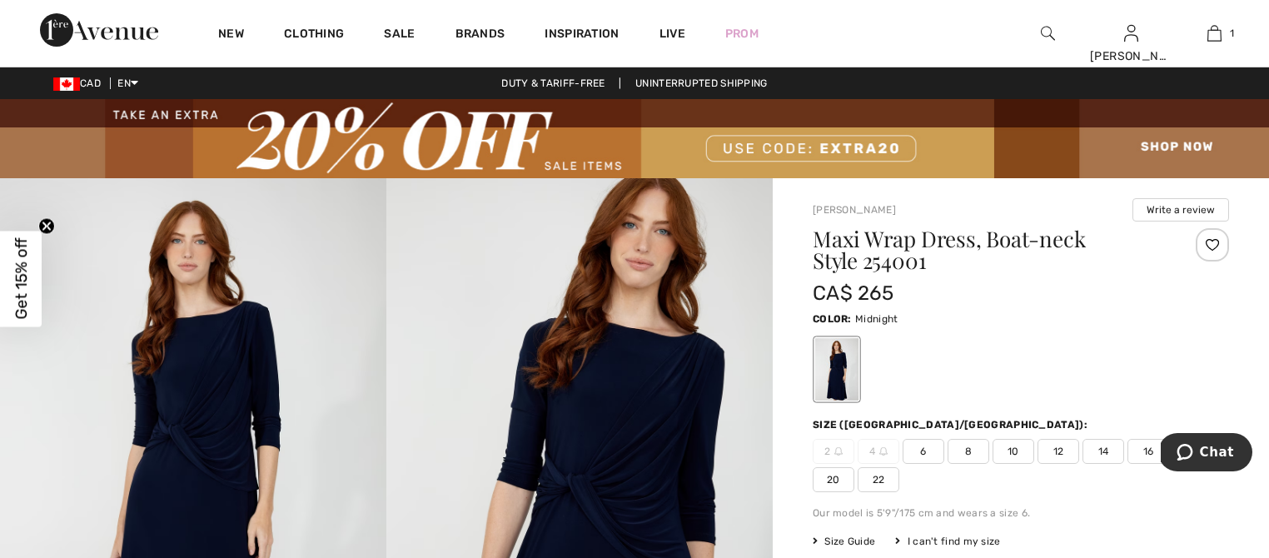
click at [613, 396] on img at bounding box center [579, 467] width 386 height 579
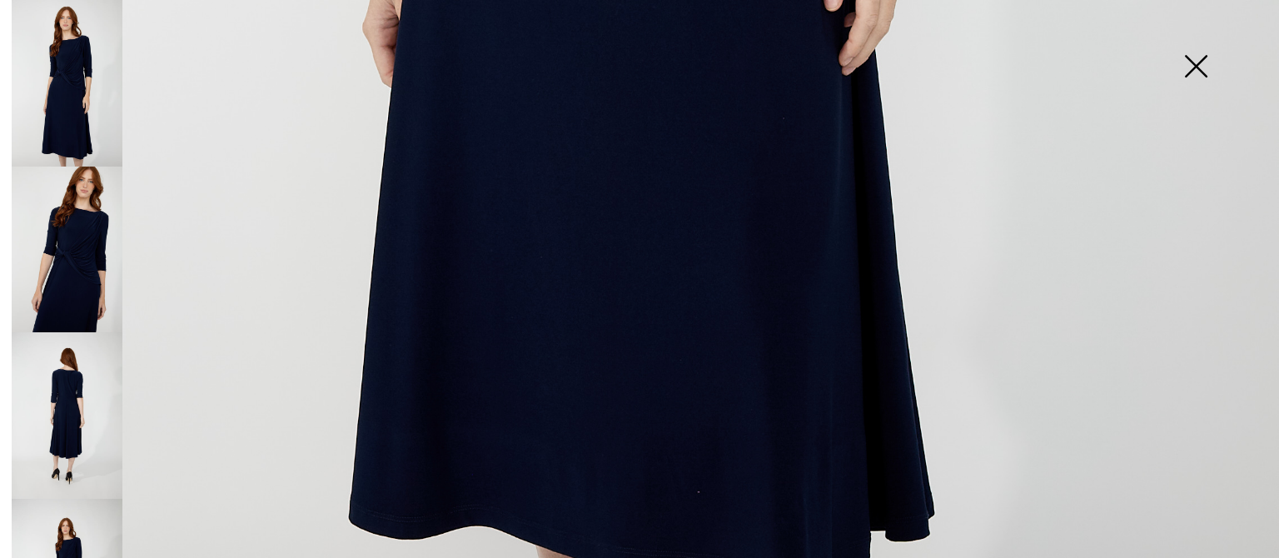
scroll to position [1345, 0]
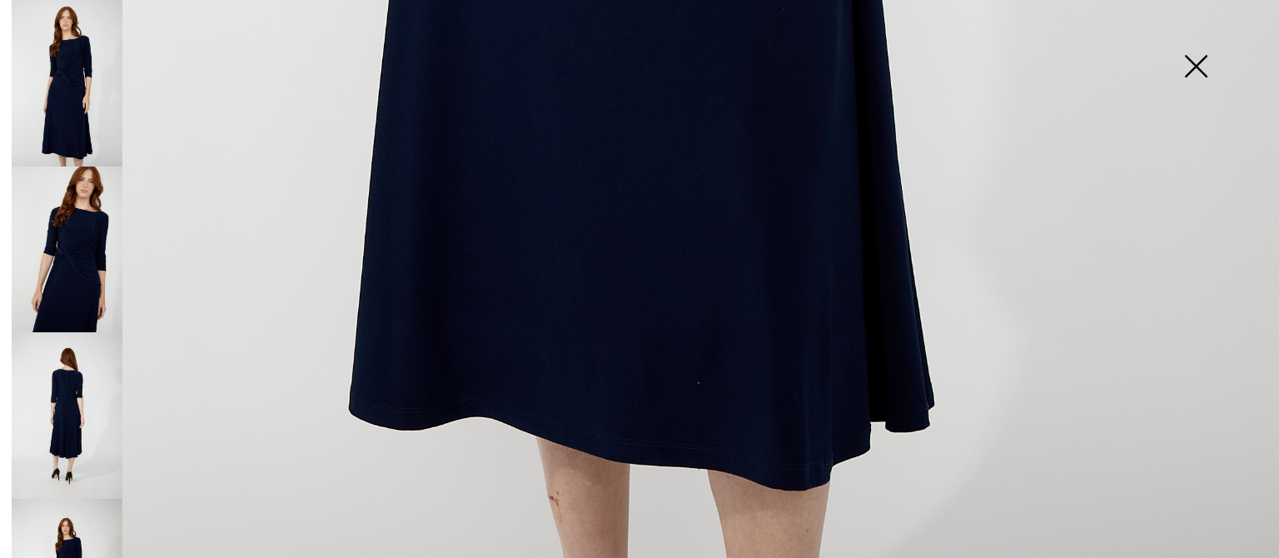
click at [68, 439] on img at bounding box center [67, 415] width 111 height 167
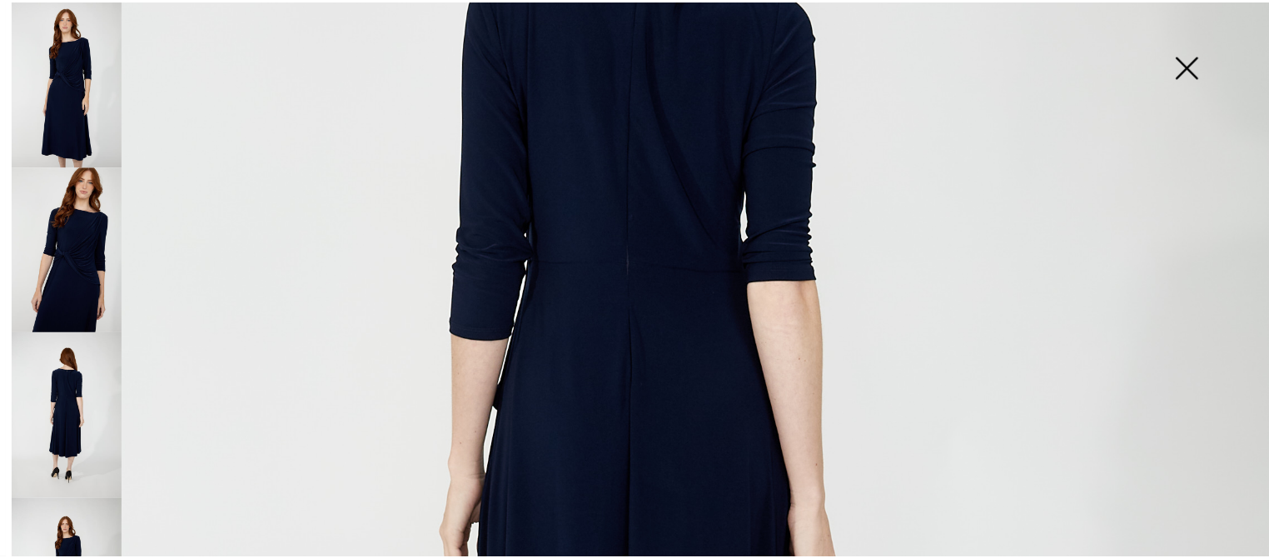
scroll to position [332, 0]
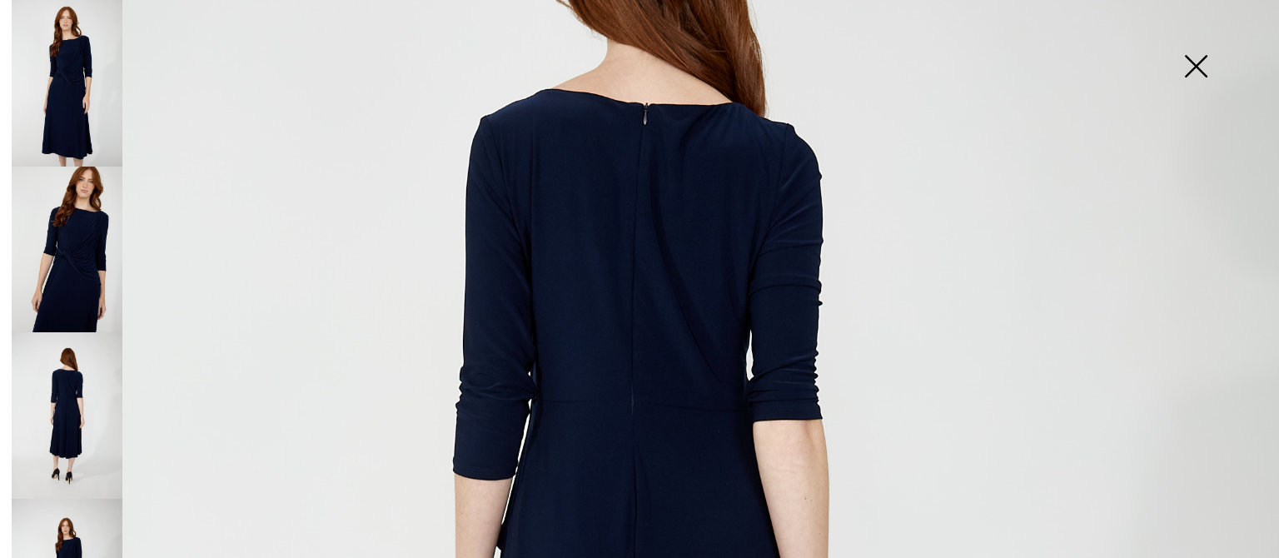
click at [1194, 65] on img at bounding box center [1195, 68] width 83 height 86
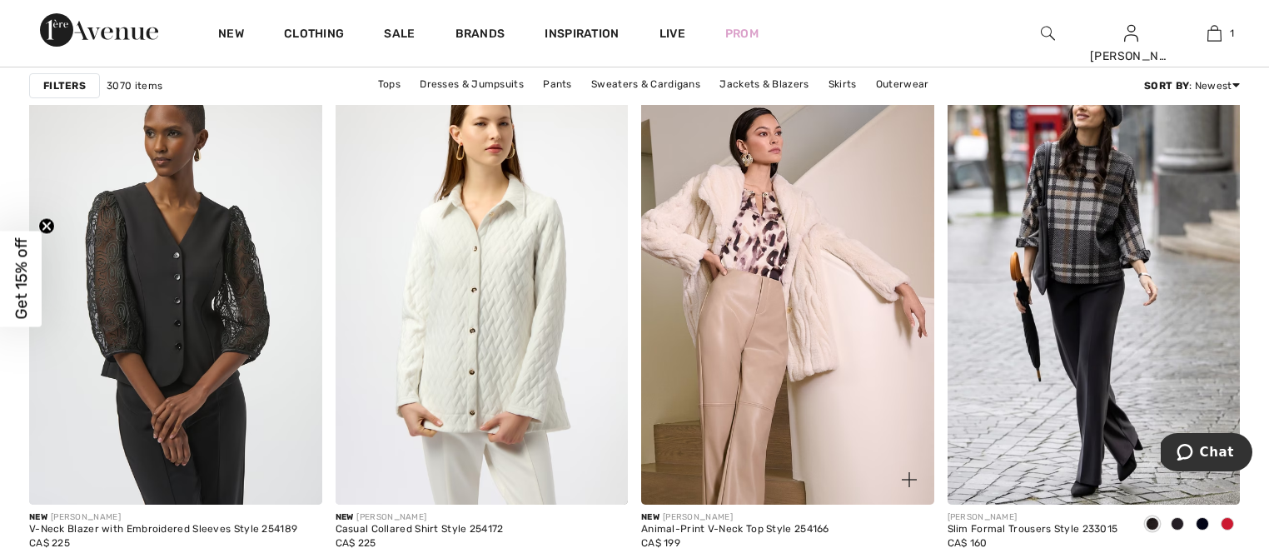
scroll to position [7777, 0]
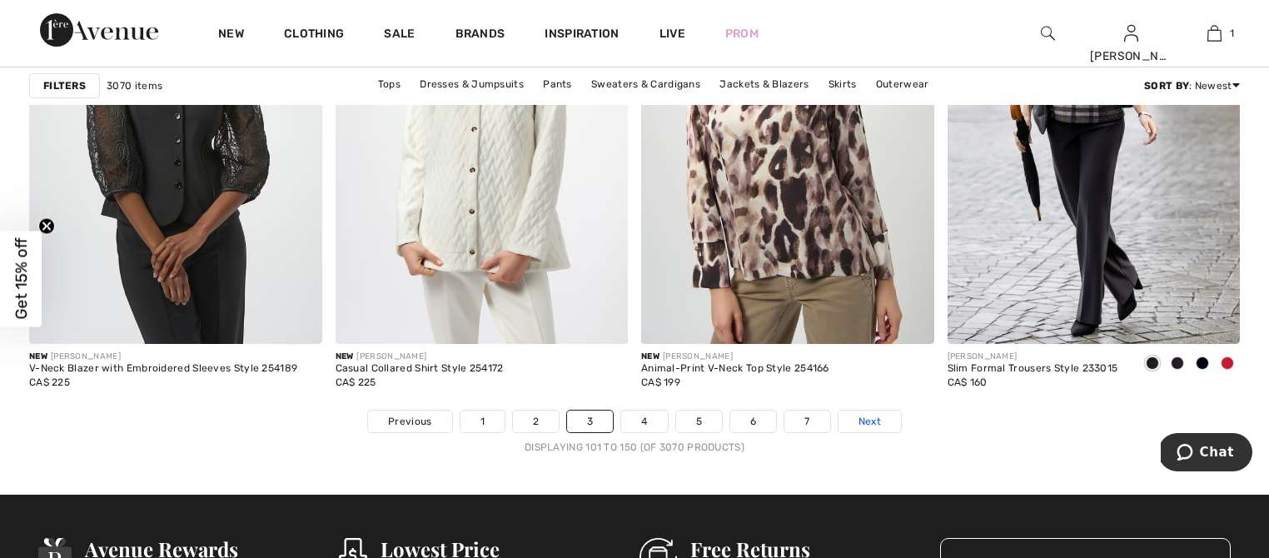
click at [873, 415] on span "Next" at bounding box center [869, 421] width 22 height 15
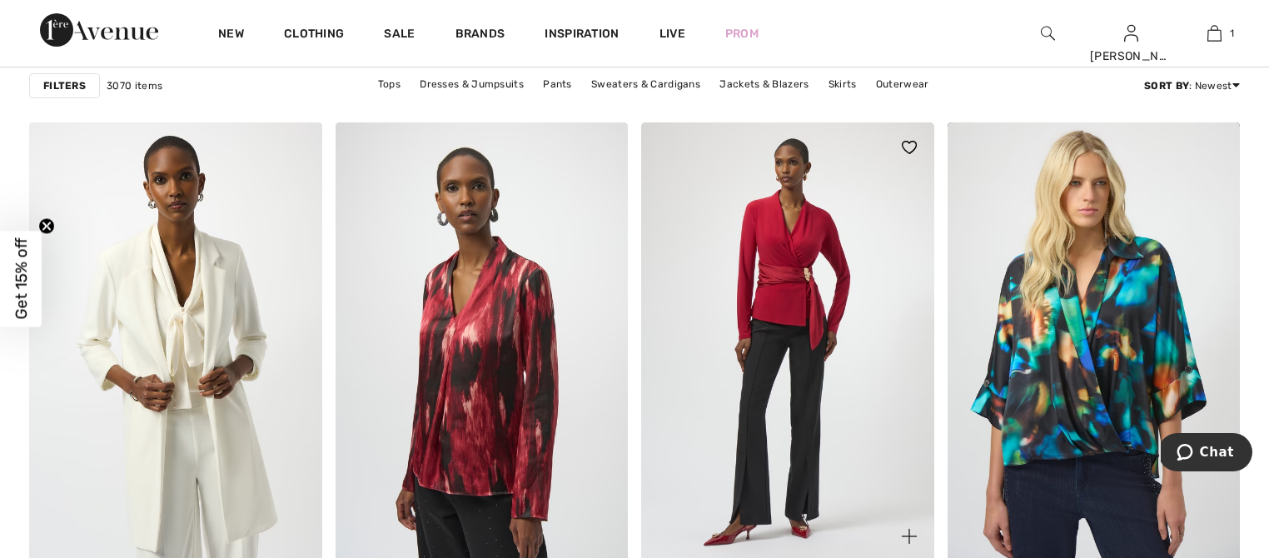
scroll to position [1234, 0]
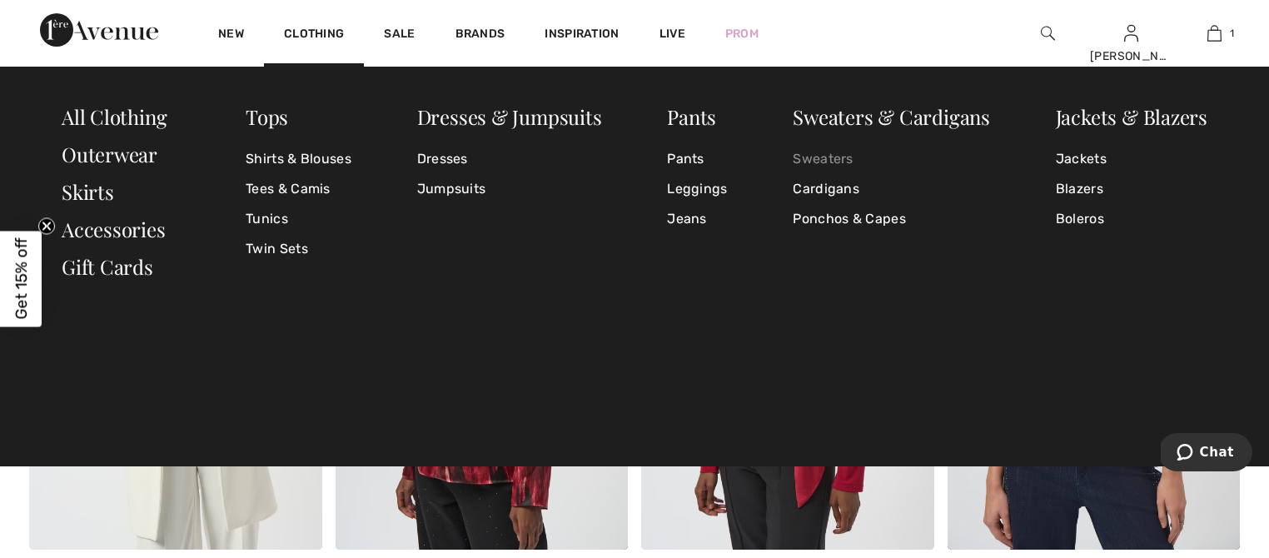
click at [817, 159] on link "Sweaters" at bounding box center [891, 159] width 197 height 30
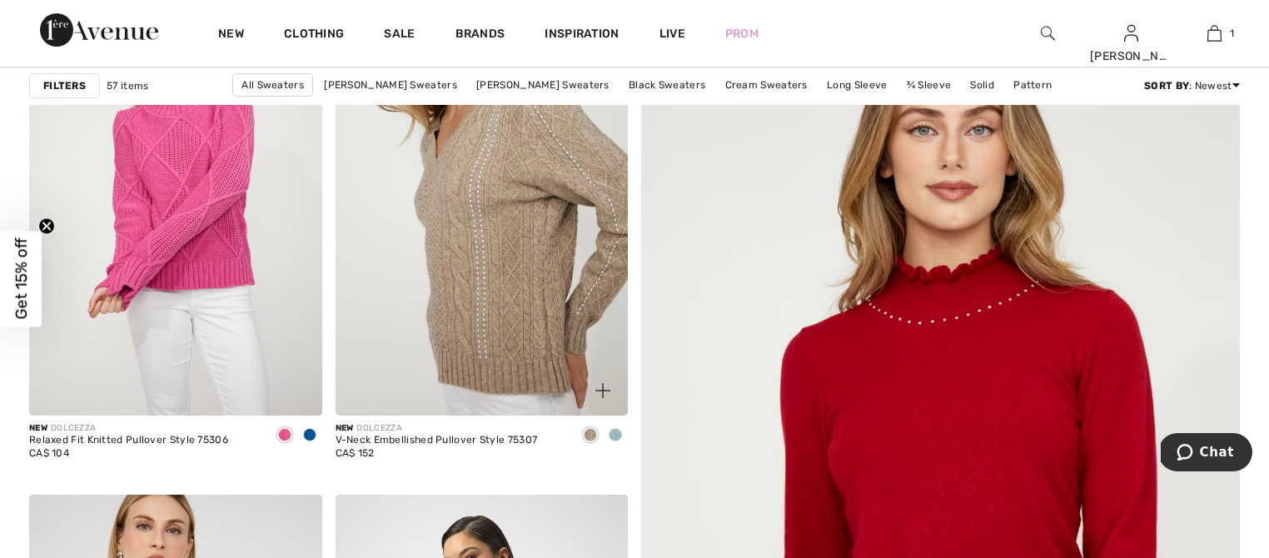
scroll to position [354, 0]
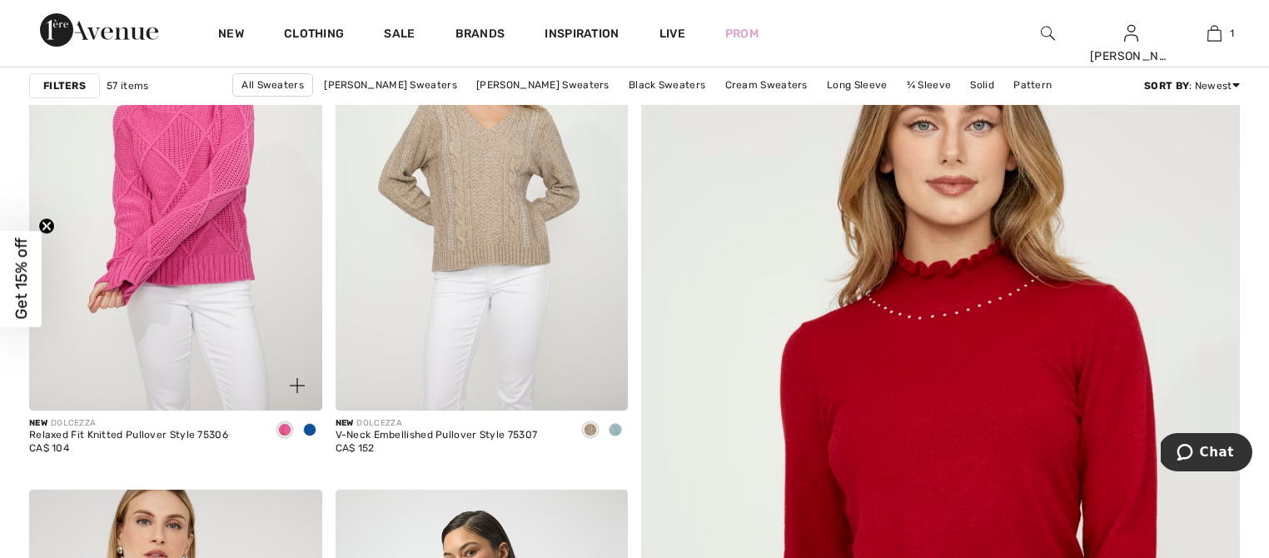
click at [311, 430] on span at bounding box center [309, 429] width 13 height 13
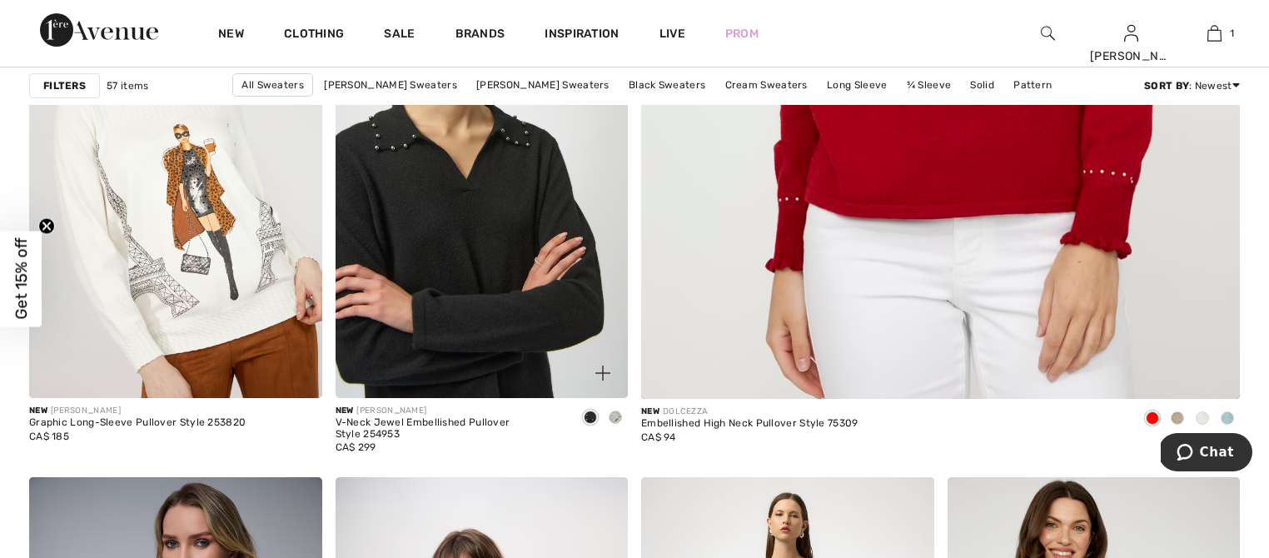
scroll to position [898, 0]
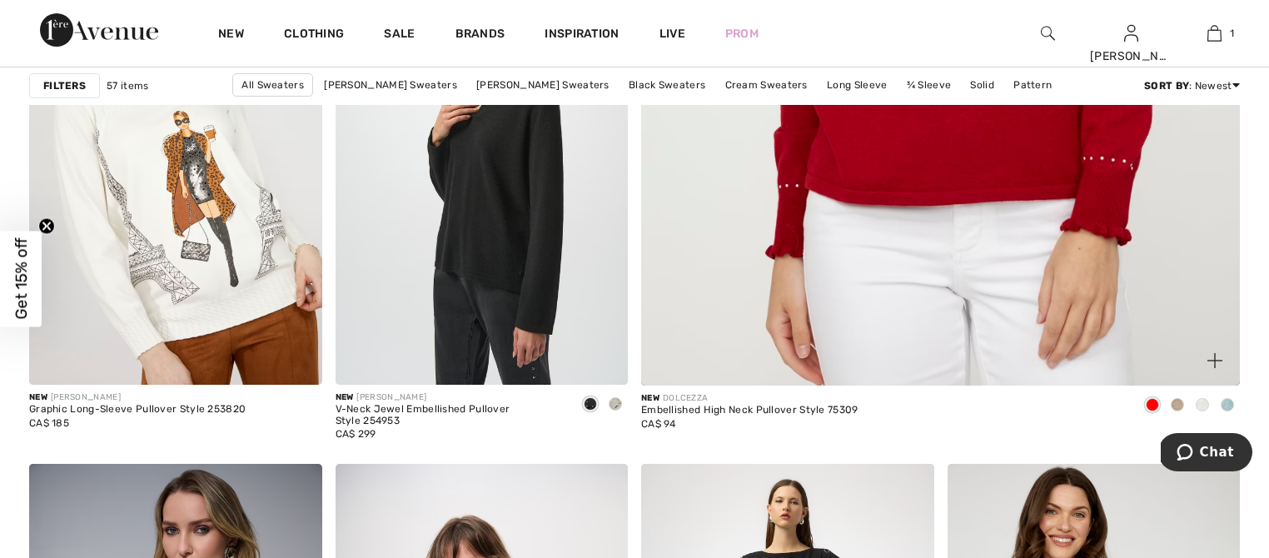
click at [1176, 402] on span at bounding box center [1177, 404] width 13 height 13
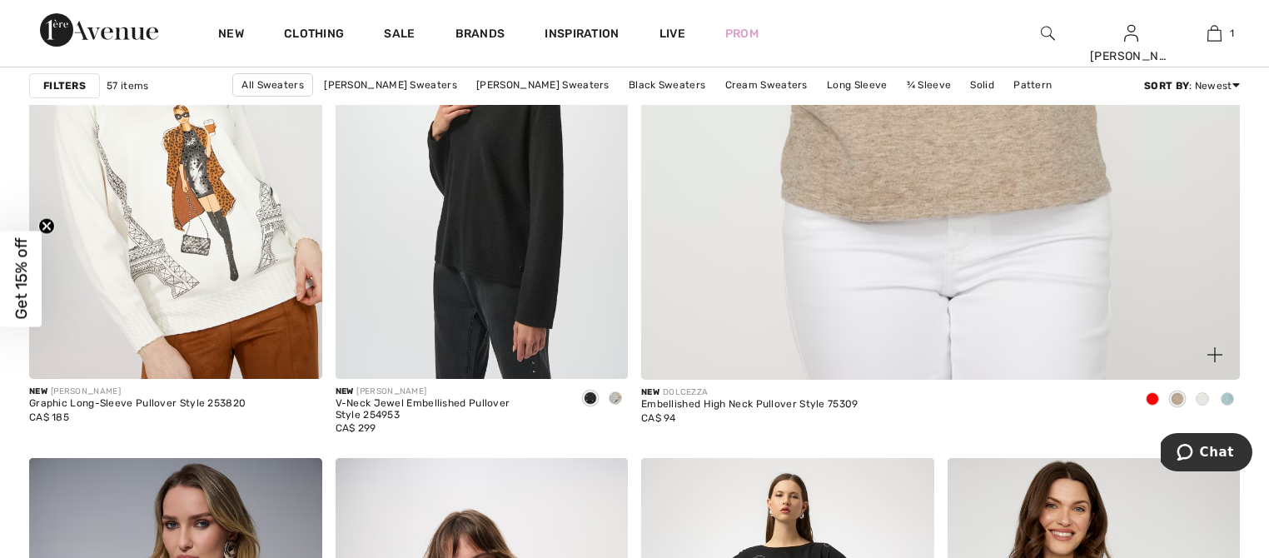
scroll to position [912, 0]
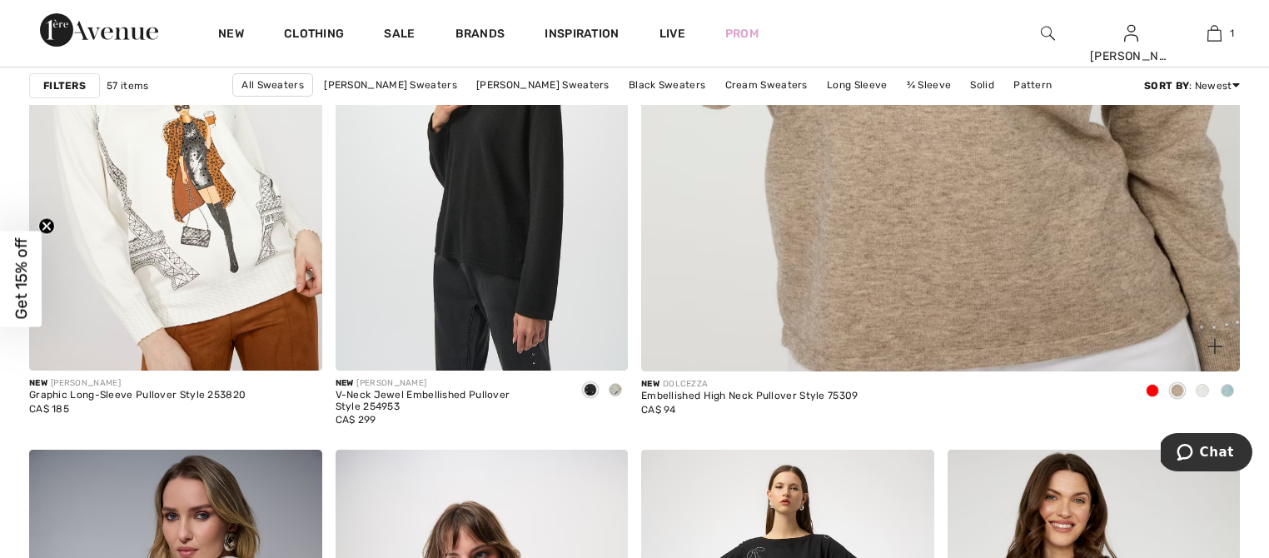
click at [1201, 395] on span at bounding box center [1202, 390] width 13 height 13
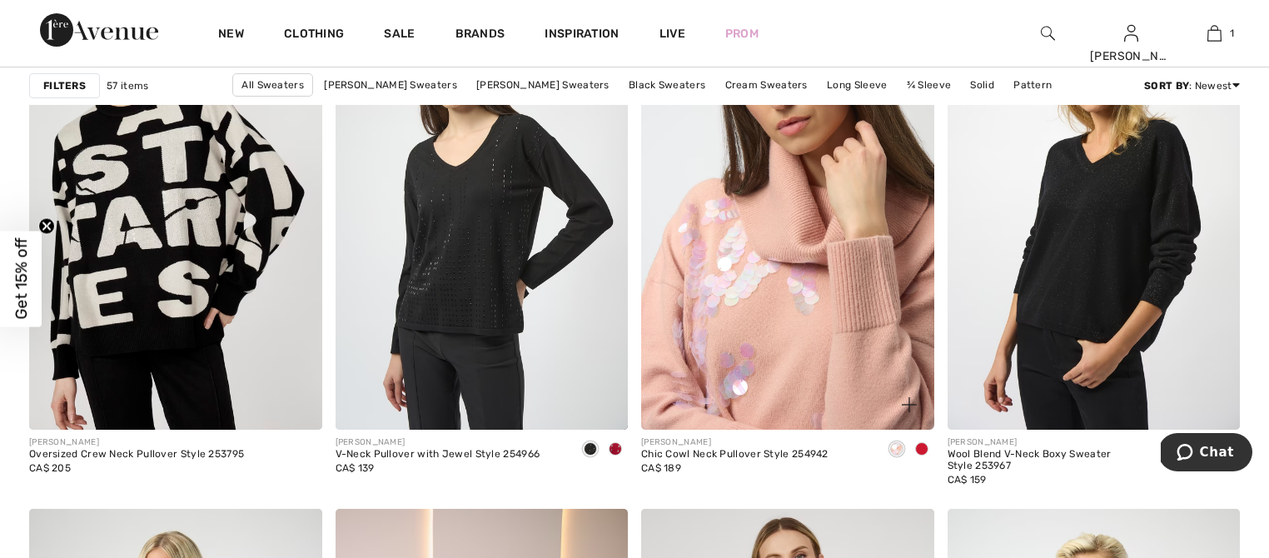
scroll to position [2608, 0]
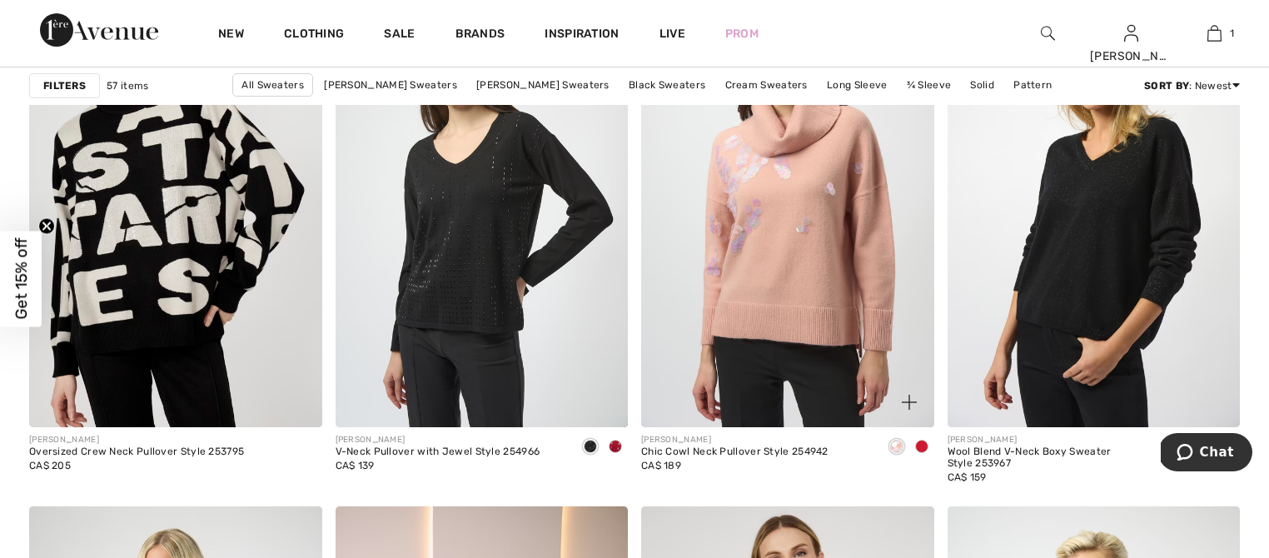
click at [921, 449] on span at bounding box center [921, 446] width 13 height 13
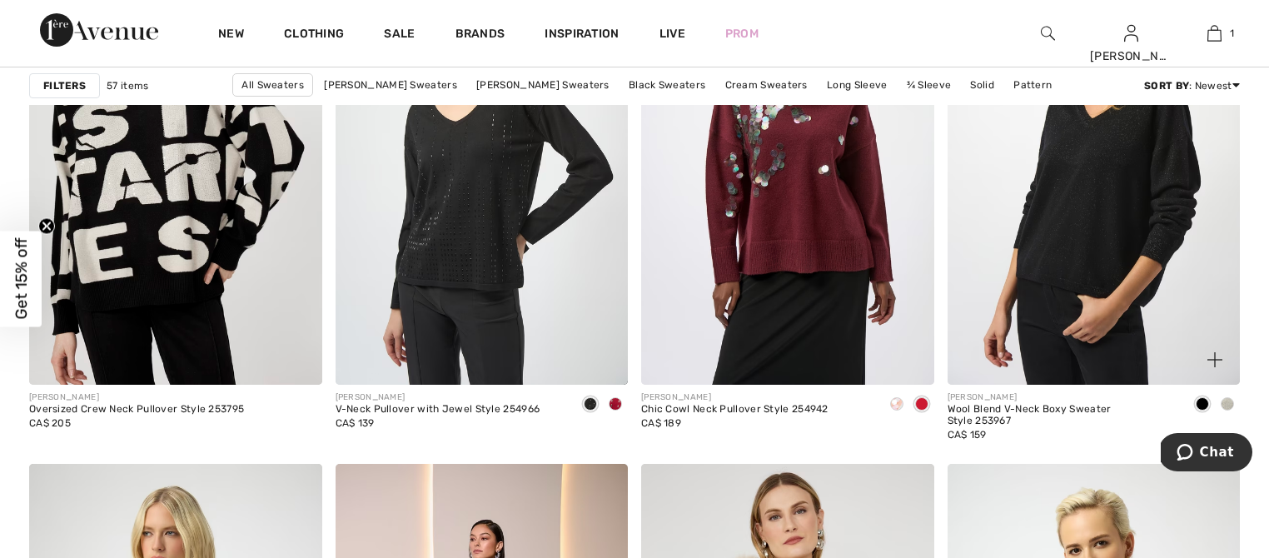
scroll to position [2653, 0]
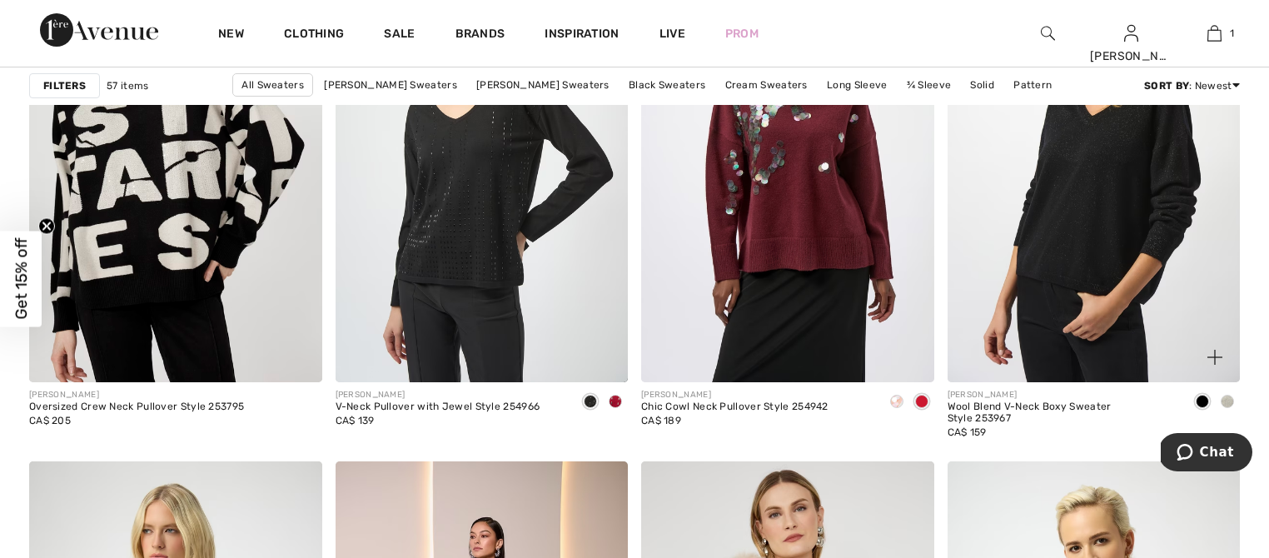
click at [1226, 404] on span at bounding box center [1227, 401] width 13 height 13
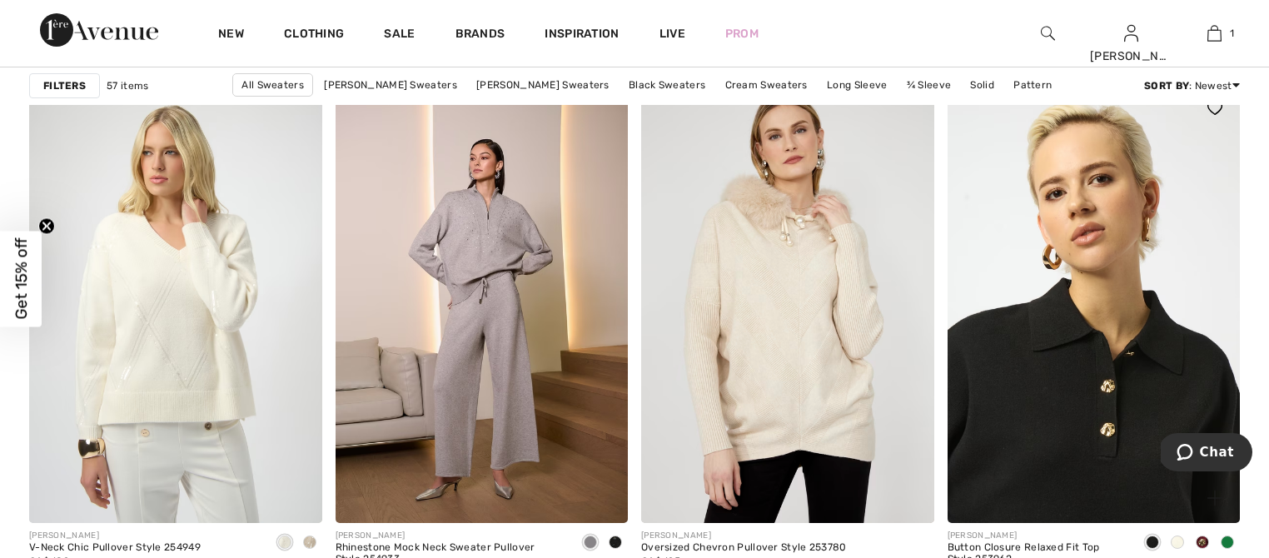
scroll to position [3211, 0]
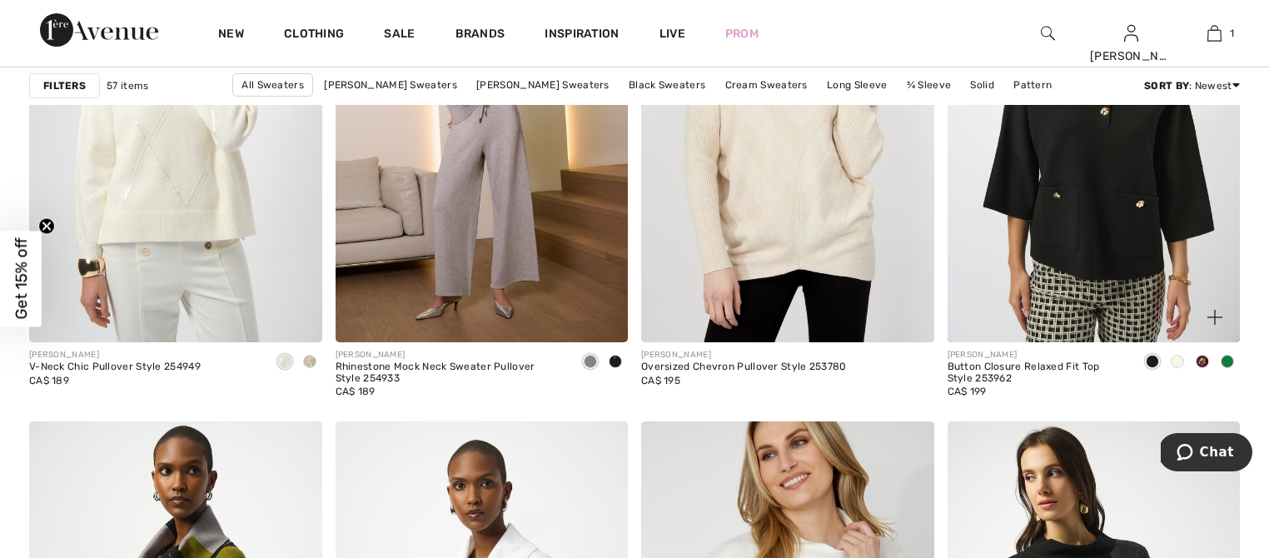
click at [1180, 362] on span at bounding box center [1177, 361] width 13 height 13
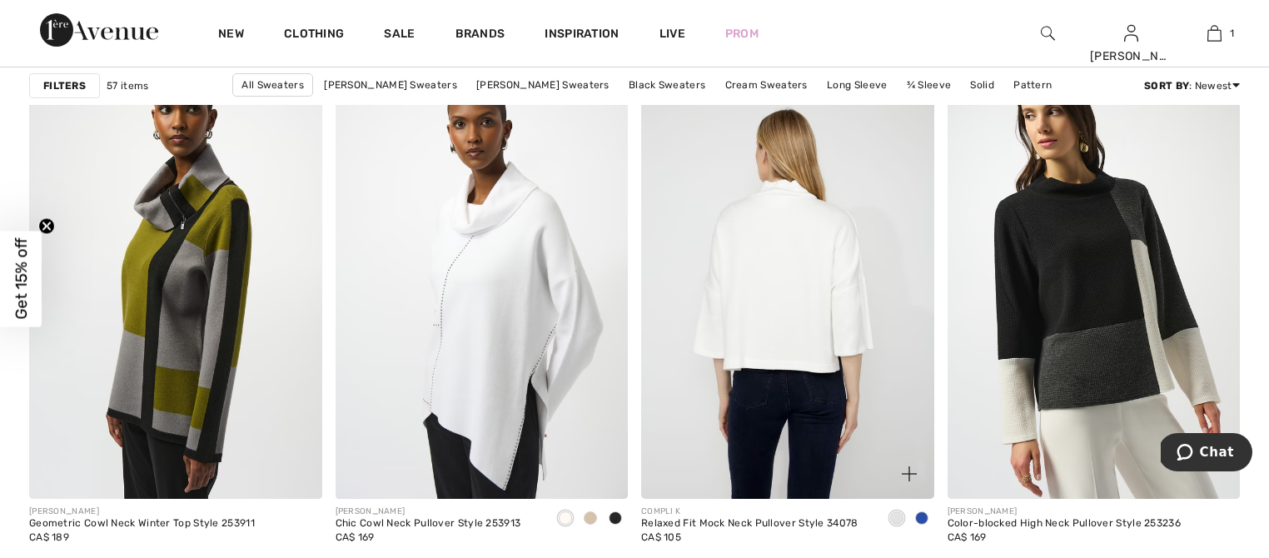
scroll to position [3575, 0]
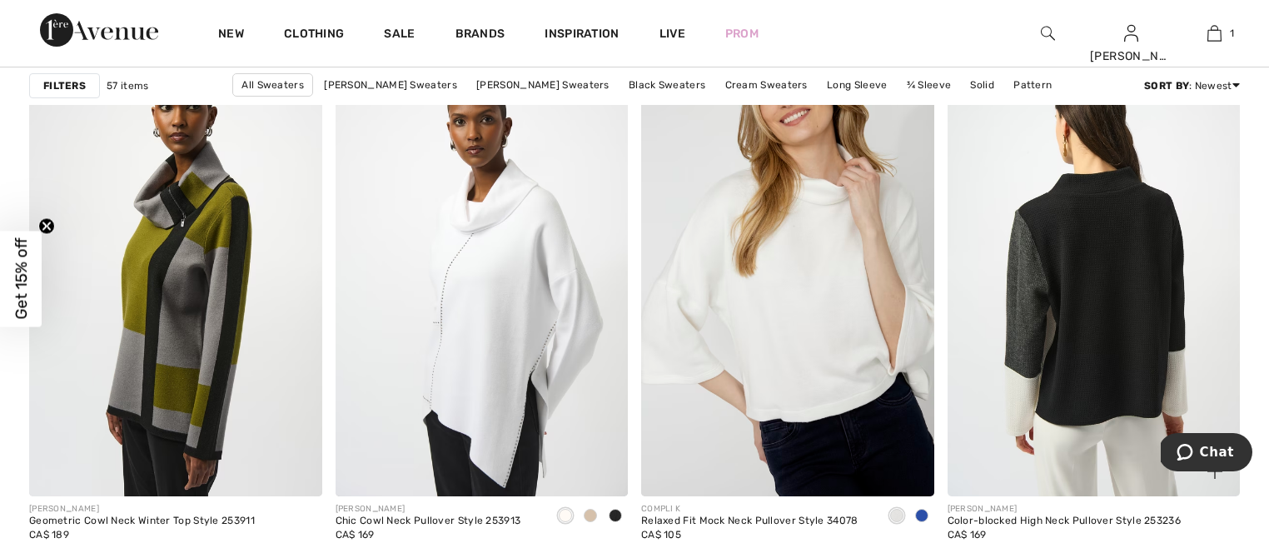
click at [1039, 421] on img at bounding box center [1093, 276] width 293 height 439
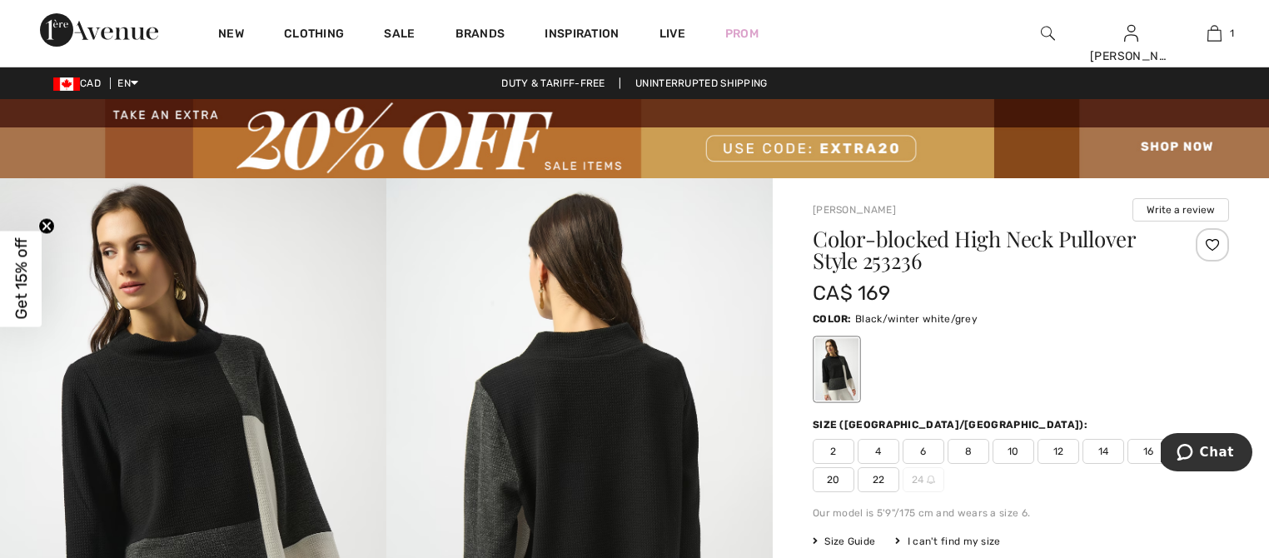
click at [639, 406] on img at bounding box center [579, 467] width 386 height 579
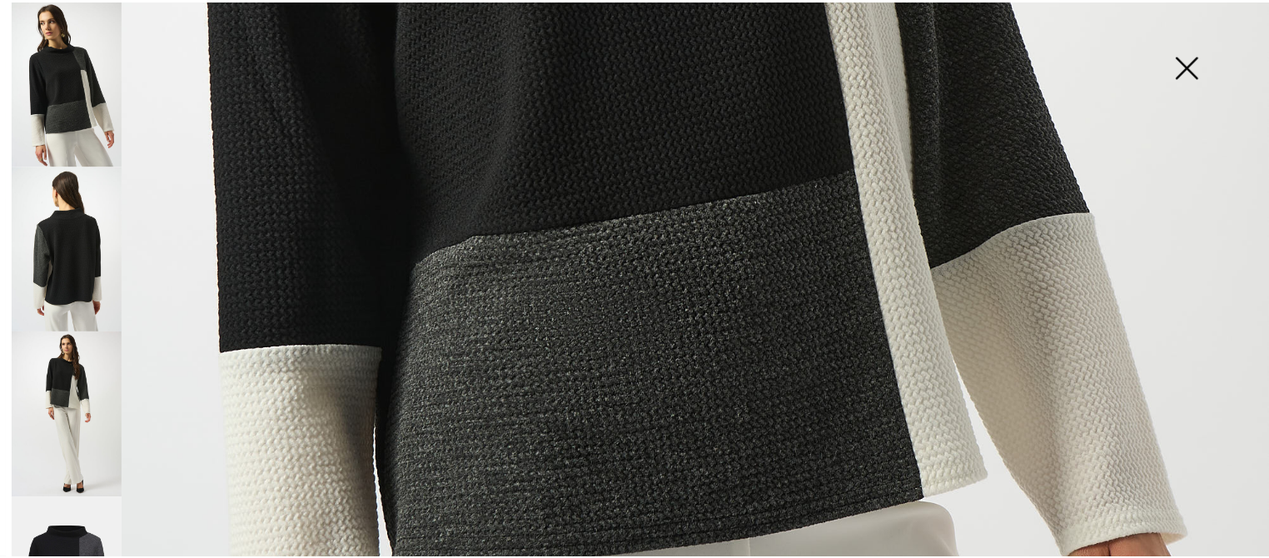
scroll to position [982, 0]
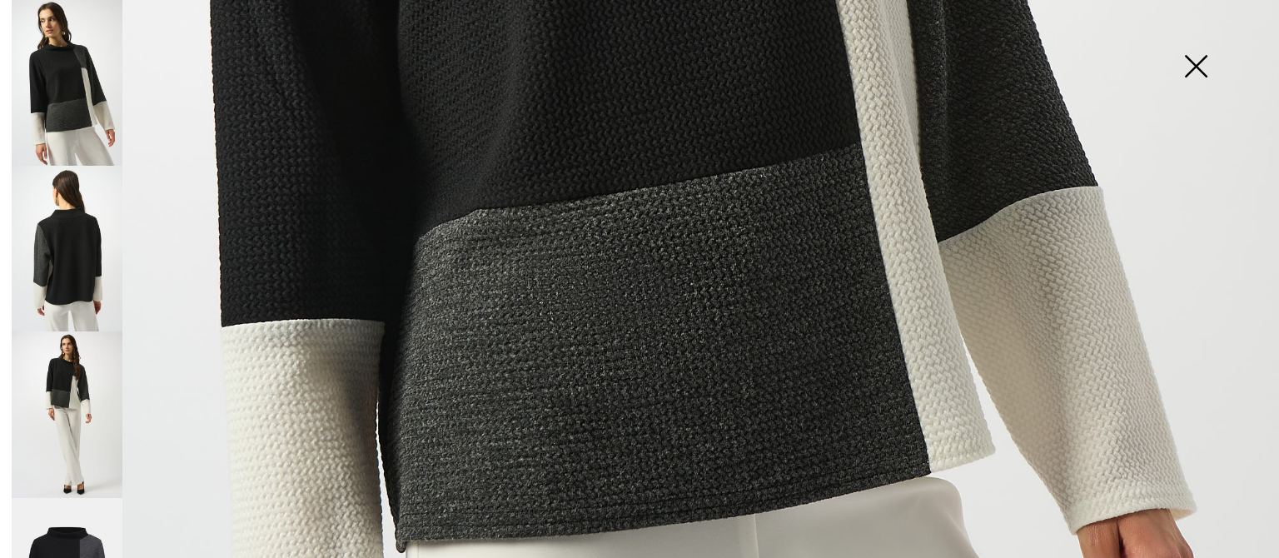
drag, startPoint x: 1197, startPoint y: 67, endPoint x: 1129, endPoint y: 62, distance: 68.5
click at [1197, 67] on img at bounding box center [1195, 68] width 83 height 86
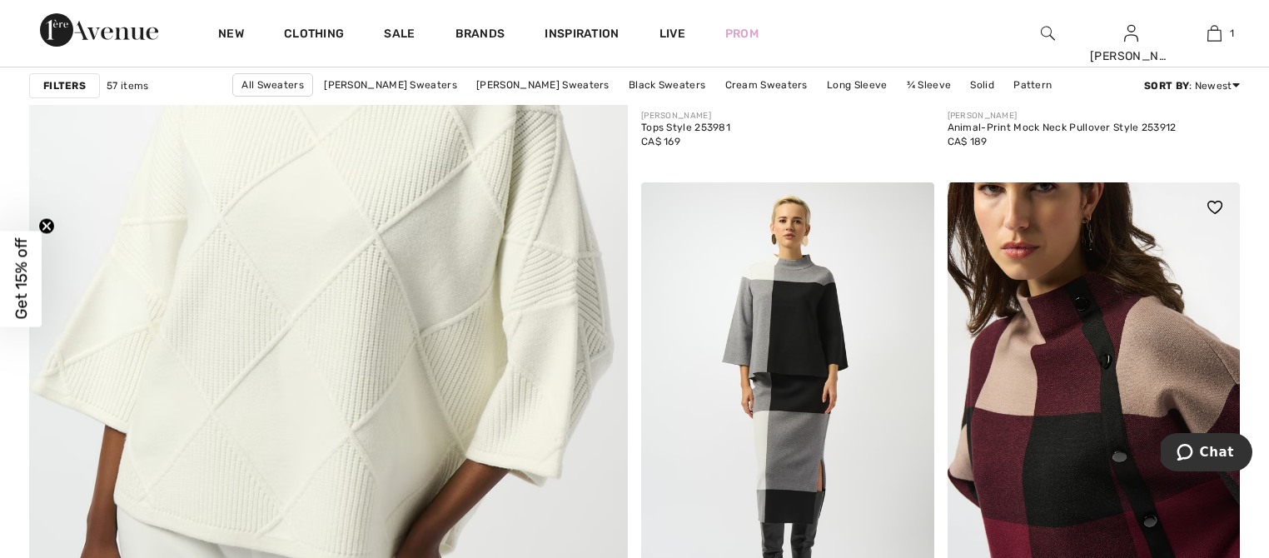
scroll to position [4876, 0]
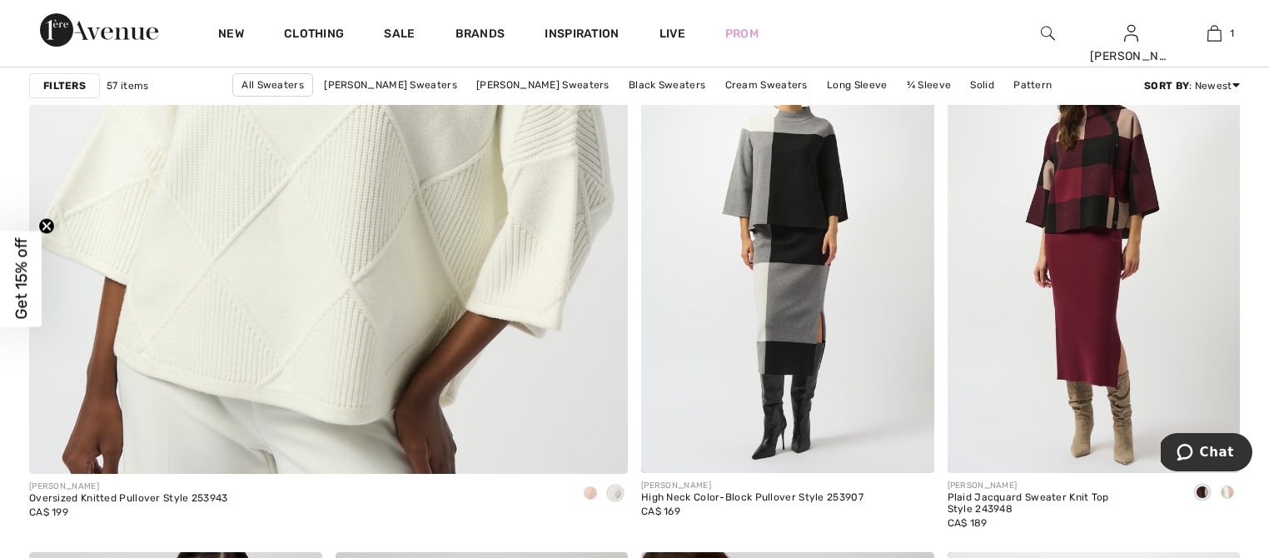
click at [1229, 490] on span at bounding box center [1227, 491] width 13 height 13
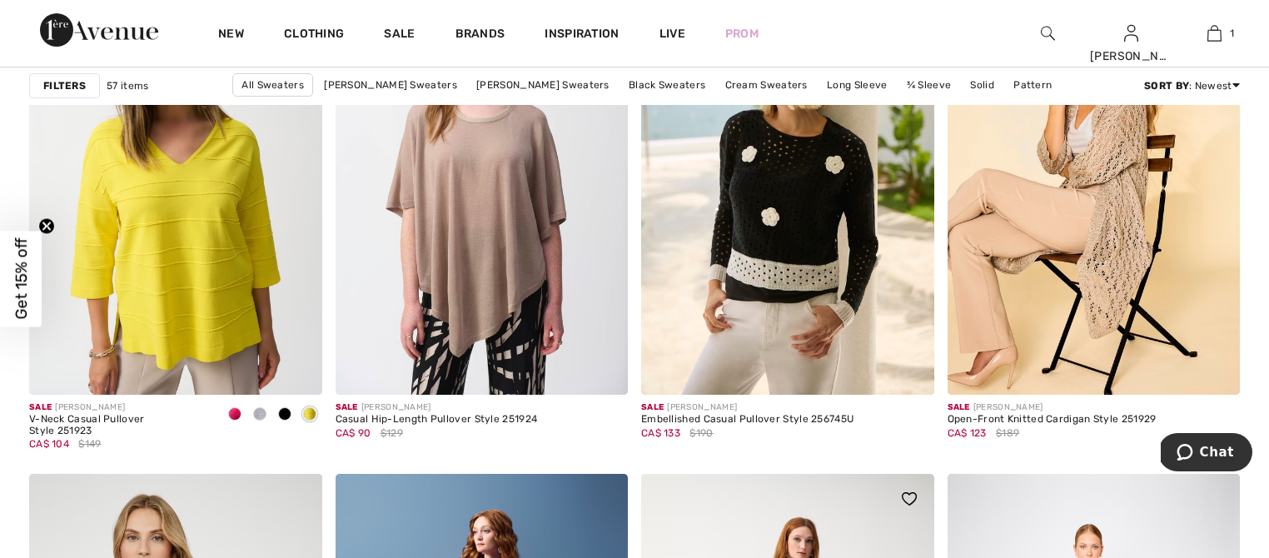
scroll to position [6705, 0]
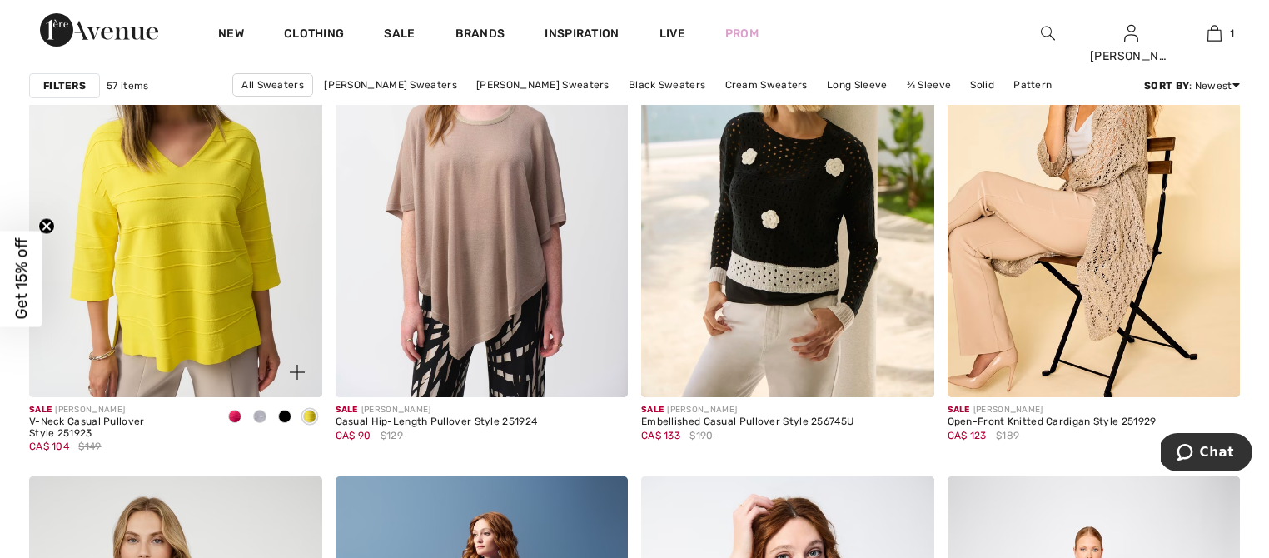
click at [283, 416] on span at bounding box center [284, 416] width 13 height 13
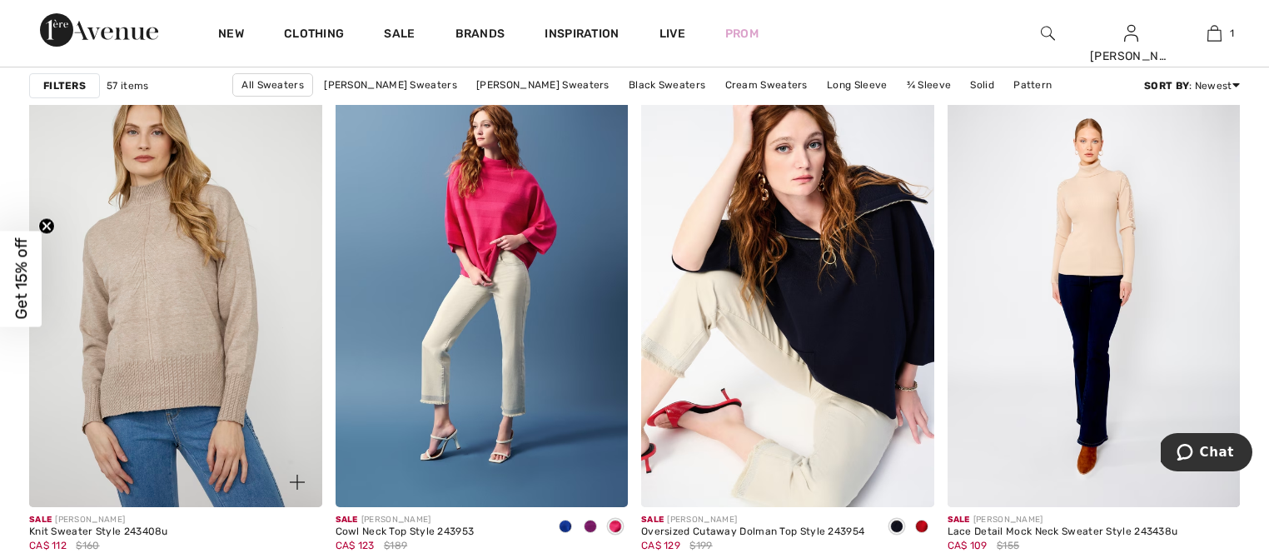
scroll to position [7107, 0]
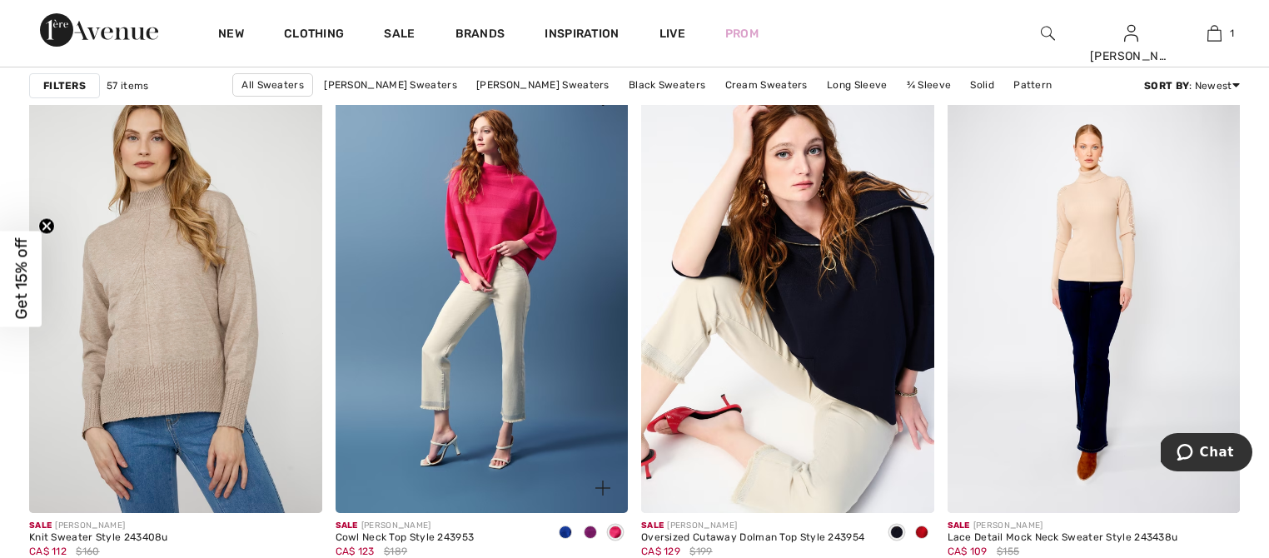
click at [557, 530] on div at bounding box center [565, 533] width 25 height 27
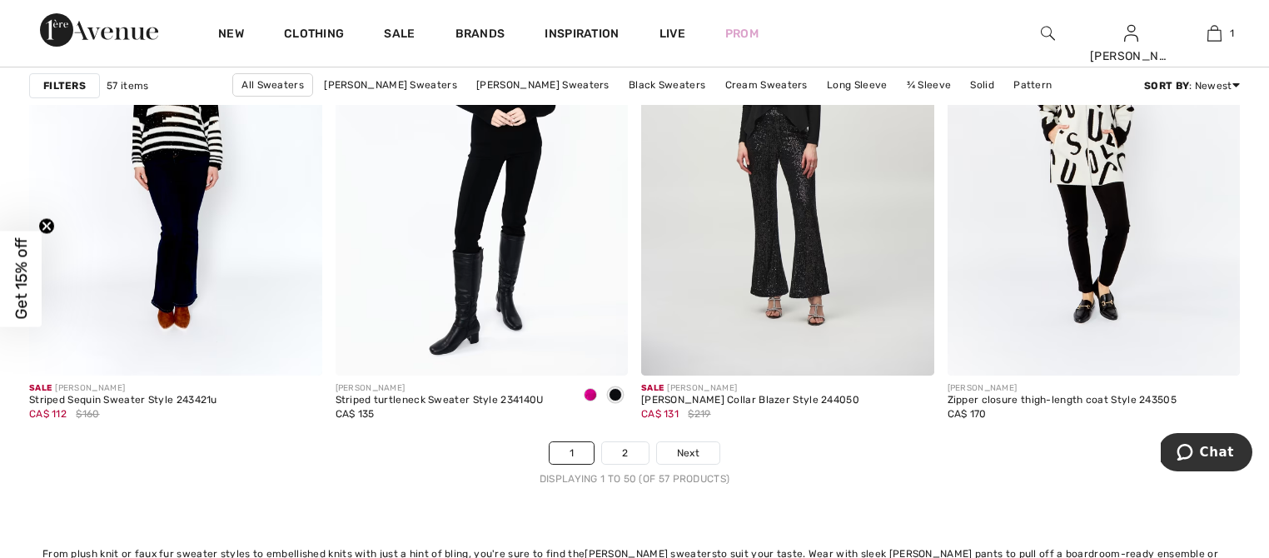
scroll to position [7761, 0]
click at [591, 400] on span at bounding box center [590, 395] width 13 height 13
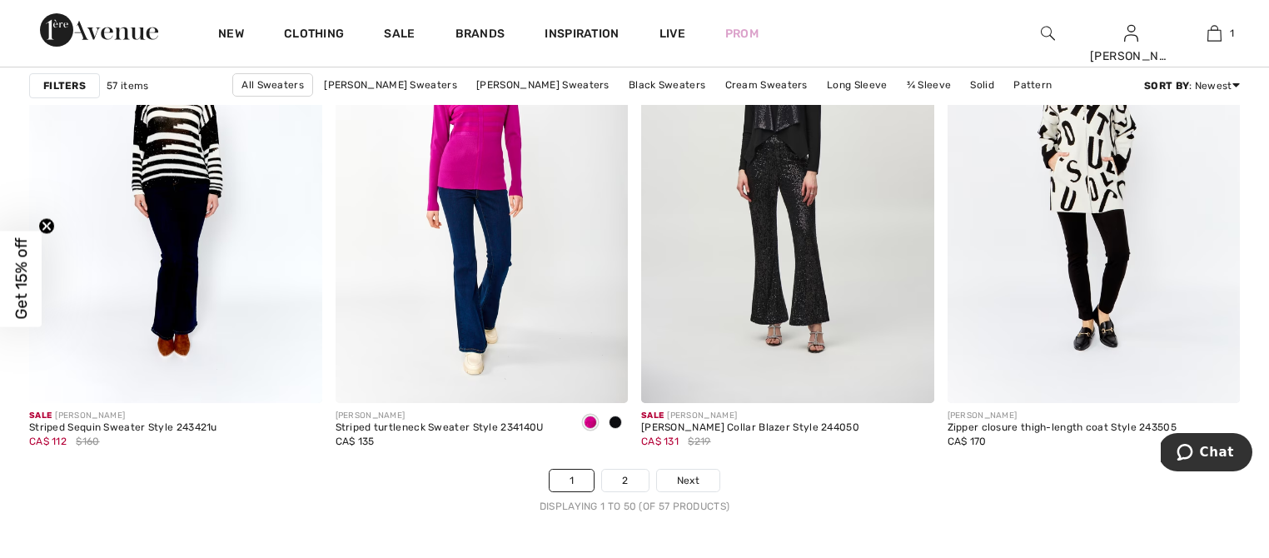
scroll to position [7884, 0]
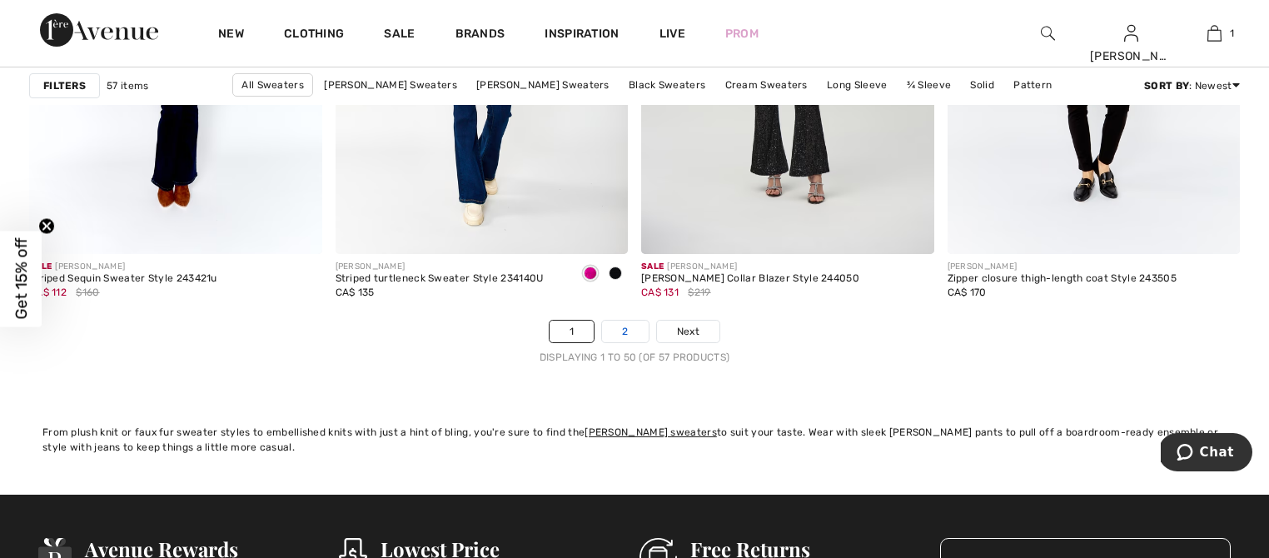
click at [619, 335] on link "2" at bounding box center [625, 332] width 46 height 22
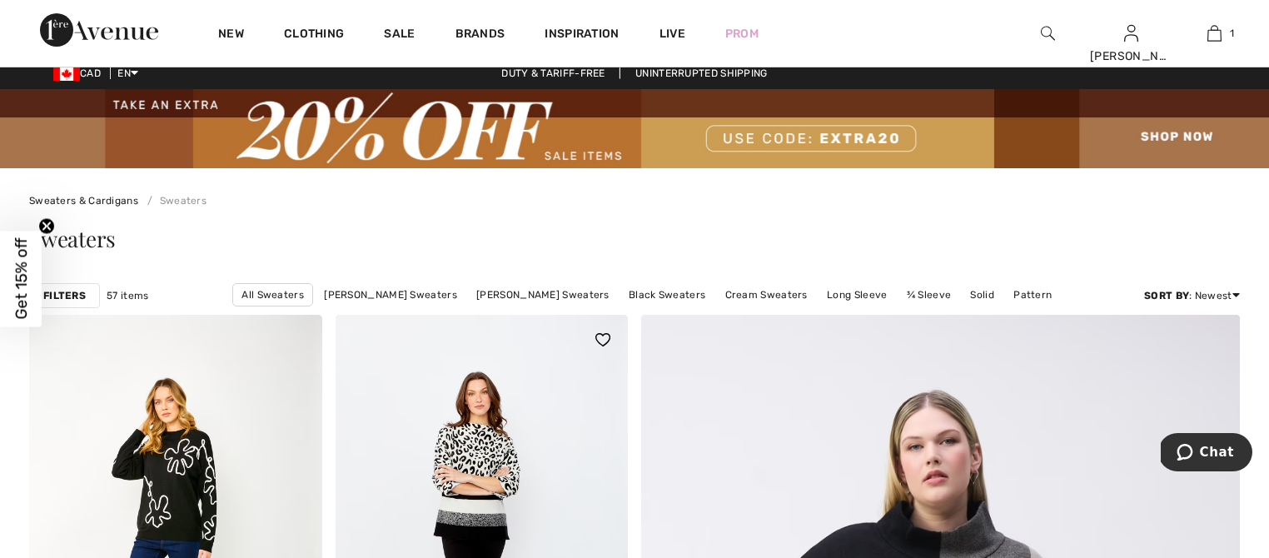
scroll to position [20, 0]
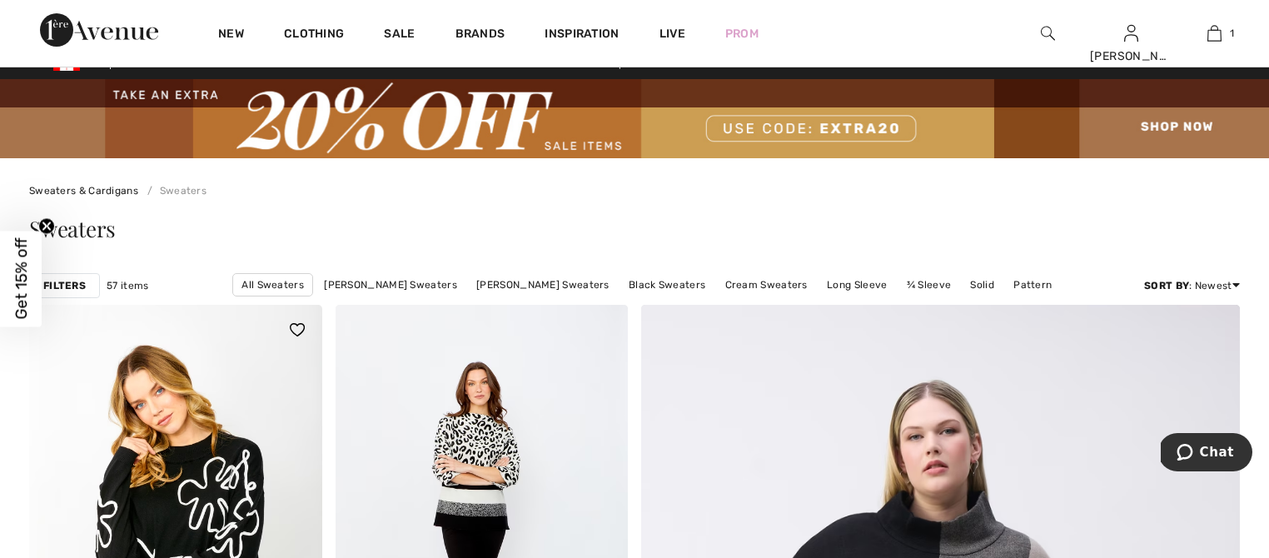
click at [217, 460] on img at bounding box center [175, 524] width 293 height 439
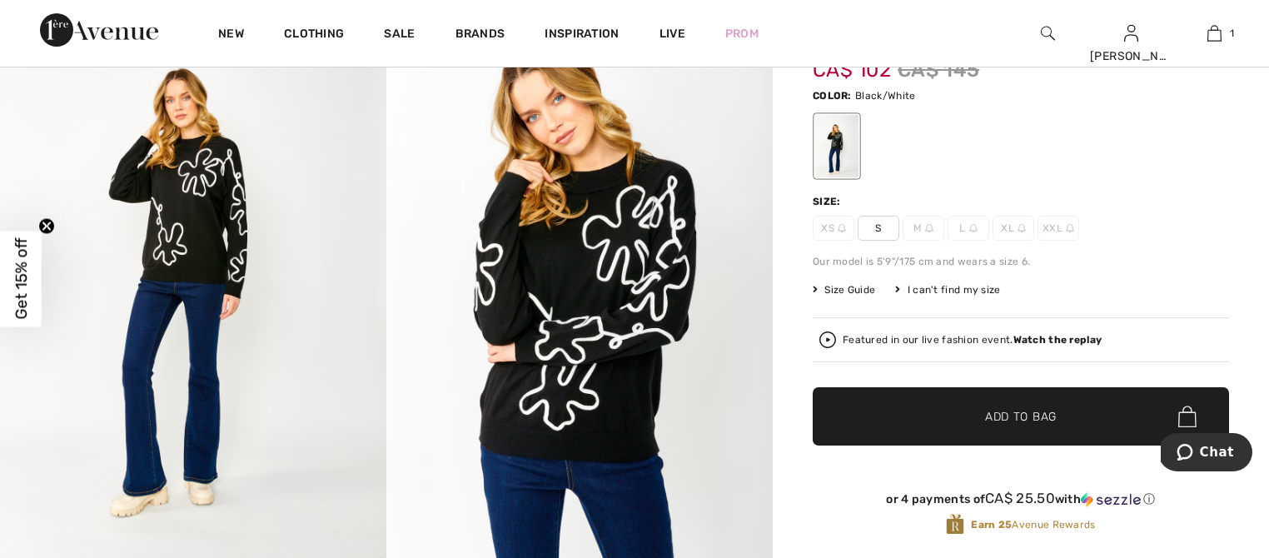
scroll to position [210, 0]
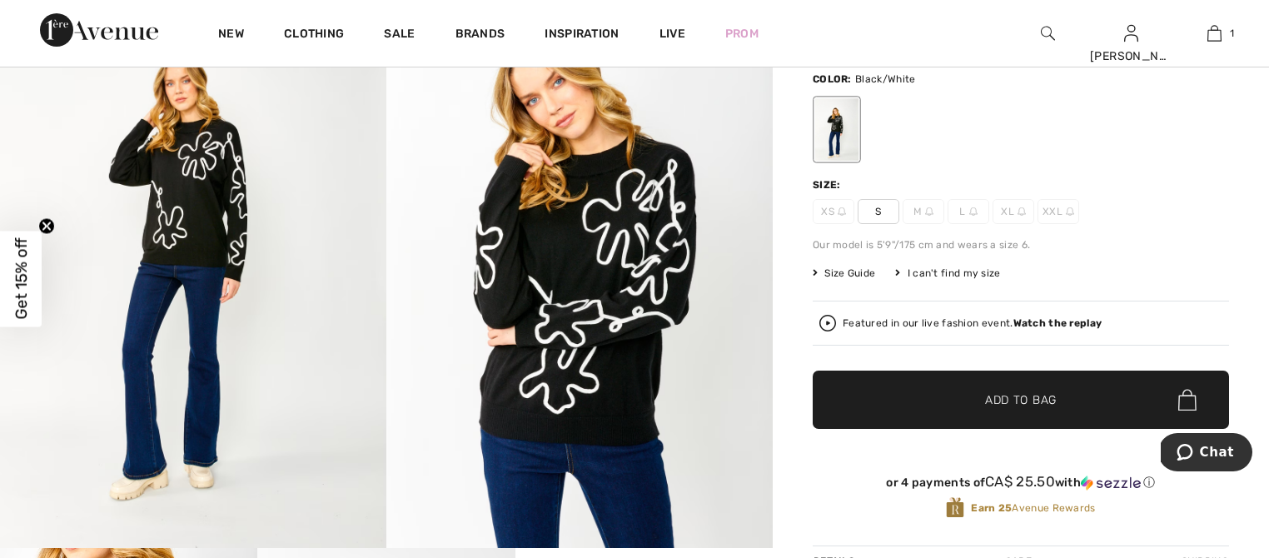
click at [577, 399] on img at bounding box center [579, 257] width 386 height 579
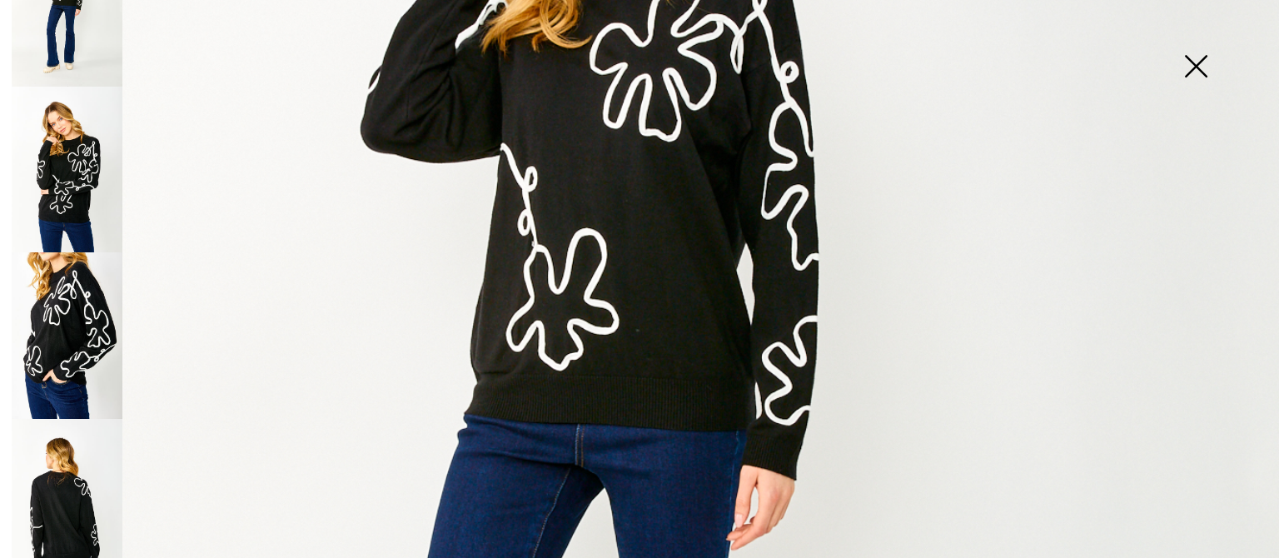
scroll to position [82, 0]
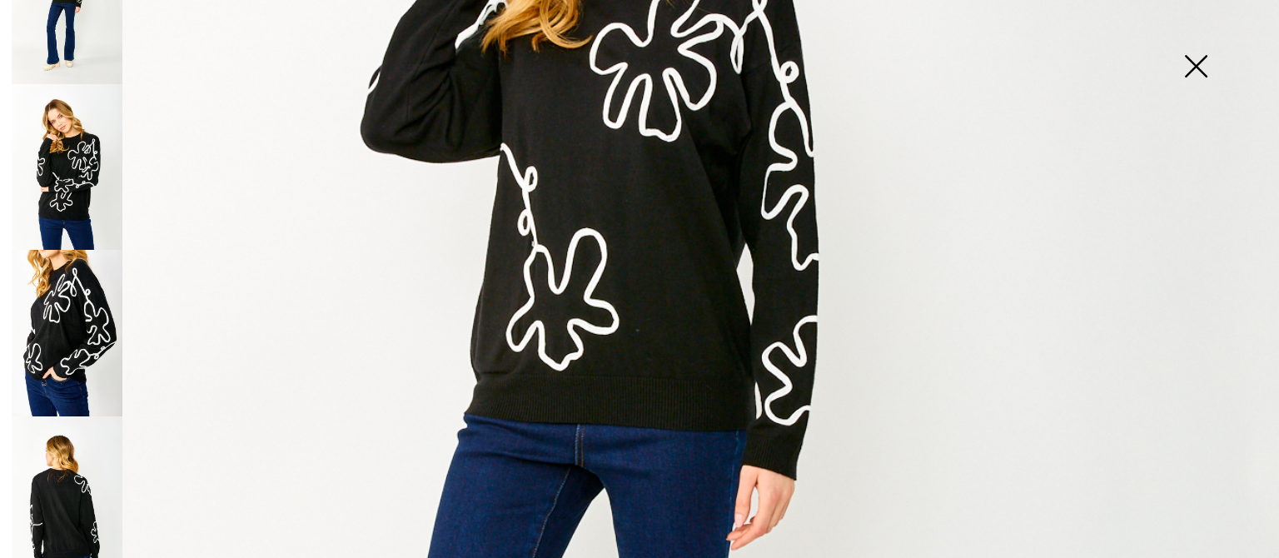
click at [71, 473] on img at bounding box center [67, 499] width 111 height 167
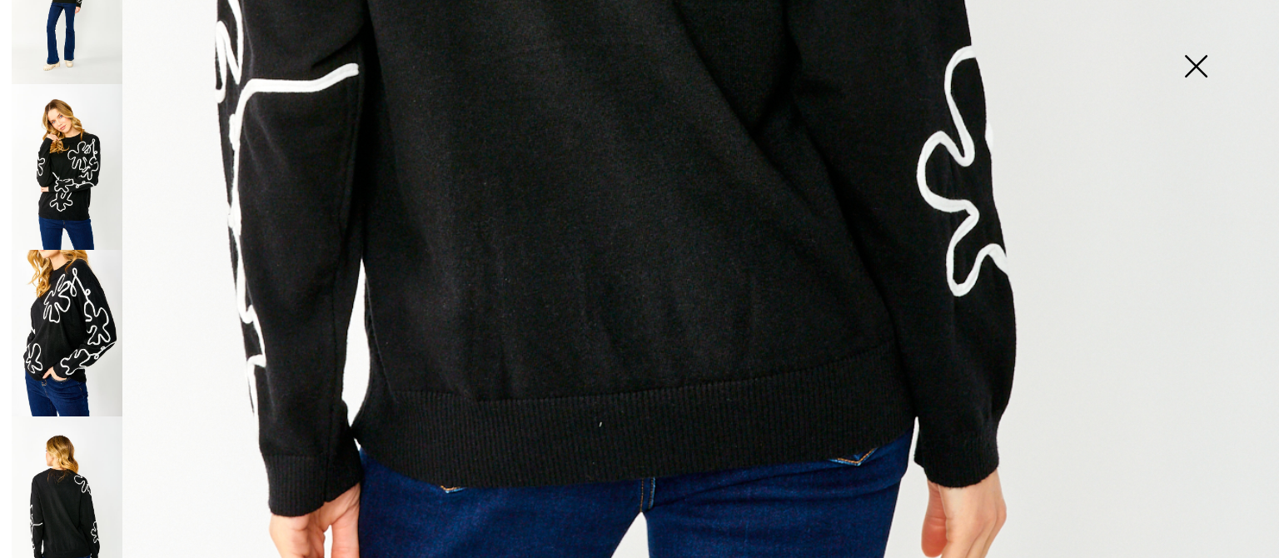
scroll to position [1200, 0]
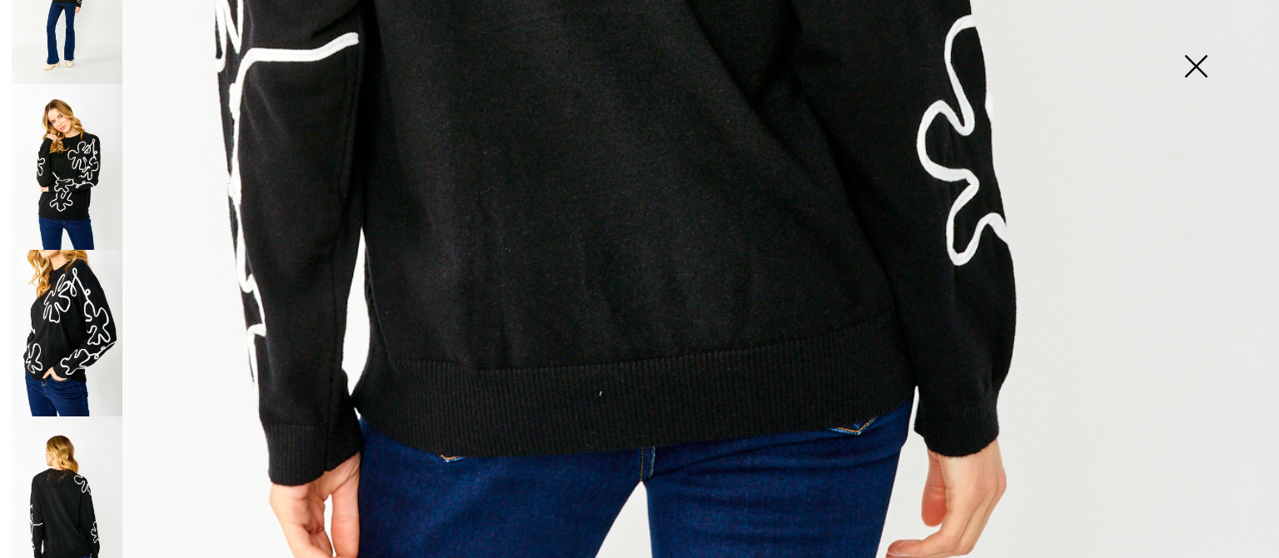
click at [1196, 71] on img at bounding box center [1195, 68] width 83 height 86
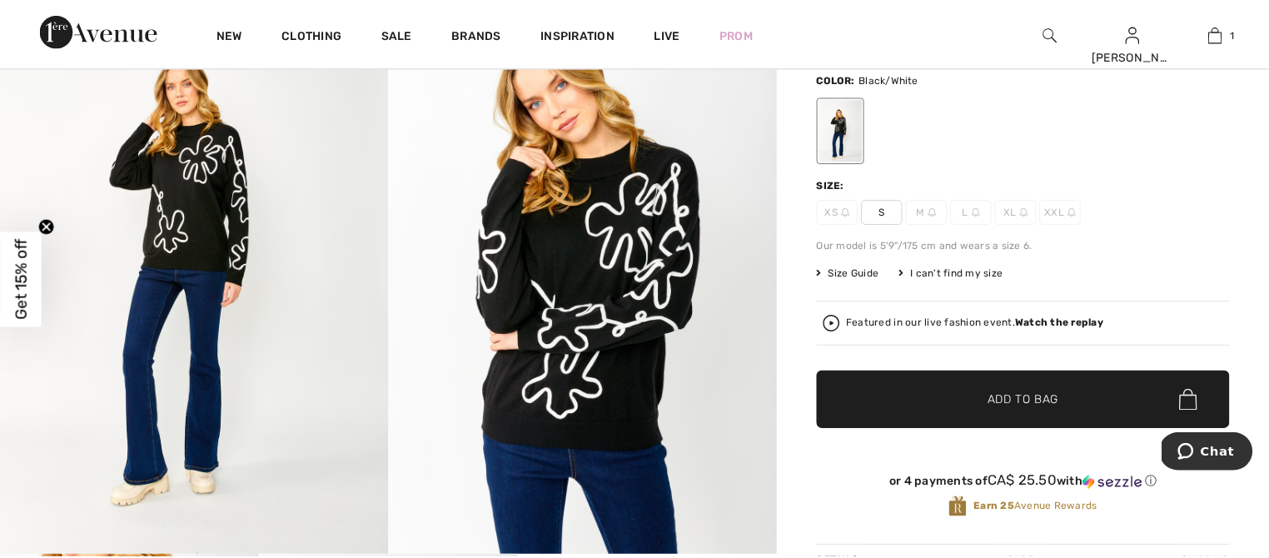
scroll to position [210, 0]
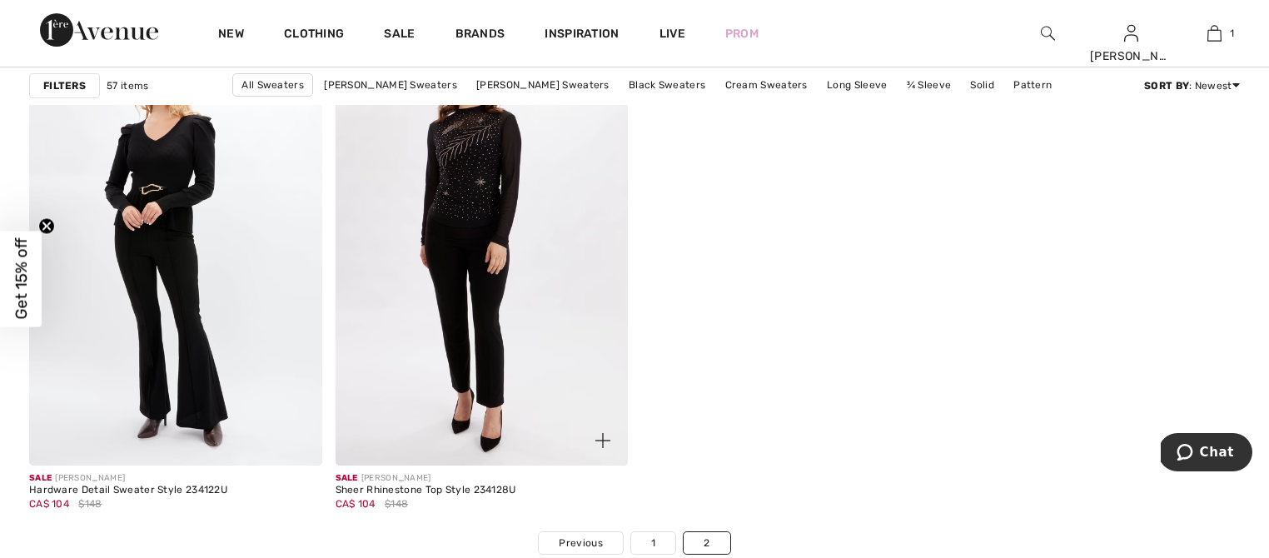
scroll to position [1335, 0]
click at [535, 86] on link "[PERSON_NAME] Sweaters" at bounding box center [543, 85] width 150 height 22
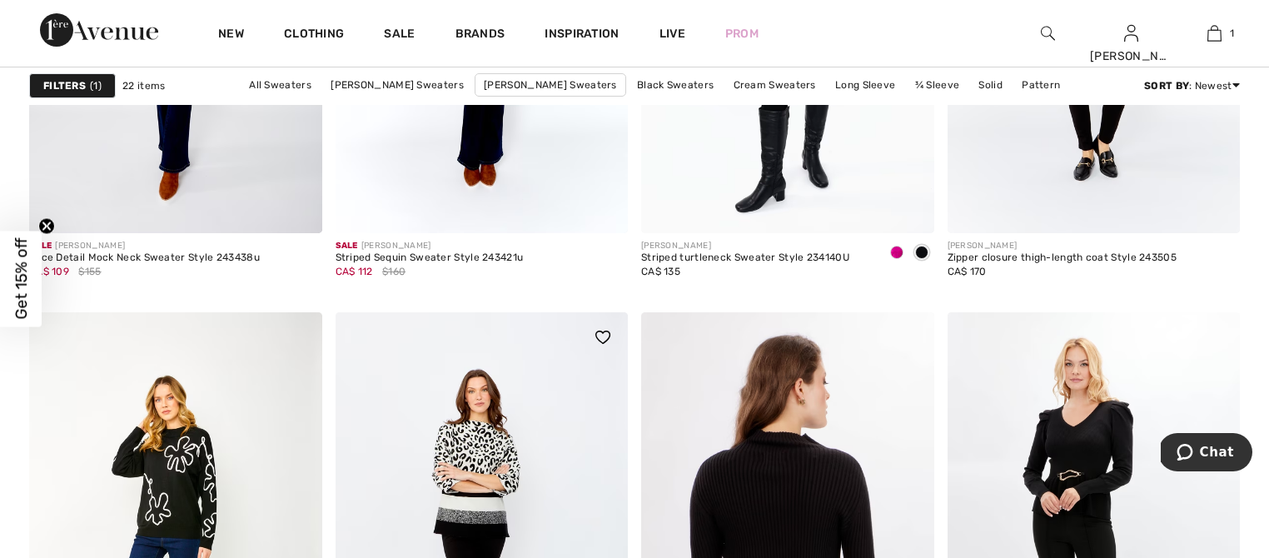
scroll to position [2729, 0]
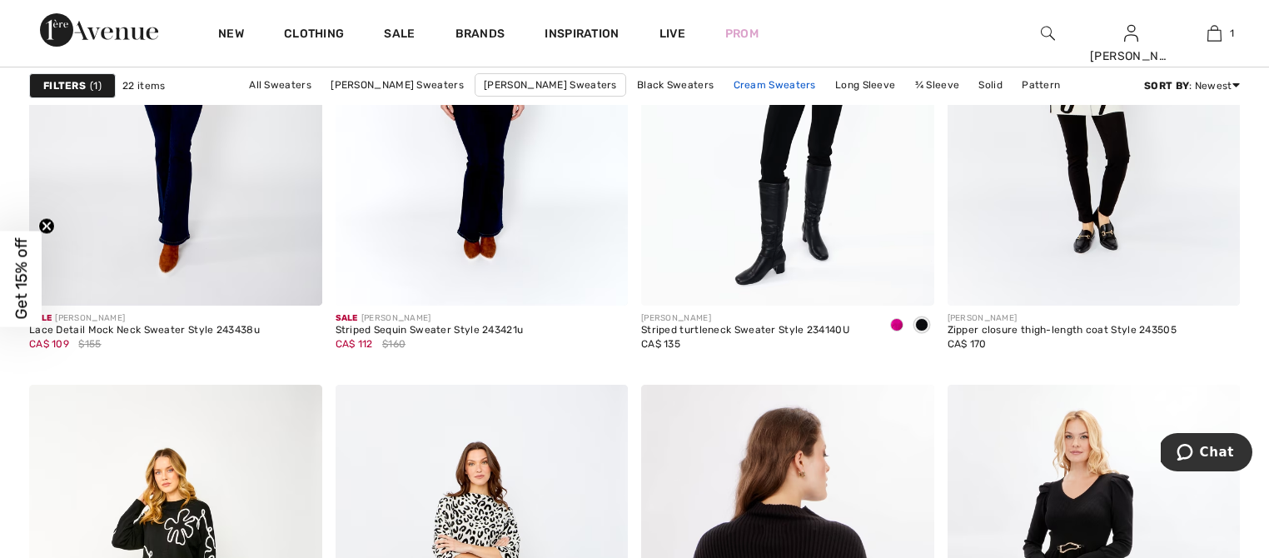
click at [726, 87] on link "Cream Sweaters" at bounding box center [774, 85] width 99 height 22
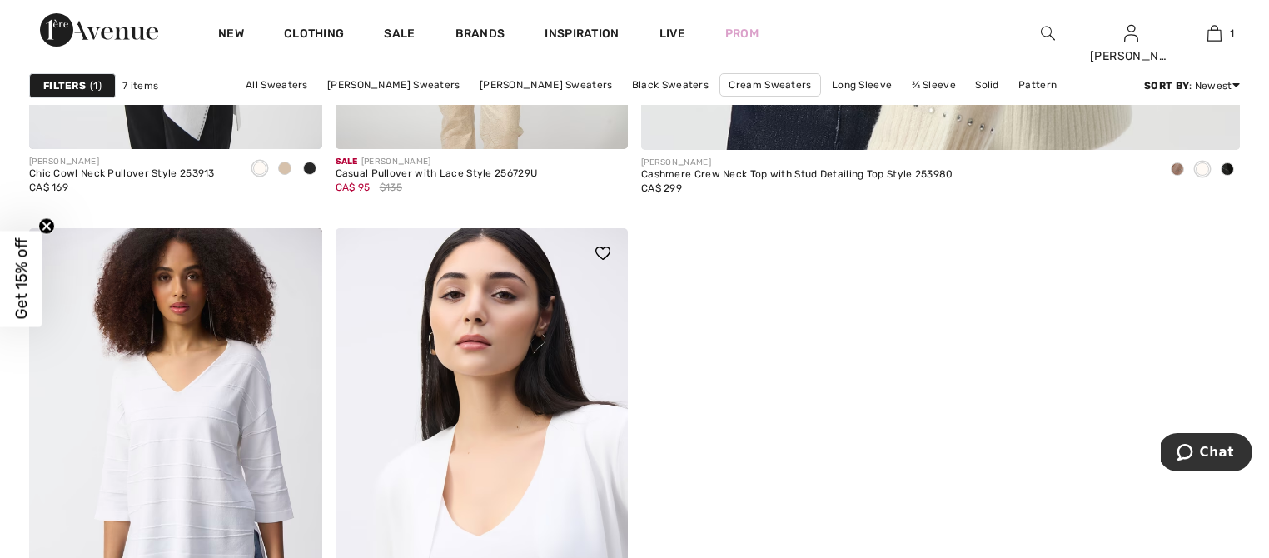
scroll to position [1312, 0]
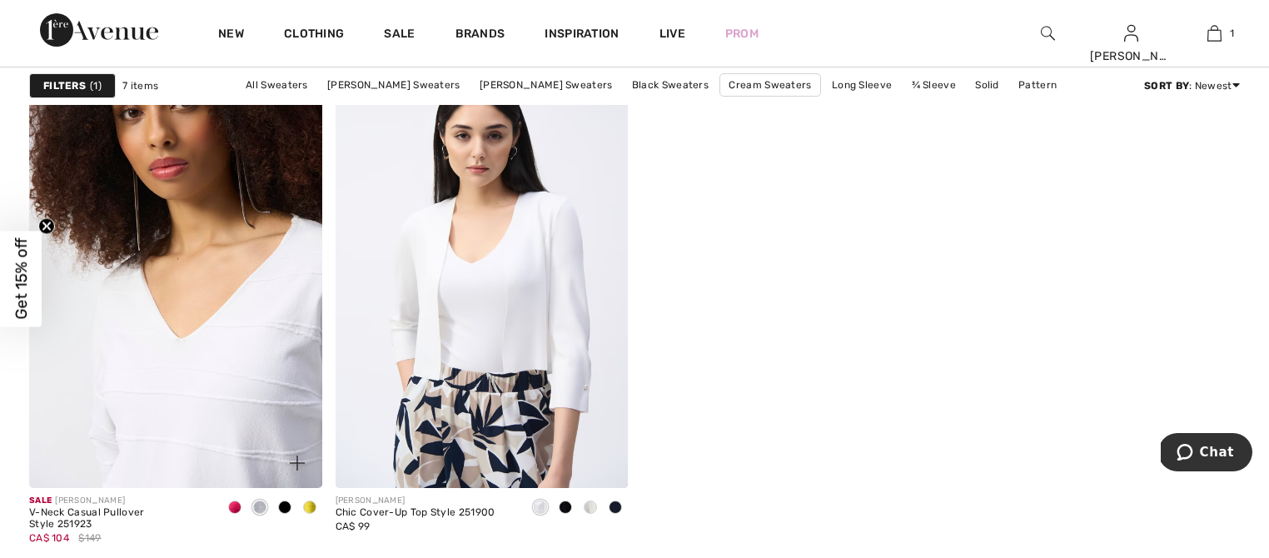
click at [243, 373] on img at bounding box center [175, 268] width 293 height 439
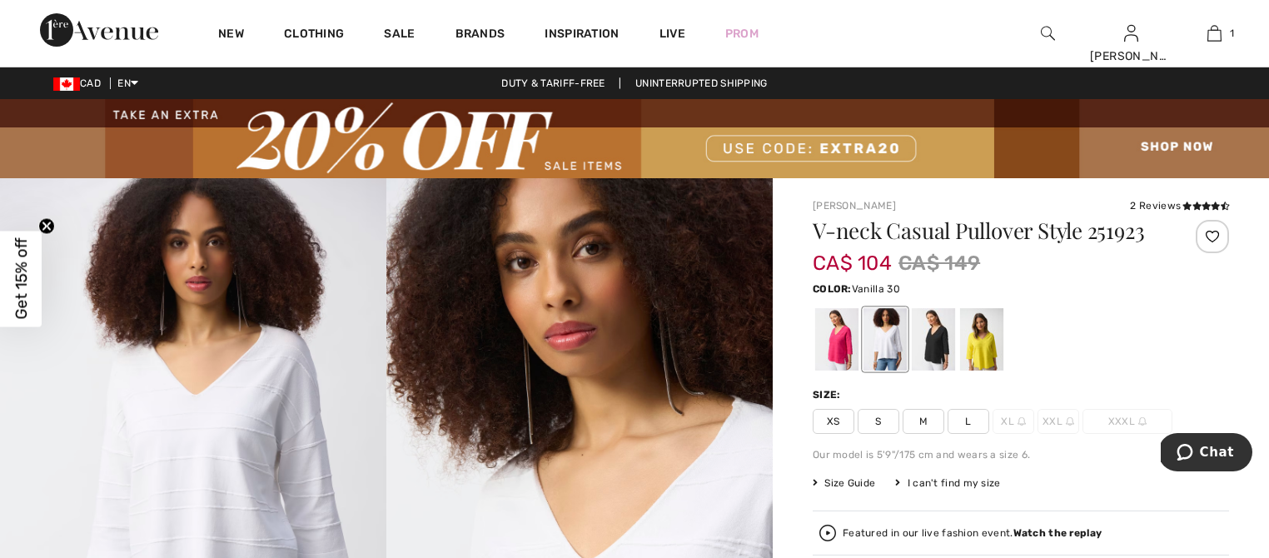
click at [977, 422] on span "L" at bounding box center [968, 421] width 42 height 25
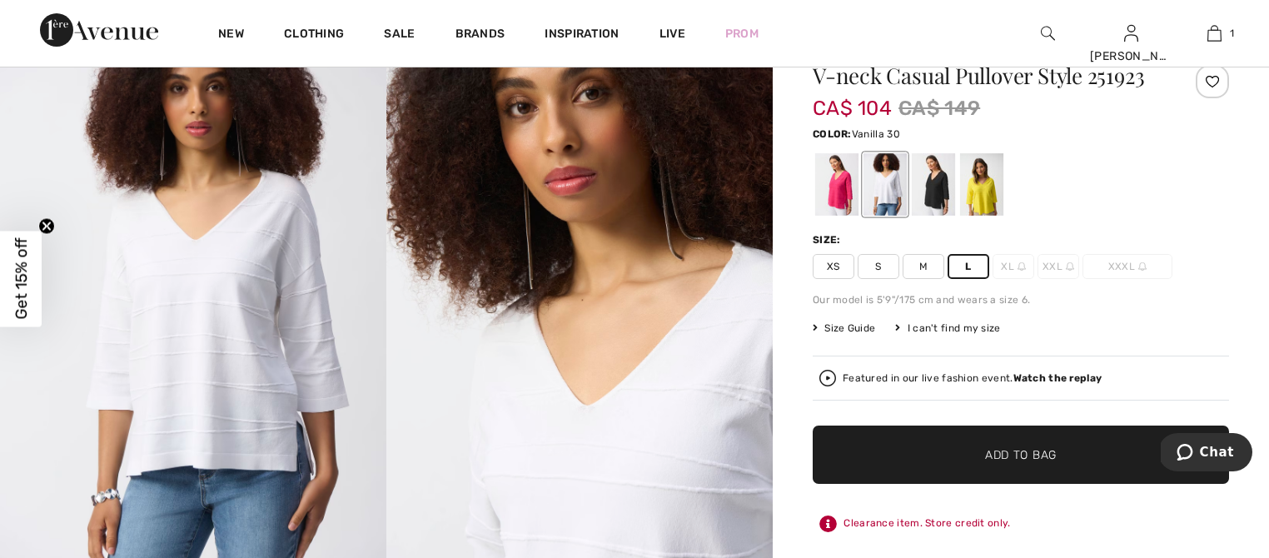
scroll to position [152, 0]
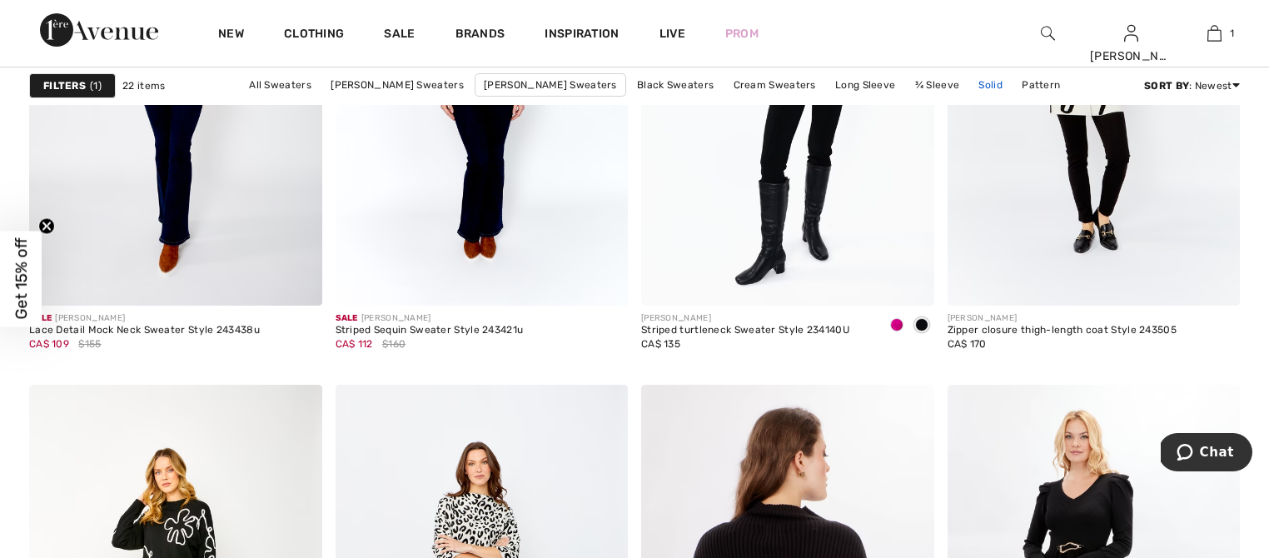
click at [970, 88] on link "Solid" at bounding box center [990, 85] width 41 height 22
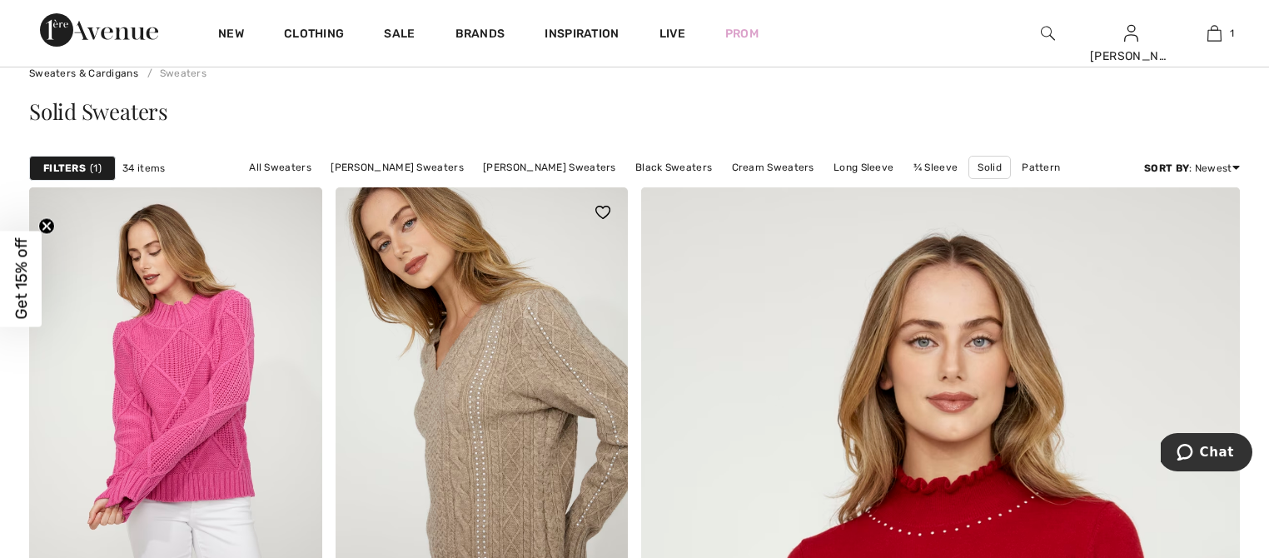
scroll to position [308, 0]
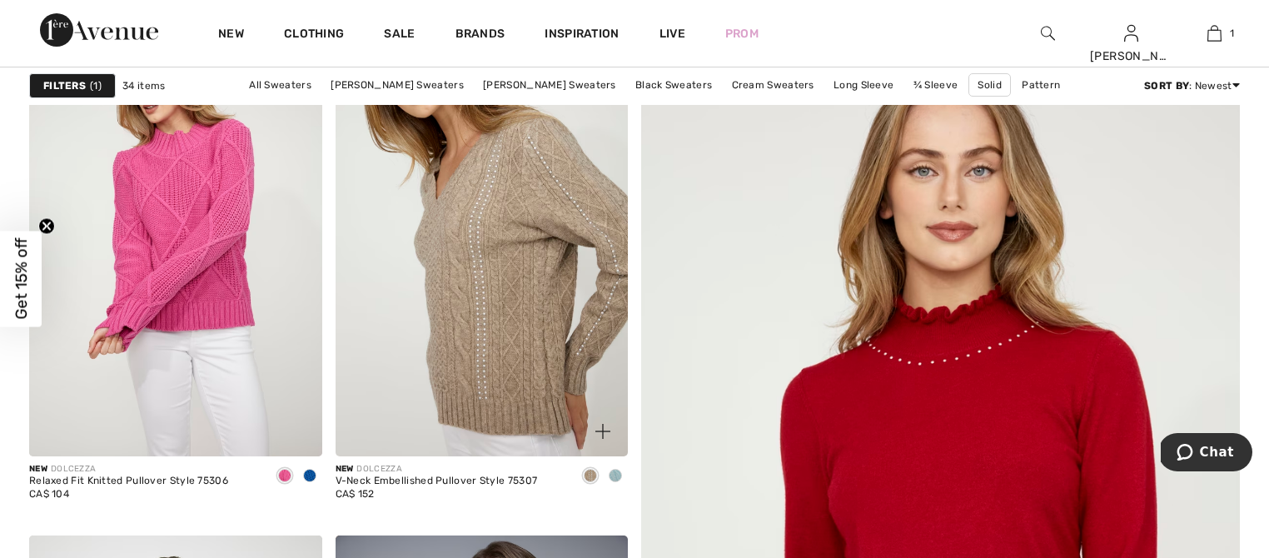
click at [493, 324] on img at bounding box center [482, 236] width 293 height 439
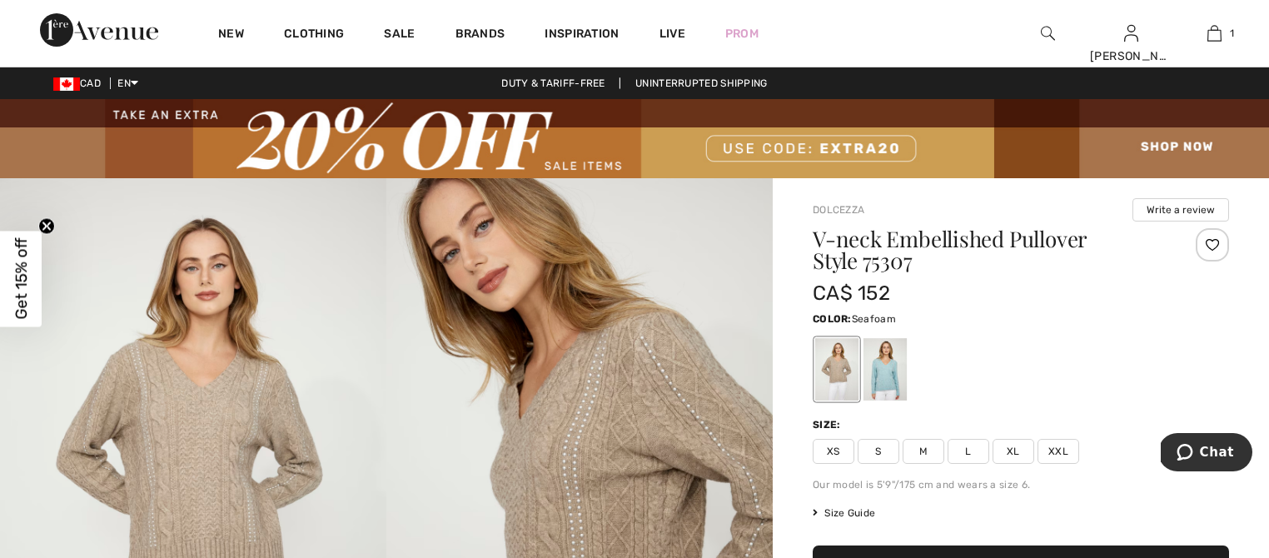
click at [885, 379] on div at bounding box center [884, 369] width 43 height 62
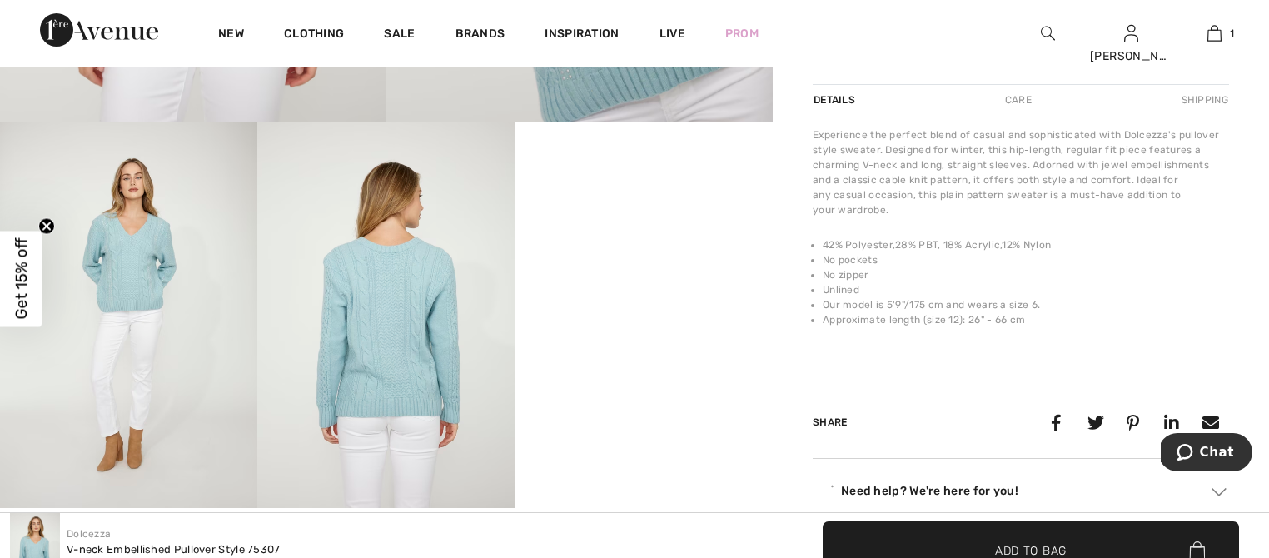
scroll to position [642, 0]
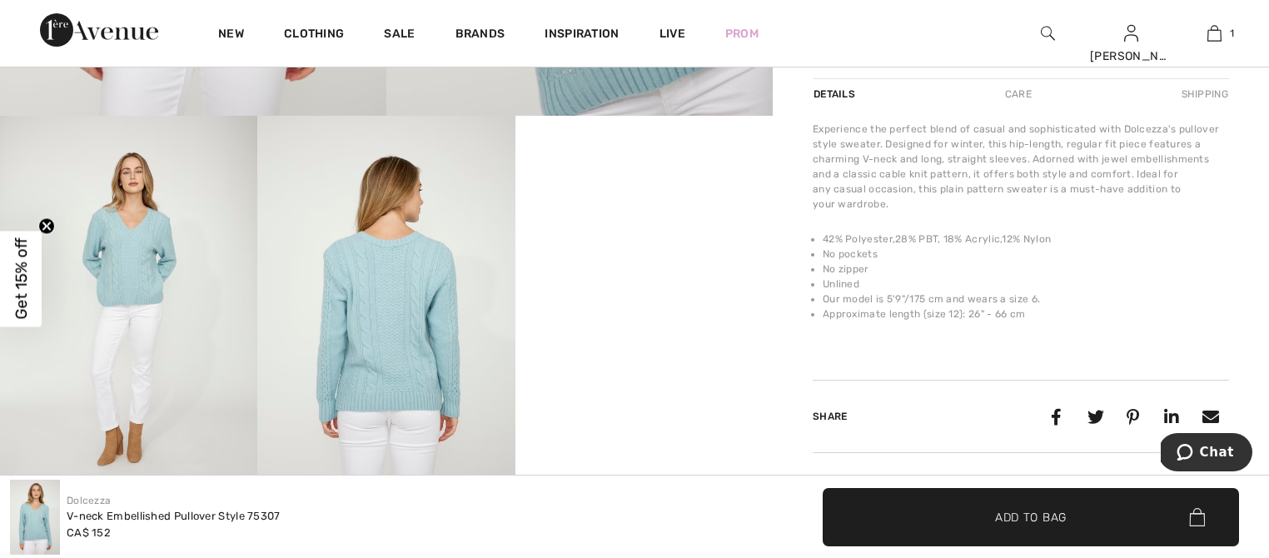
click at [661, 245] on video "Your browser does not support the video tag." at bounding box center [643, 180] width 257 height 129
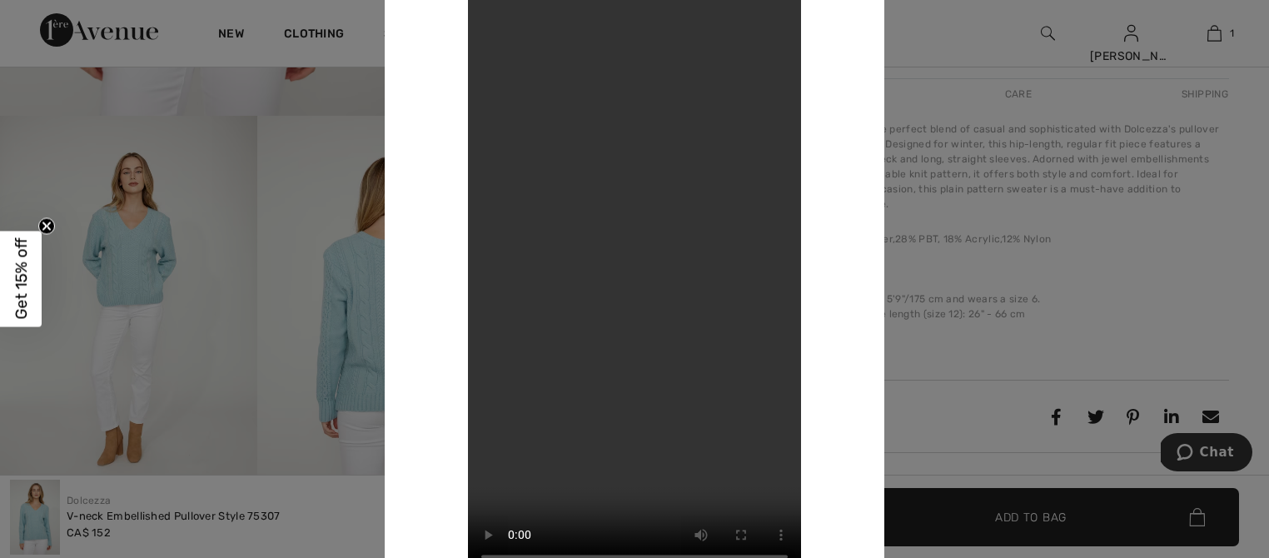
click at [636, 262] on video "Your browser does not support the video tag." at bounding box center [634, 279] width 333 height 592
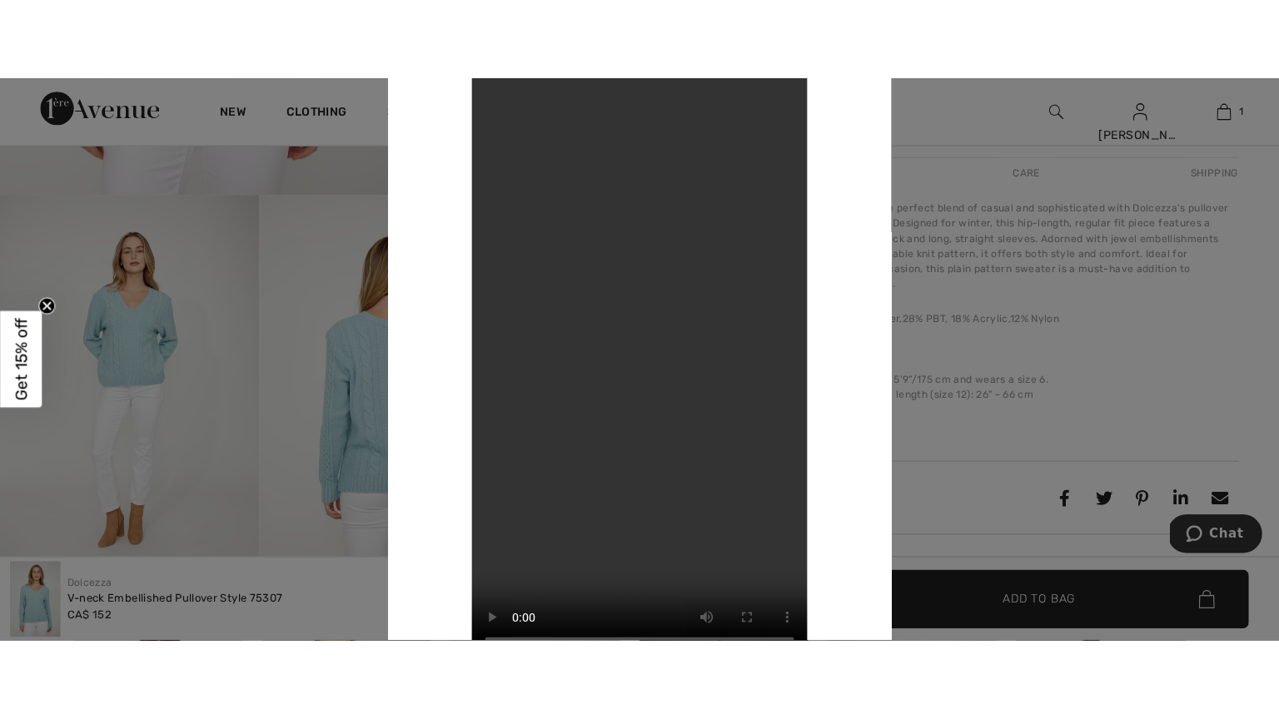
scroll to position [643, 0]
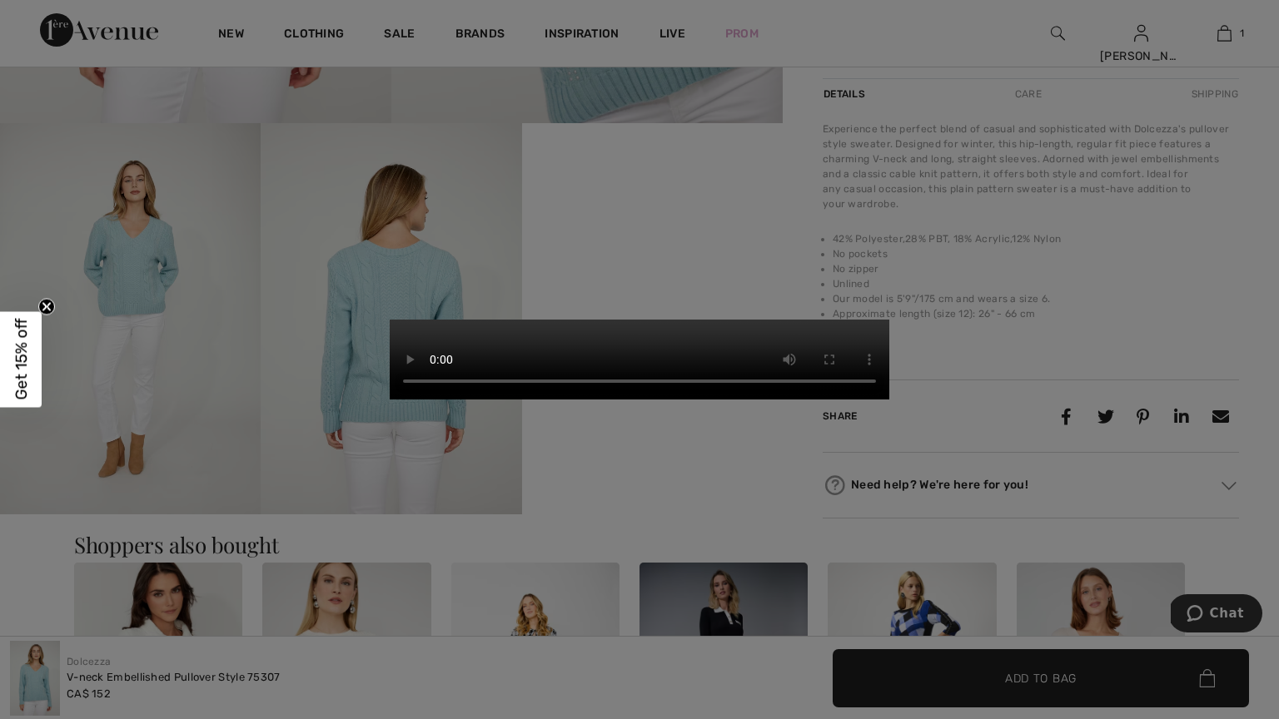
click at [602, 339] on video "Your browser does not support the video tag." at bounding box center [640, 360] width 500 height 80
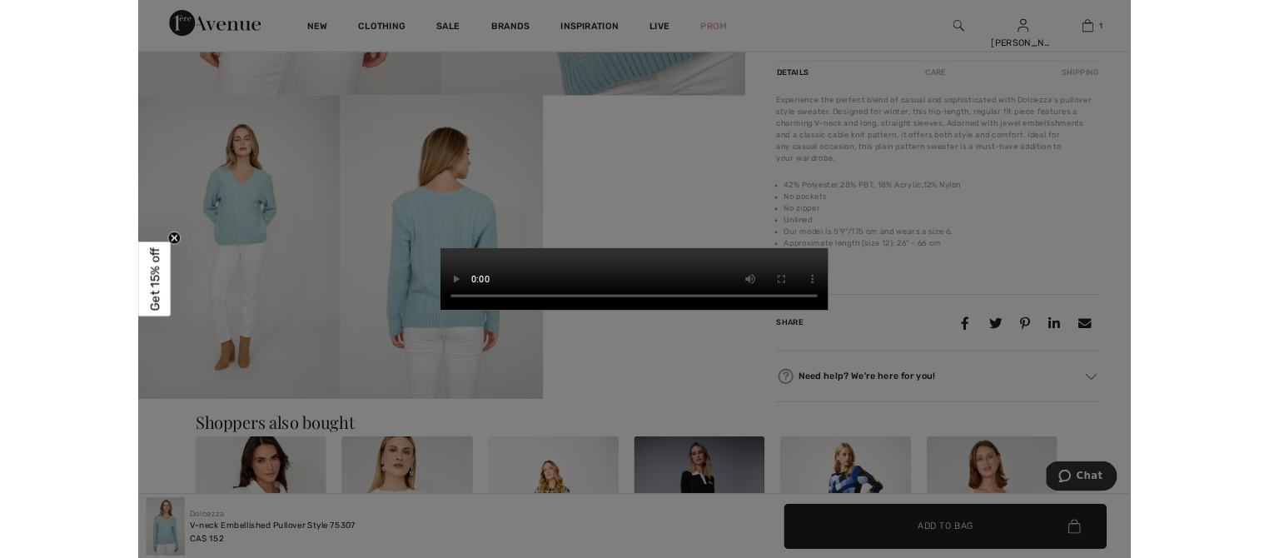
scroll to position [642, 0]
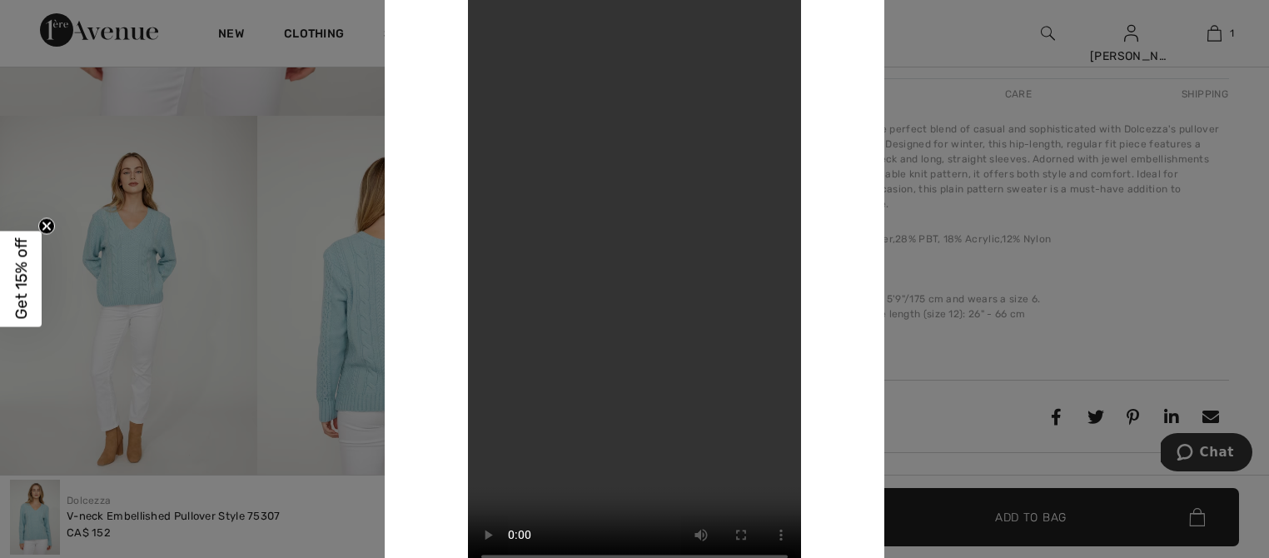
drag, startPoint x: 322, startPoint y: 346, endPoint x: 304, endPoint y: 332, distance: 23.1
click at [321, 346] on div at bounding box center [634, 279] width 1269 height 558
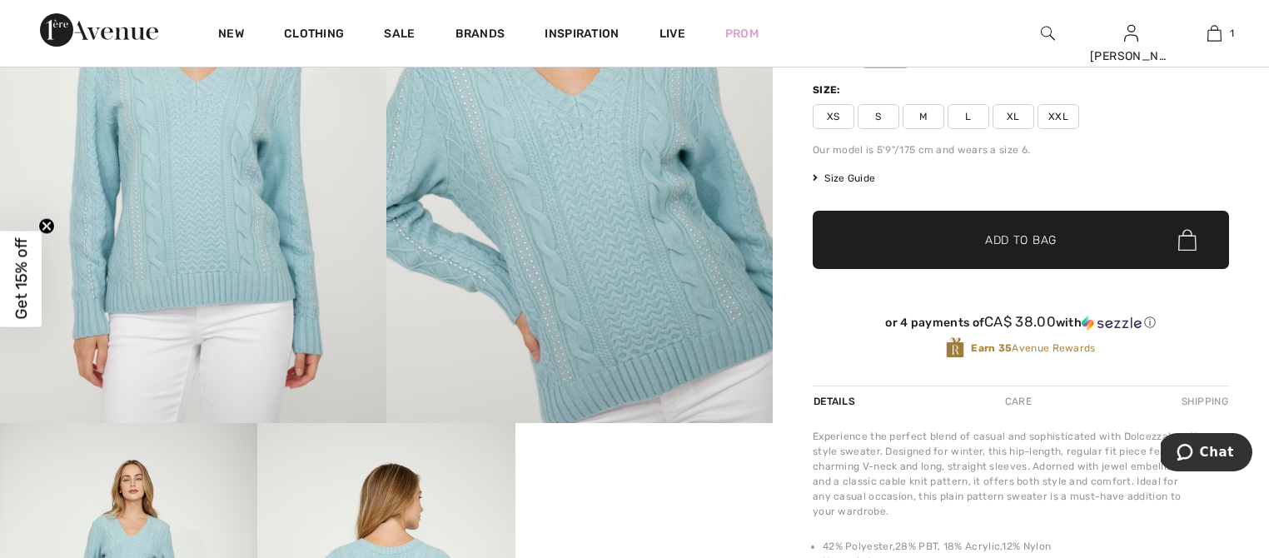
scroll to position [193, 0]
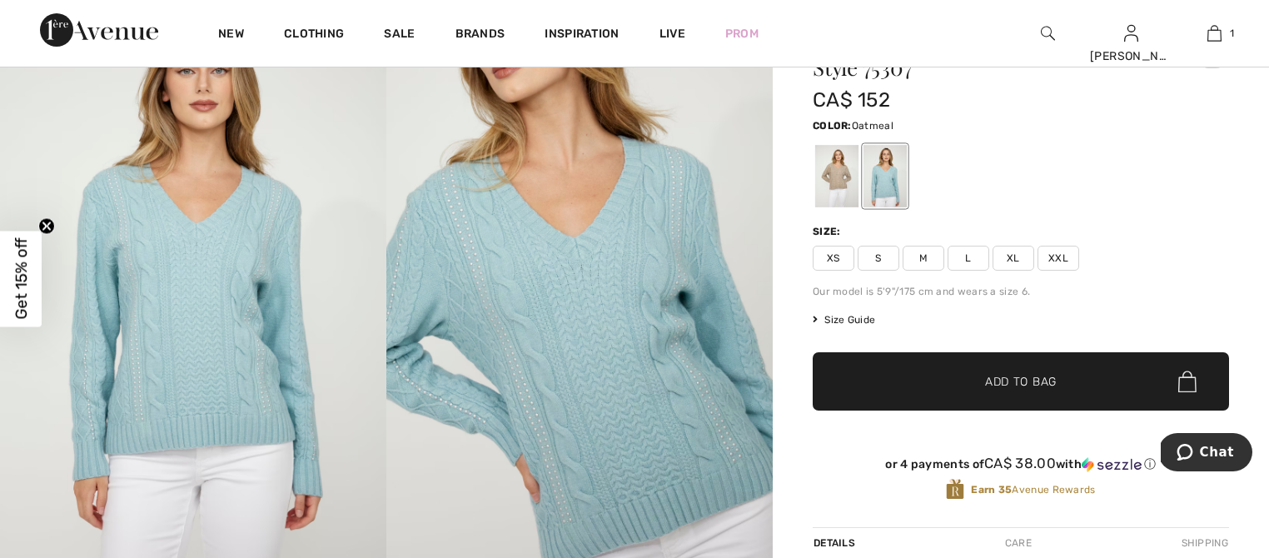
click at [831, 171] on div at bounding box center [836, 176] width 43 height 62
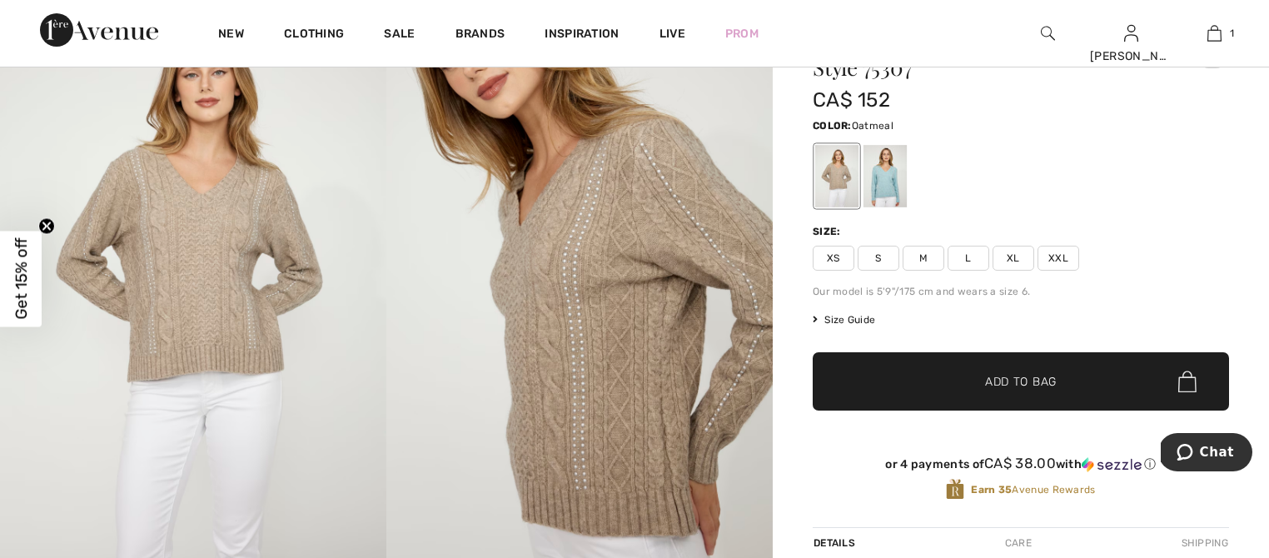
click at [182, 248] on img at bounding box center [193, 274] width 386 height 579
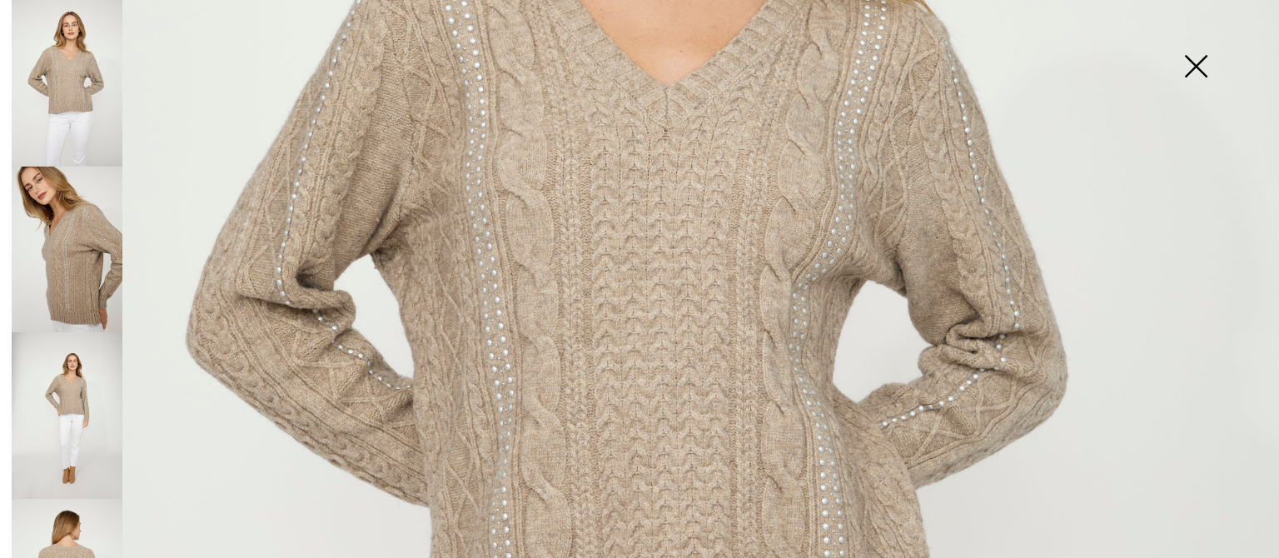
scroll to position [485, 0]
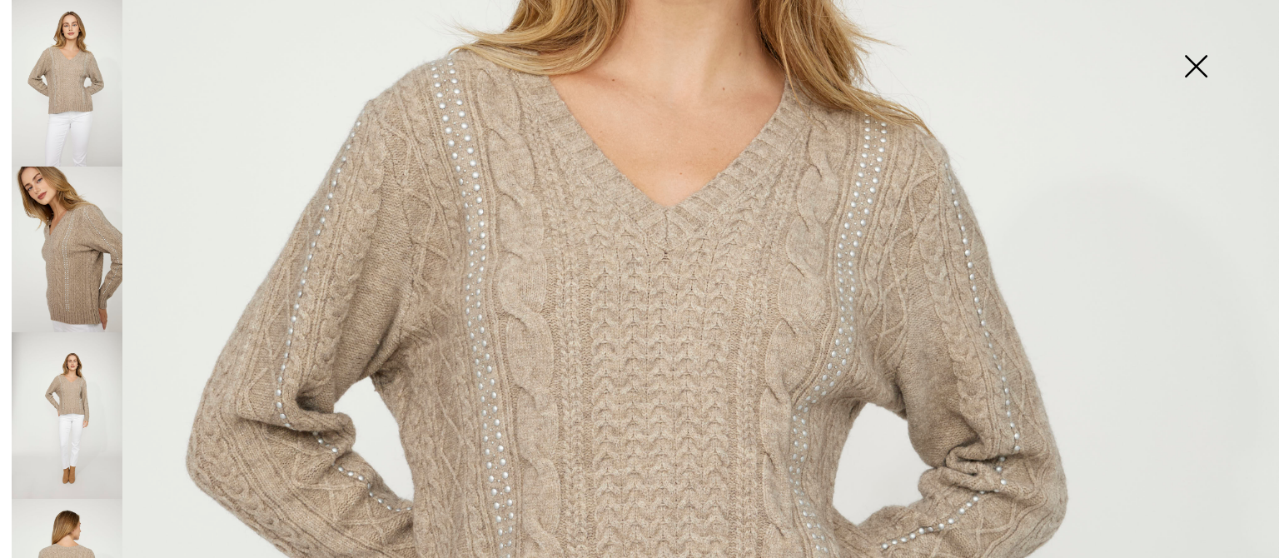
click at [82, 250] on img at bounding box center [67, 250] width 111 height 167
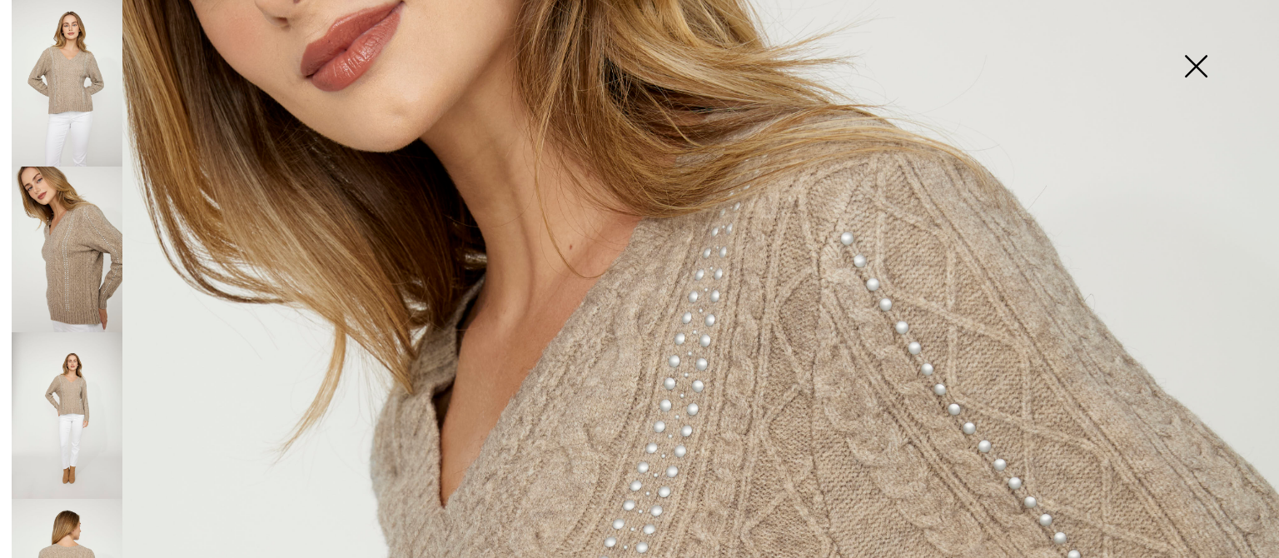
scroll to position [189, 0]
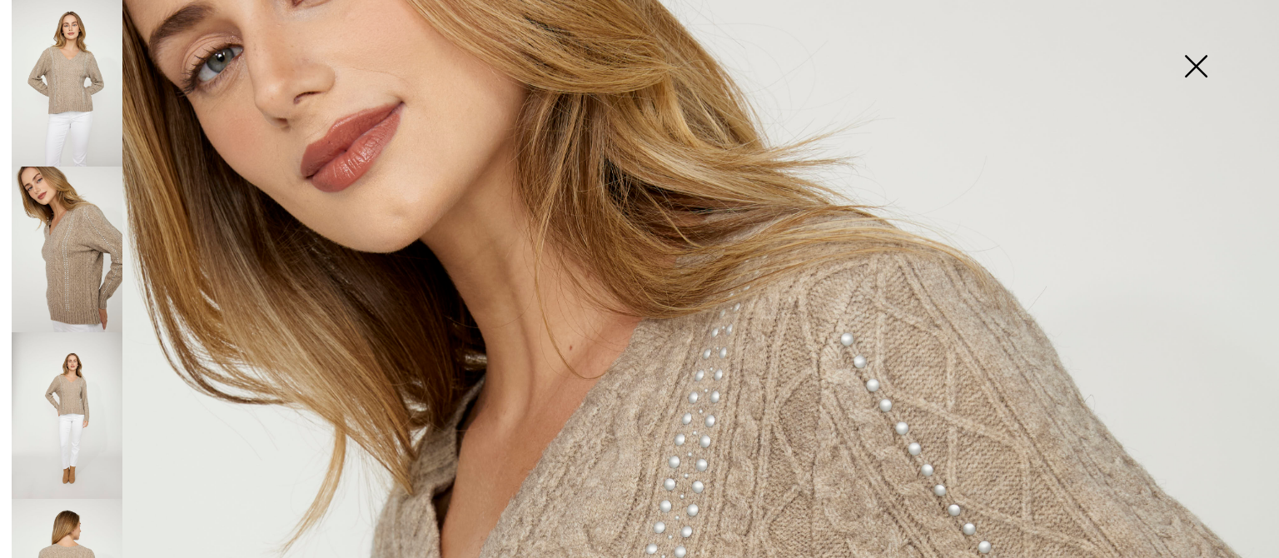
click at [1196, 76] on img at bounding box center [1195, 68] width 83 height 86
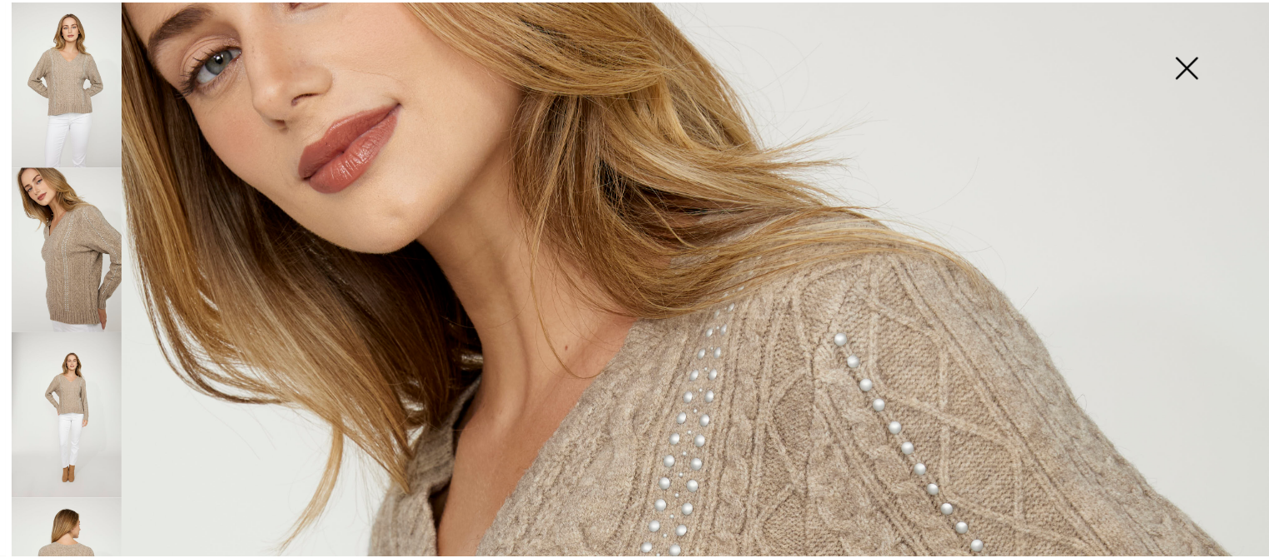
scroll to position [193, 0]
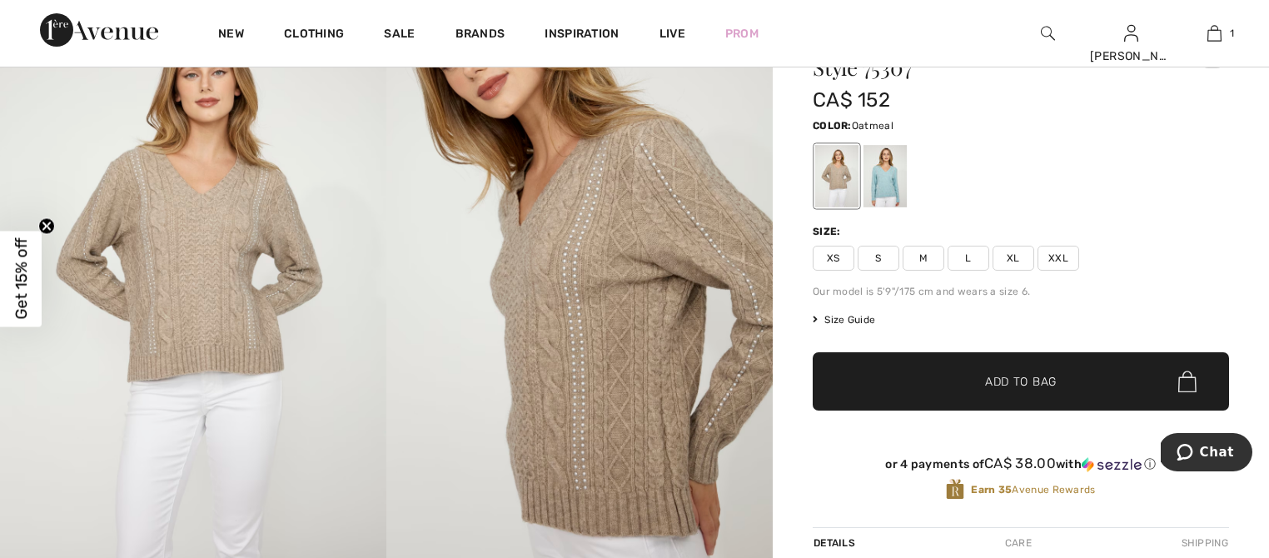
click at [1018, 261] on span "XL" at bounding box center [1013, 258] width 42 height 25
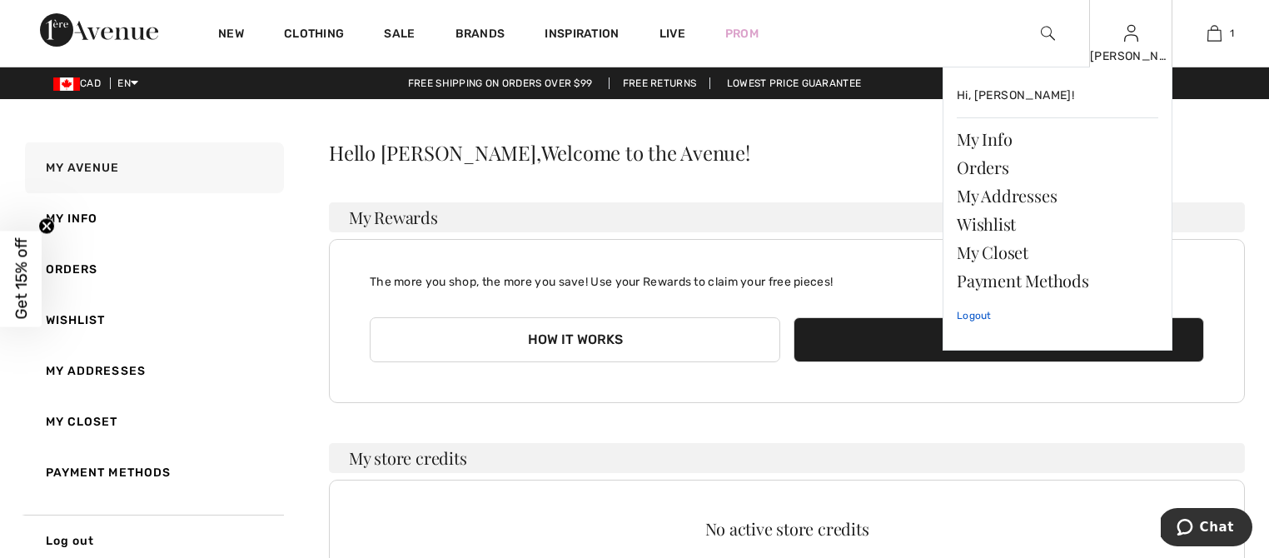
click at [978, 318] on link "Logout" at bounding box center [1057, 316] width 201 height 42
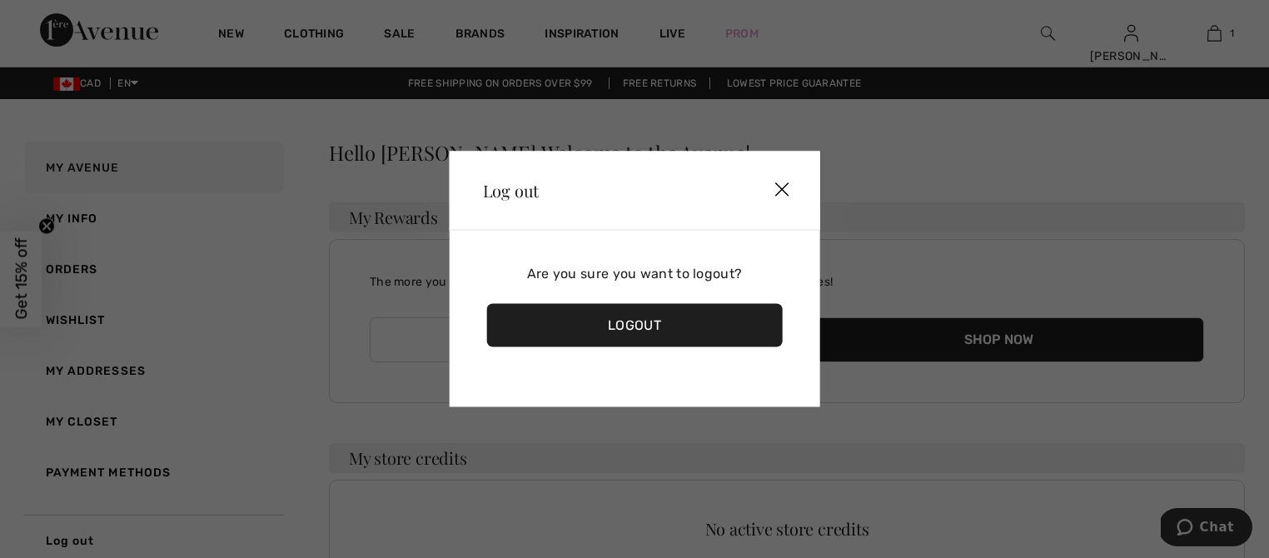
click at [693, 335] on div "Logout" at bounding box center [635, 325] width 296 height 43
